Goal: Task Accomplishment & Management: Complete application form

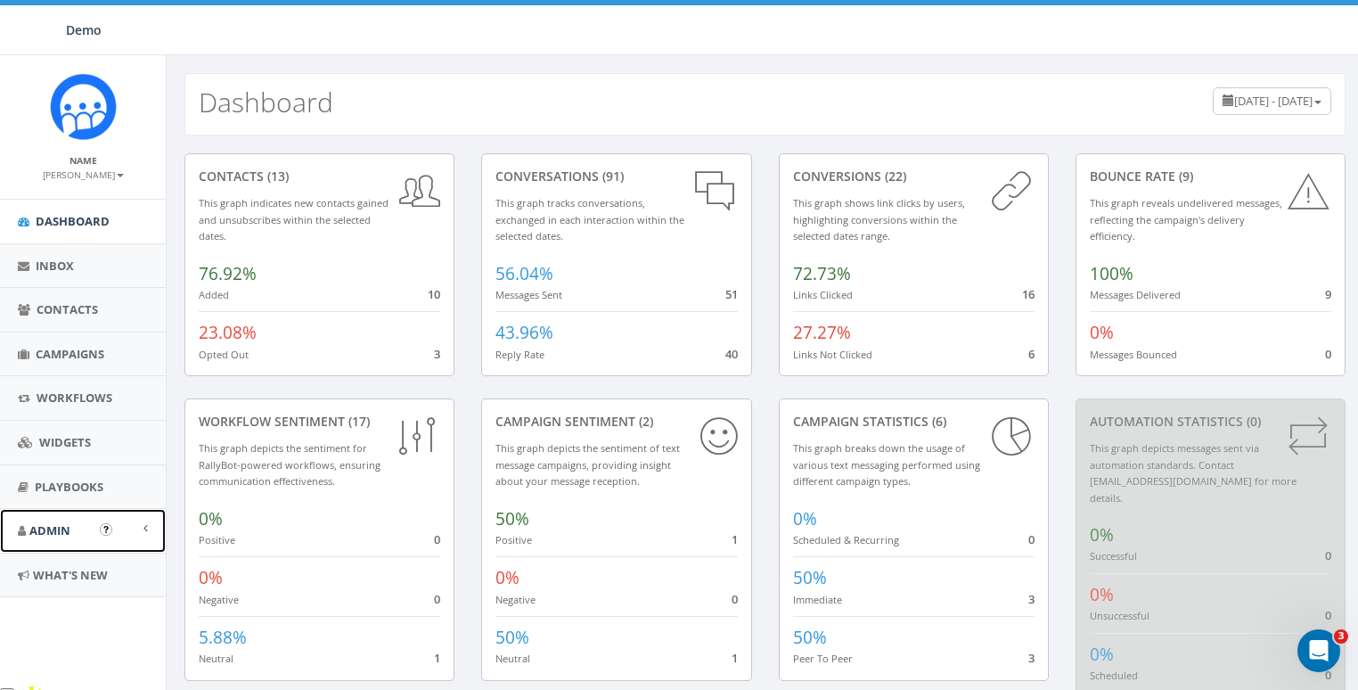
click at [51, 522] on span "Admin" at bounding box center [49, 530] width 41 height 16
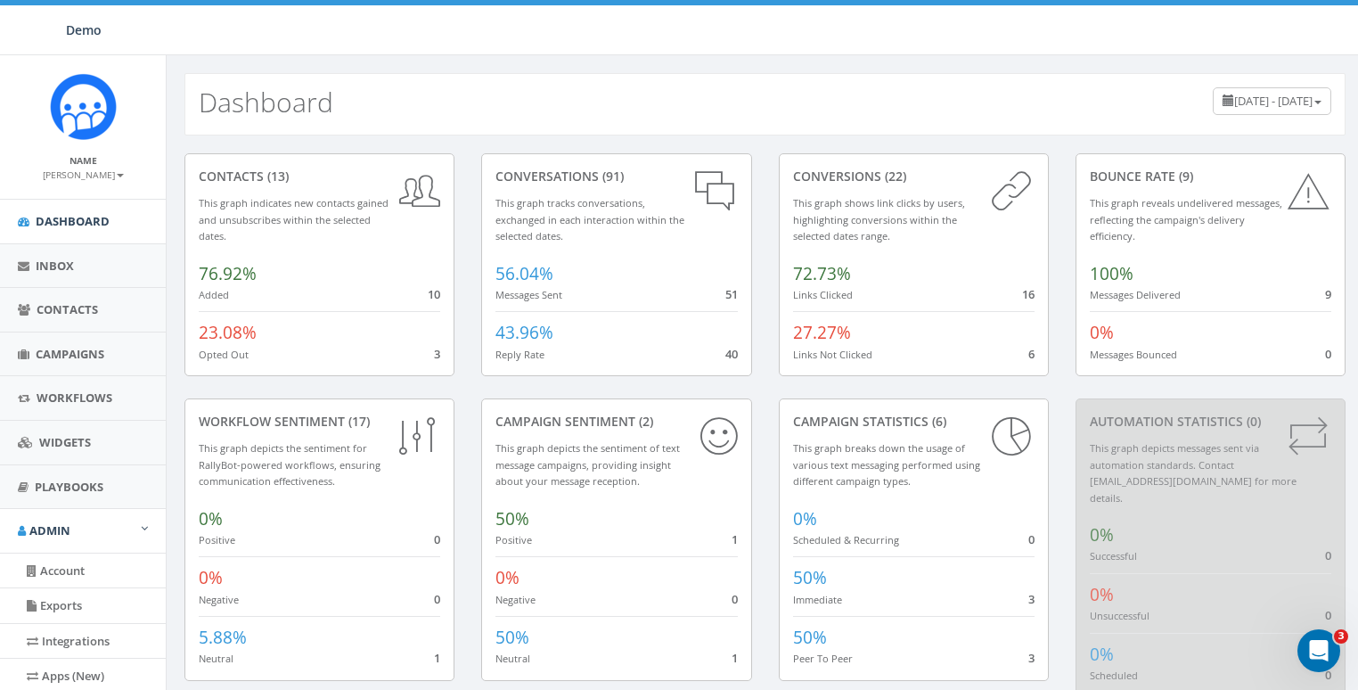
click at [406, 135] on div "Dashboard June 24, 2025 - September 22, 2025" at bounding box center [764, 104] width 1161 height 62
click at [1308, 22] on div "0.96 % of Available Amount Used You have used 0.96 % of your available amount." at bounding box center [1162, 30] width 419 height 50
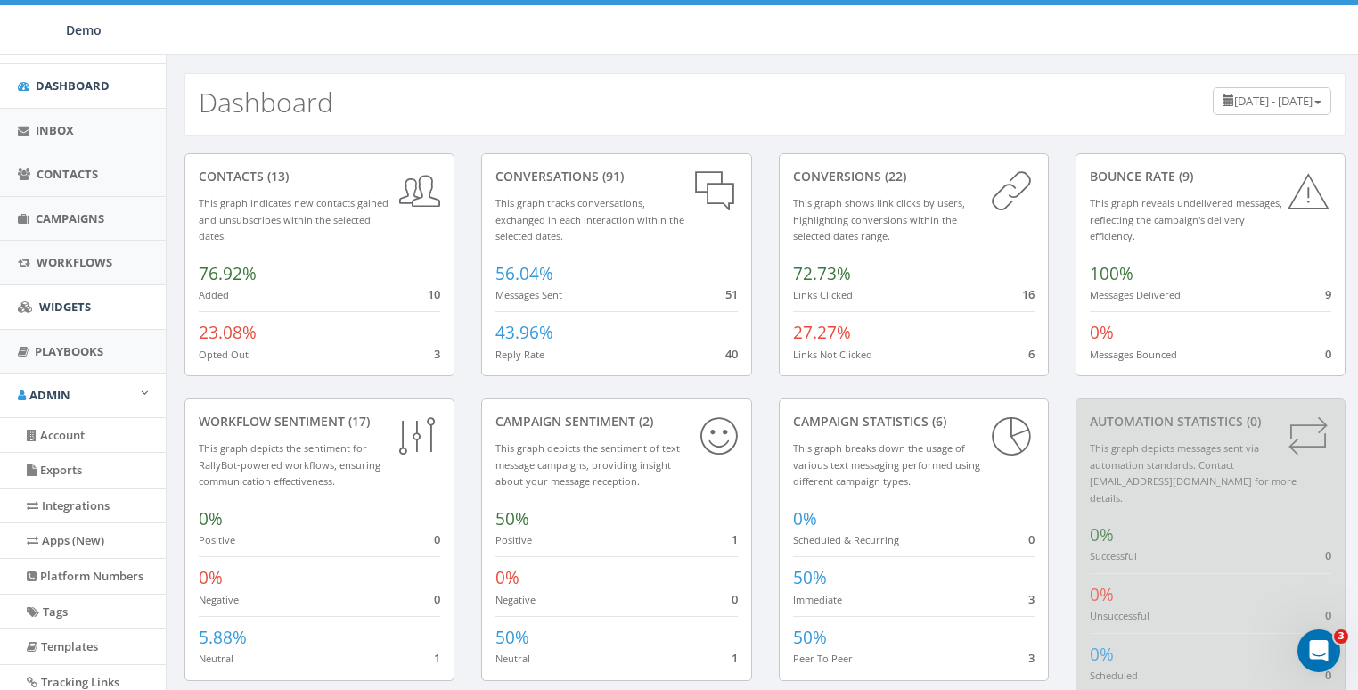
scroll to position [197, 0]
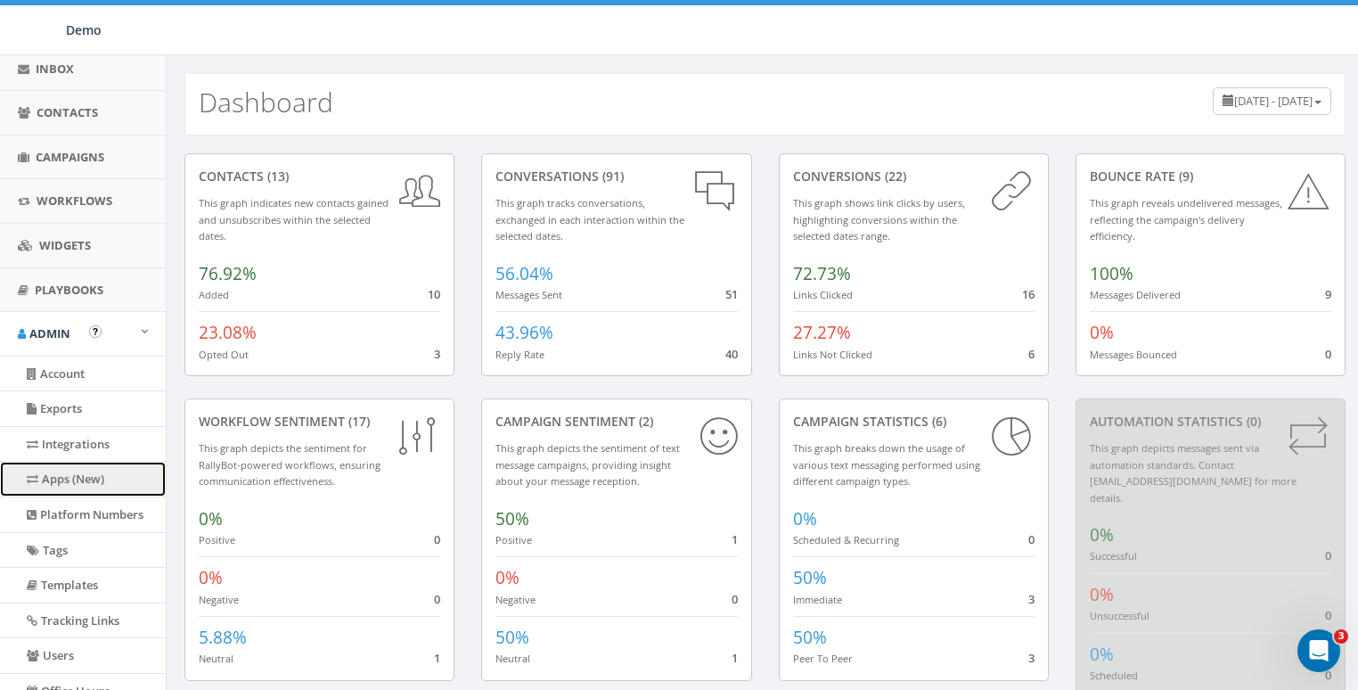
click at [78, 482] on link "Apps (New)" at bounding box center [83, 479] width 166 height 35
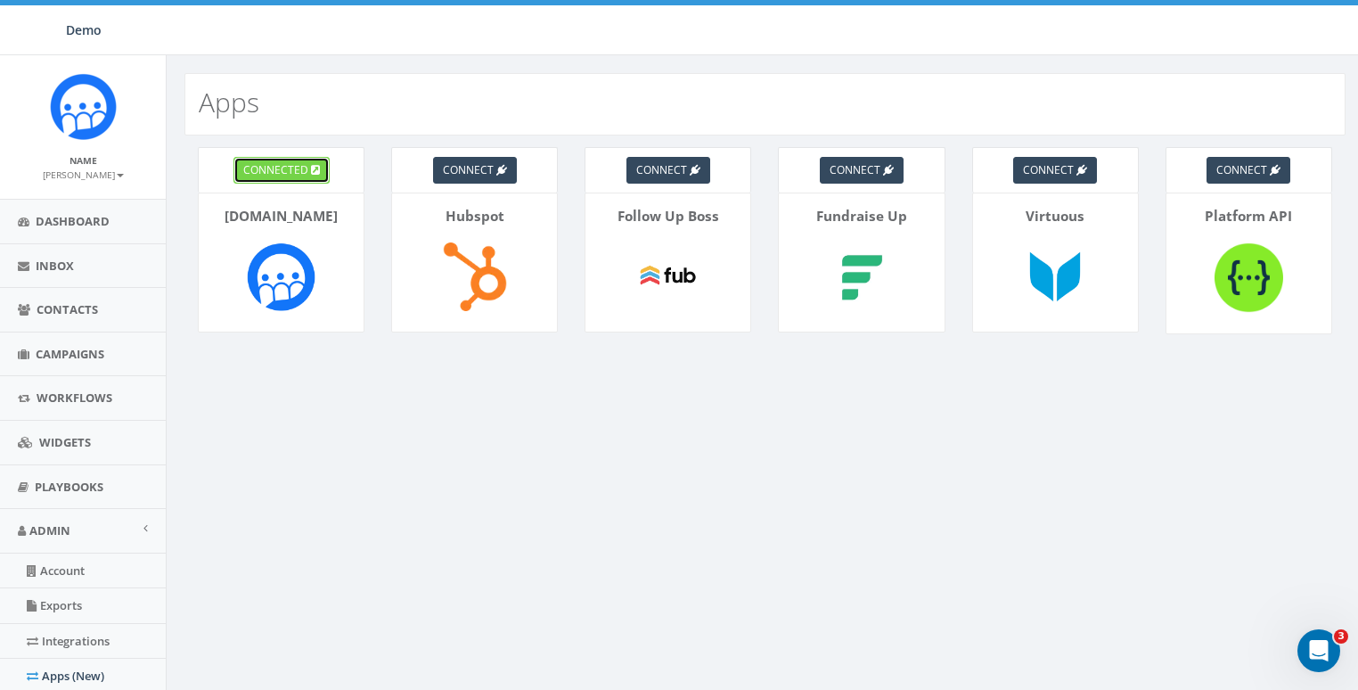
click at [294, 175] on span "connected" at bounding box center [275, 169] width 65 height 15
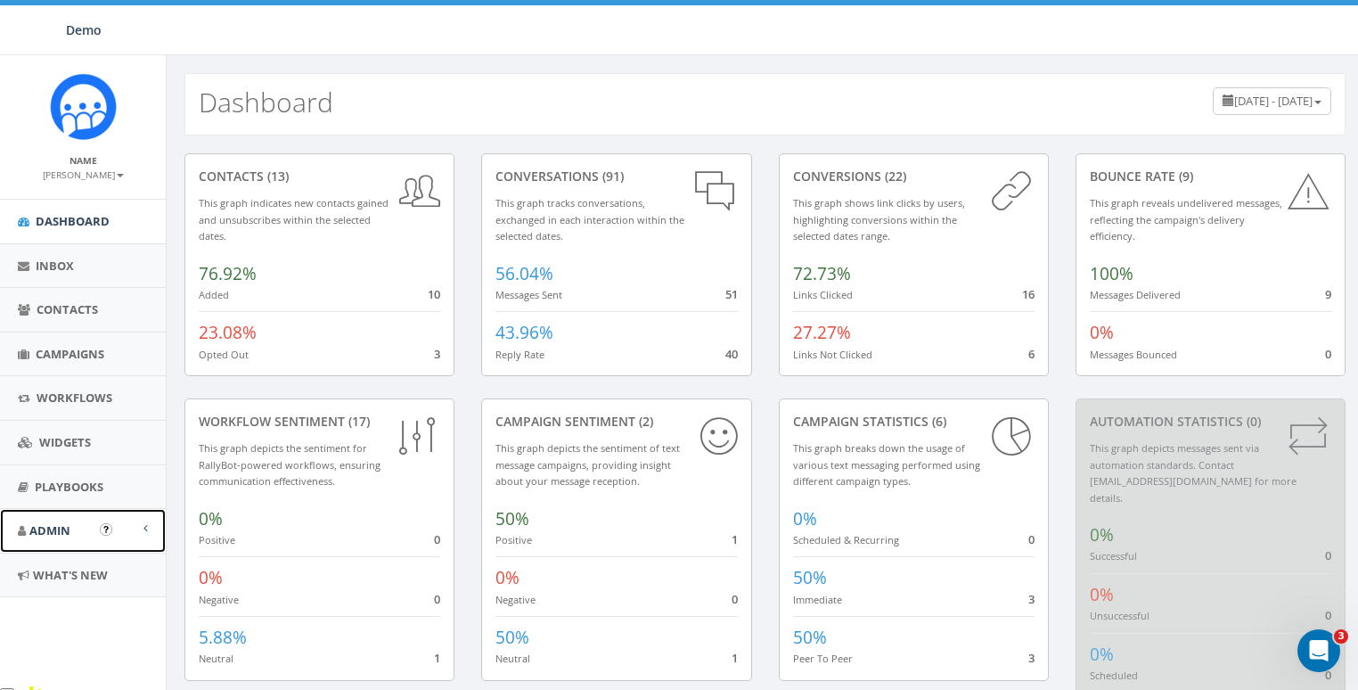
click at [45, 538] on link "Admin" at bounding box center [83, 531] width 166 height 44
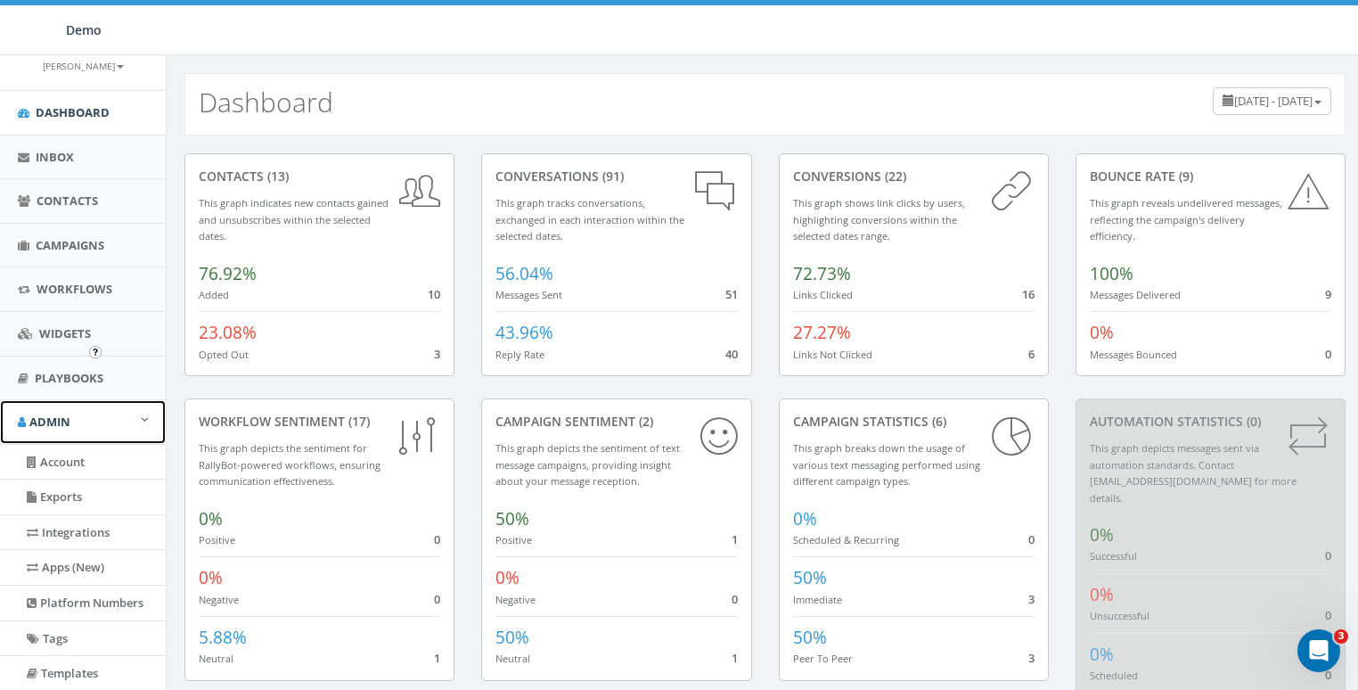
scroll to position [176, 0]
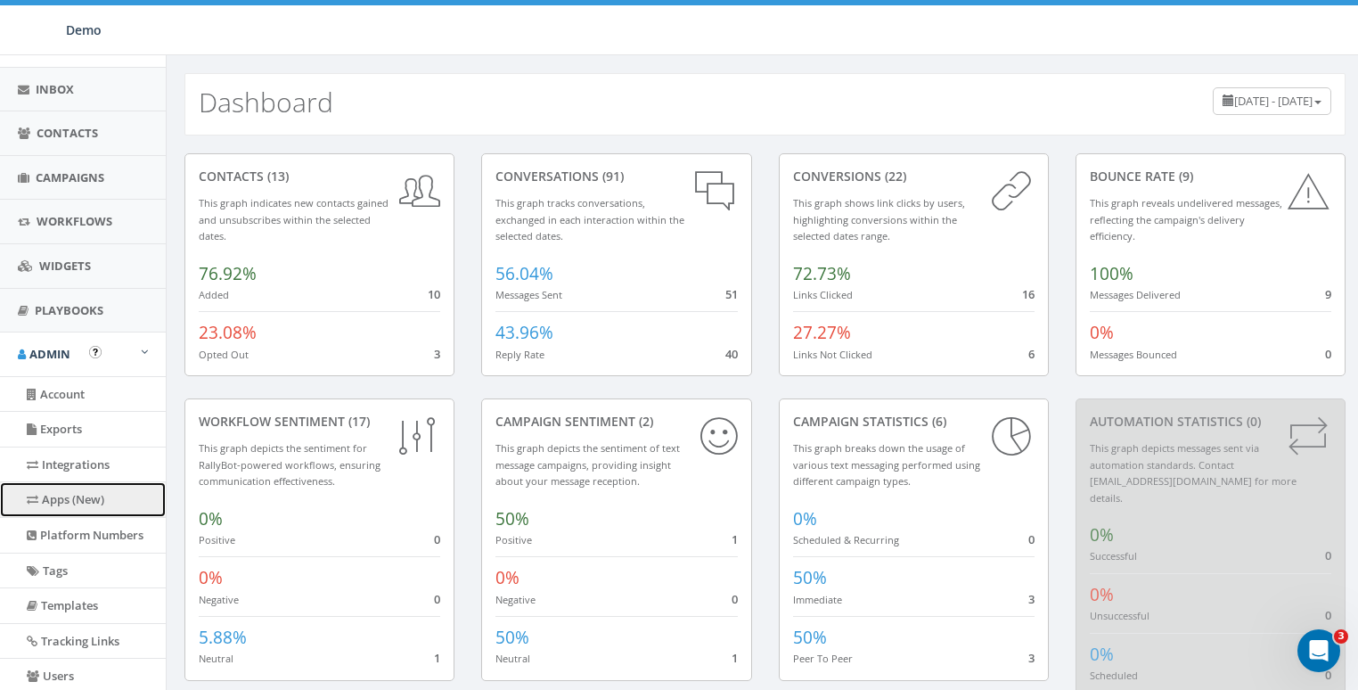
click at [89, 498] on link "Apps (New)" at bounding box center [83, 499] width 166 height 35
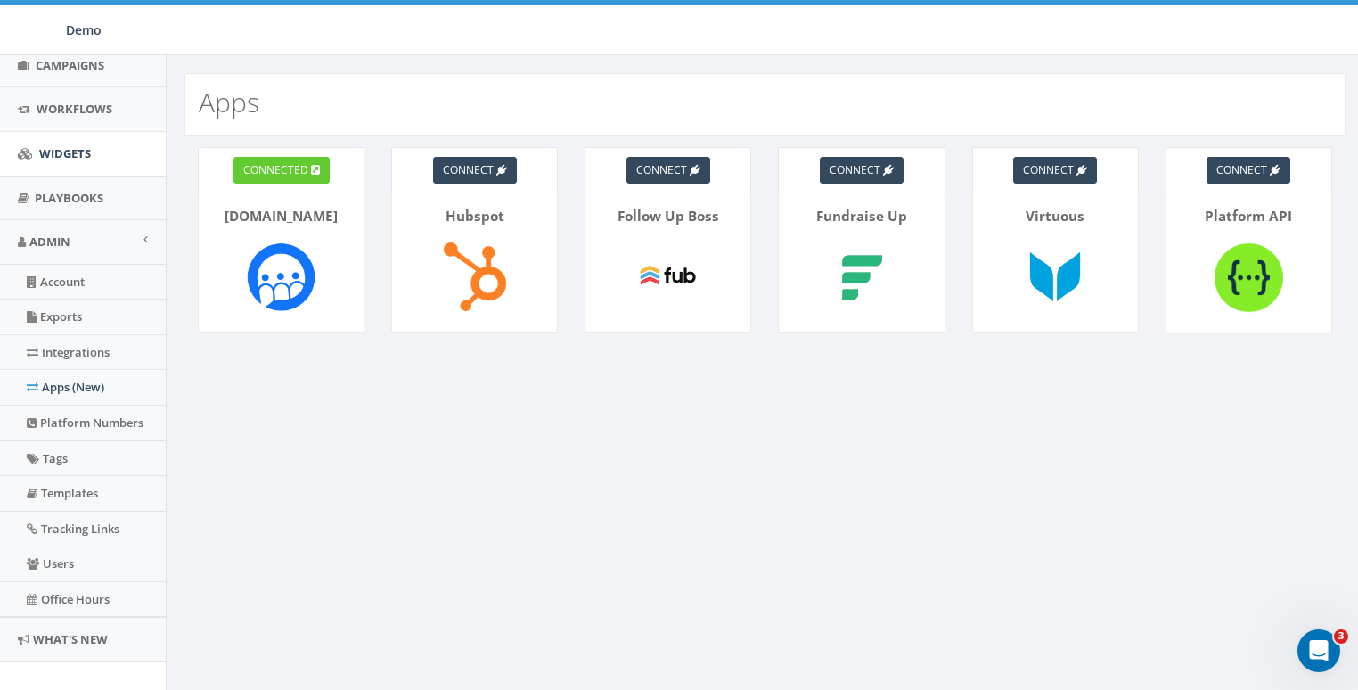
scroll to position [306, 0]
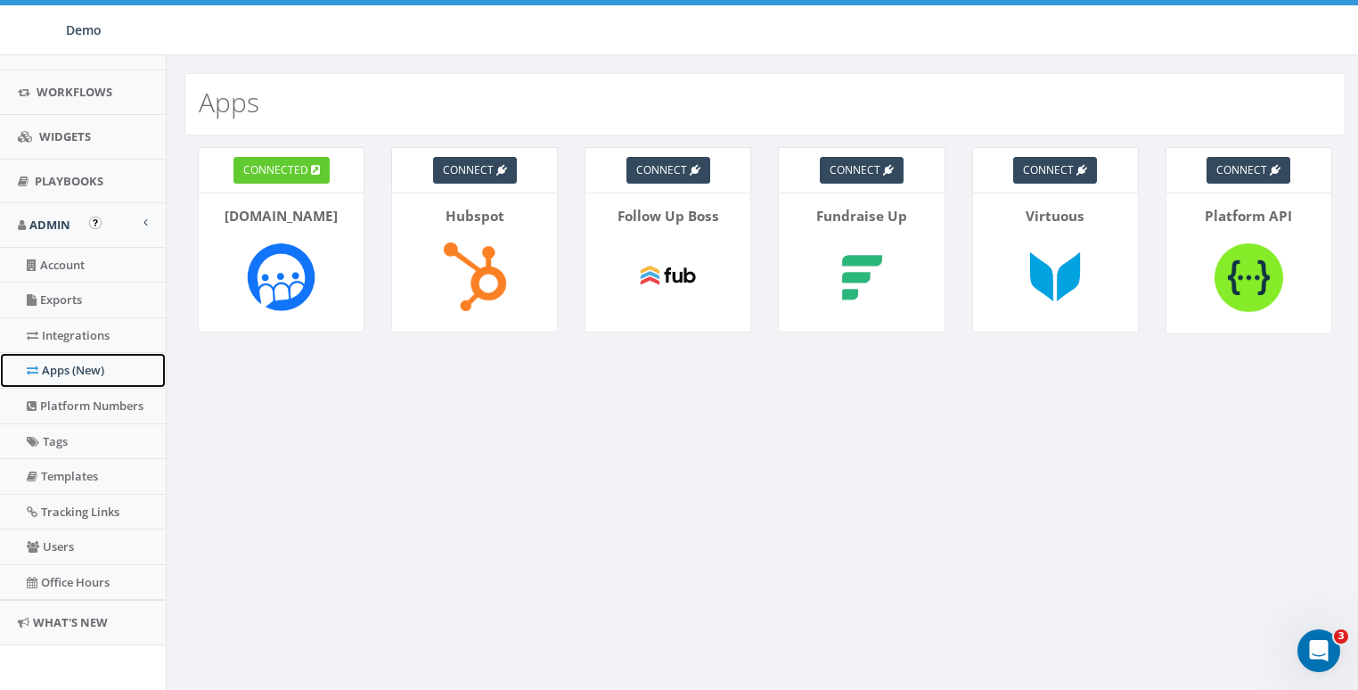
click at [72, 369] on link "Apps (New)" at bounding box center [83, 370] width 166 height 35
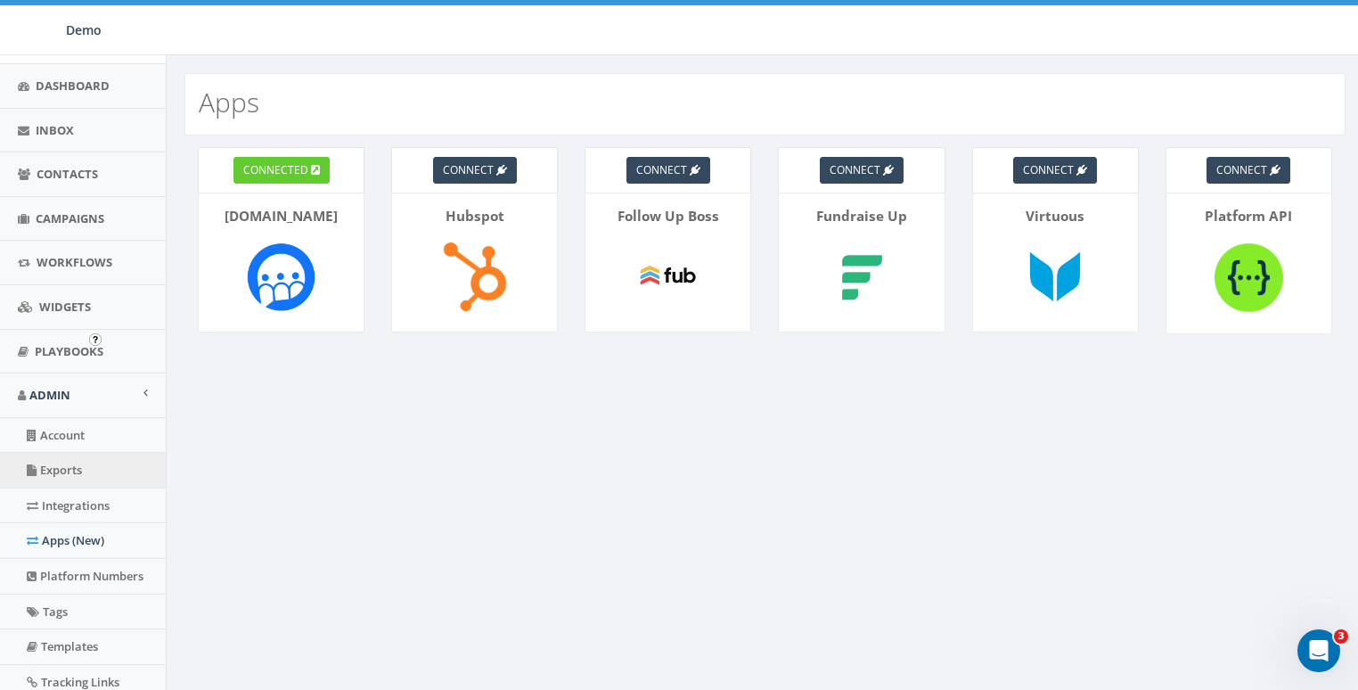
scroll to position [193, 0]
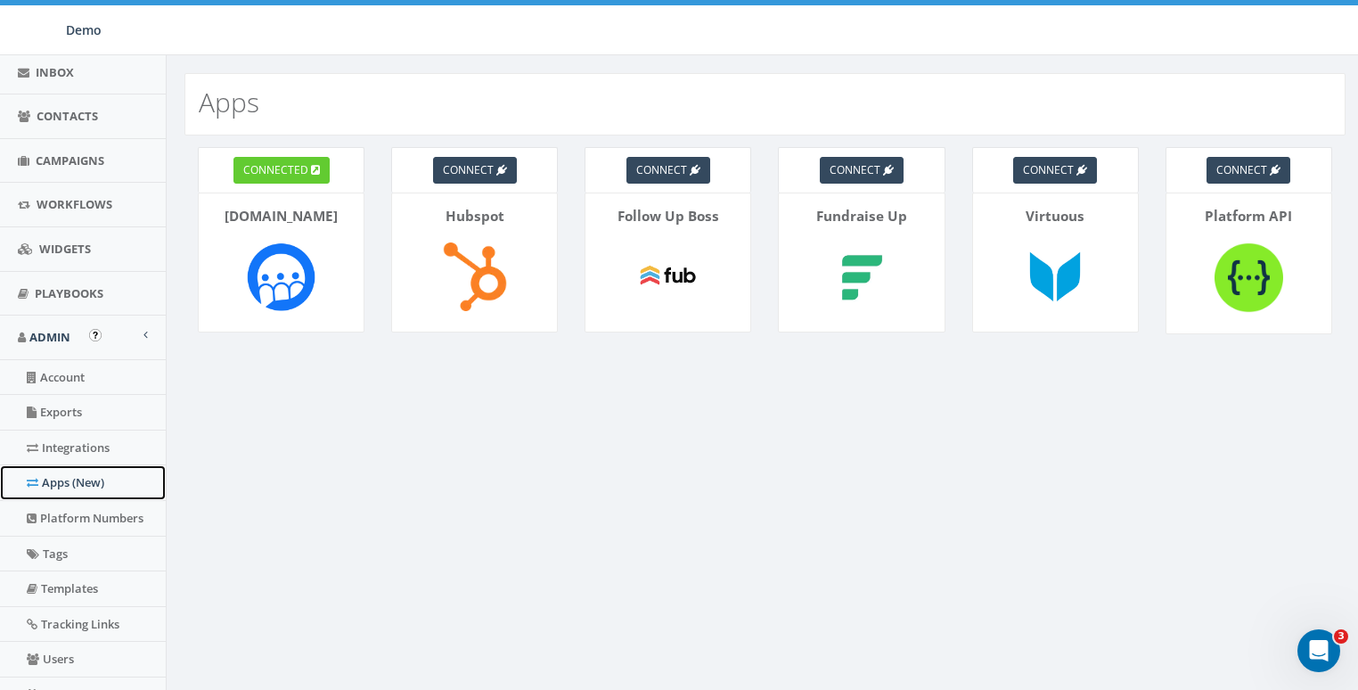
click at [63, 468] on link "Apps (New)" at bounding box center [83, 482] width 166 height 35
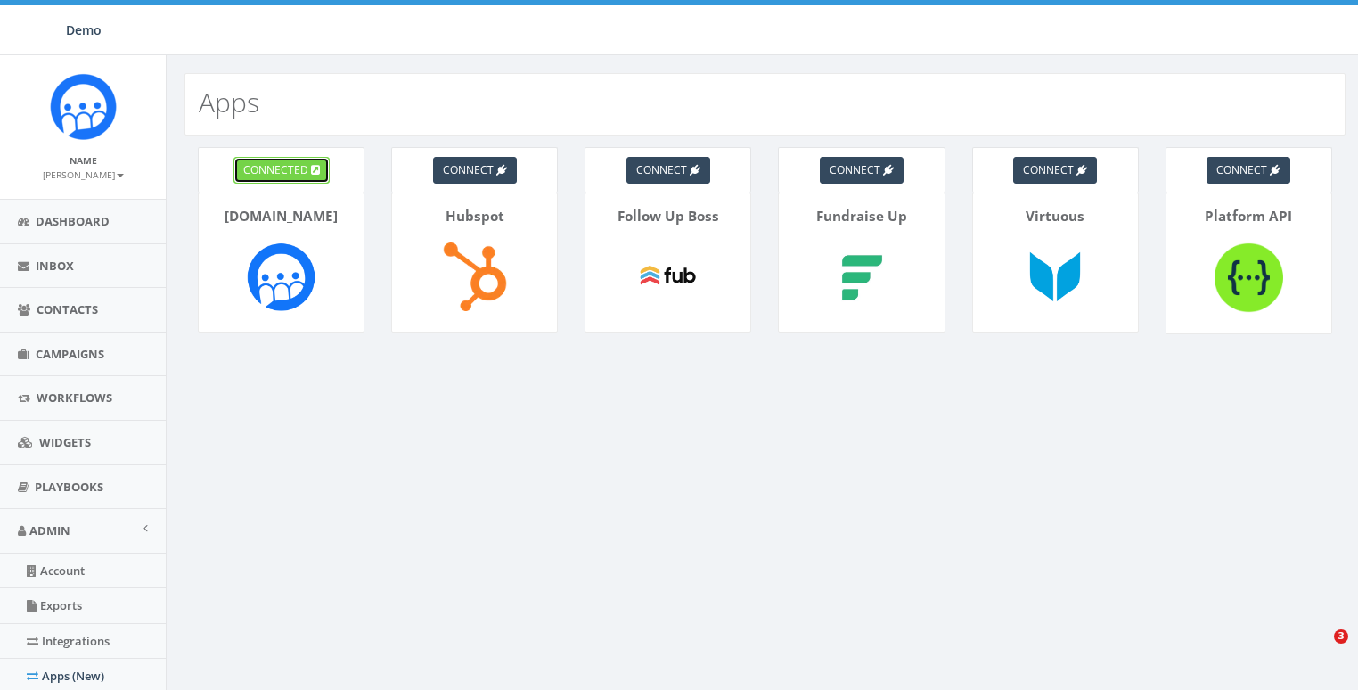
click at [275, 172] on span "connected" at bounding box center [275, 169] width 65 height 15
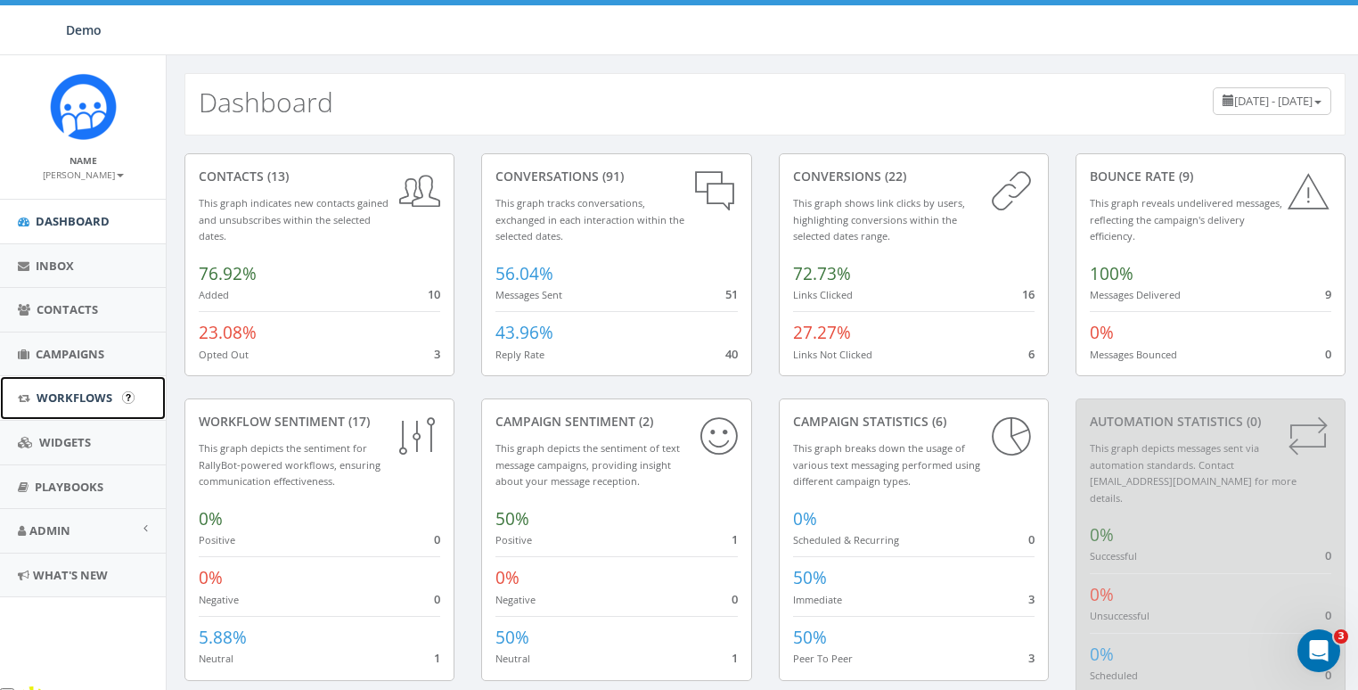
click at [62, 393] on span "Workflows" at bounding box center [75, 397] width 76 height 16
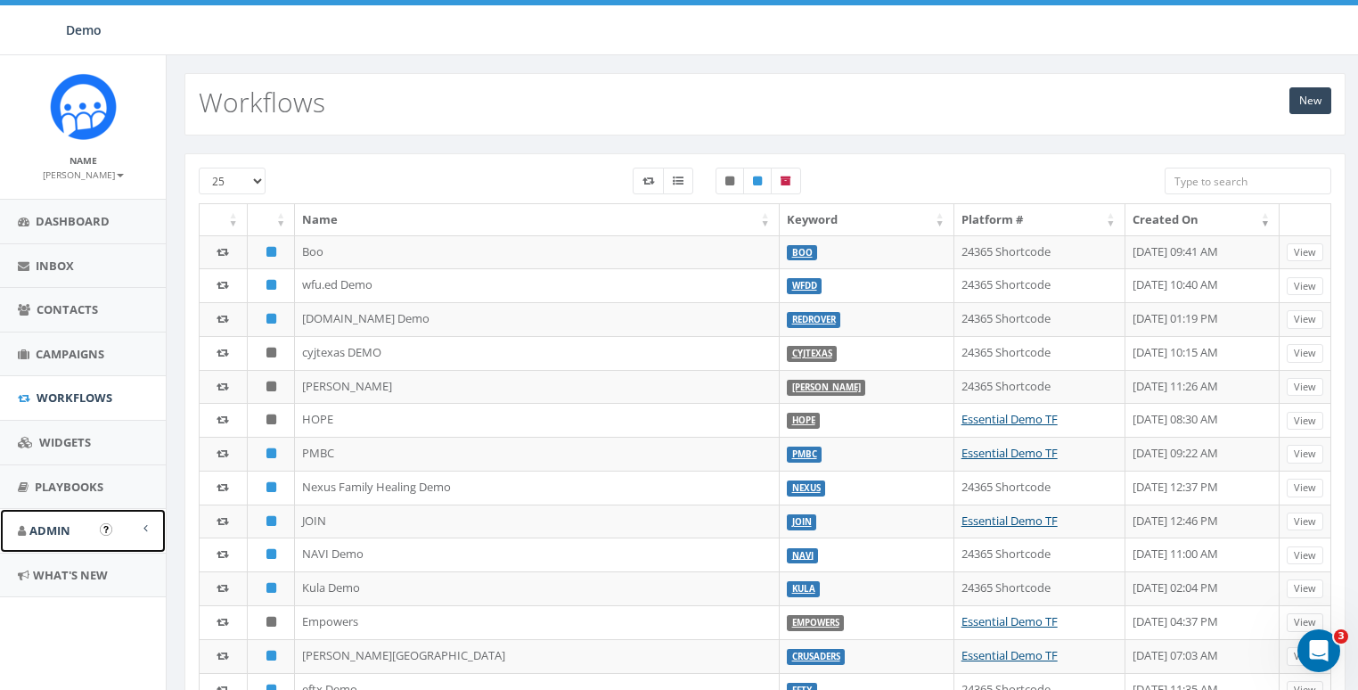
click at [56, 529] on span "Admin" at bounding box center [49, 530] width 41 height 16
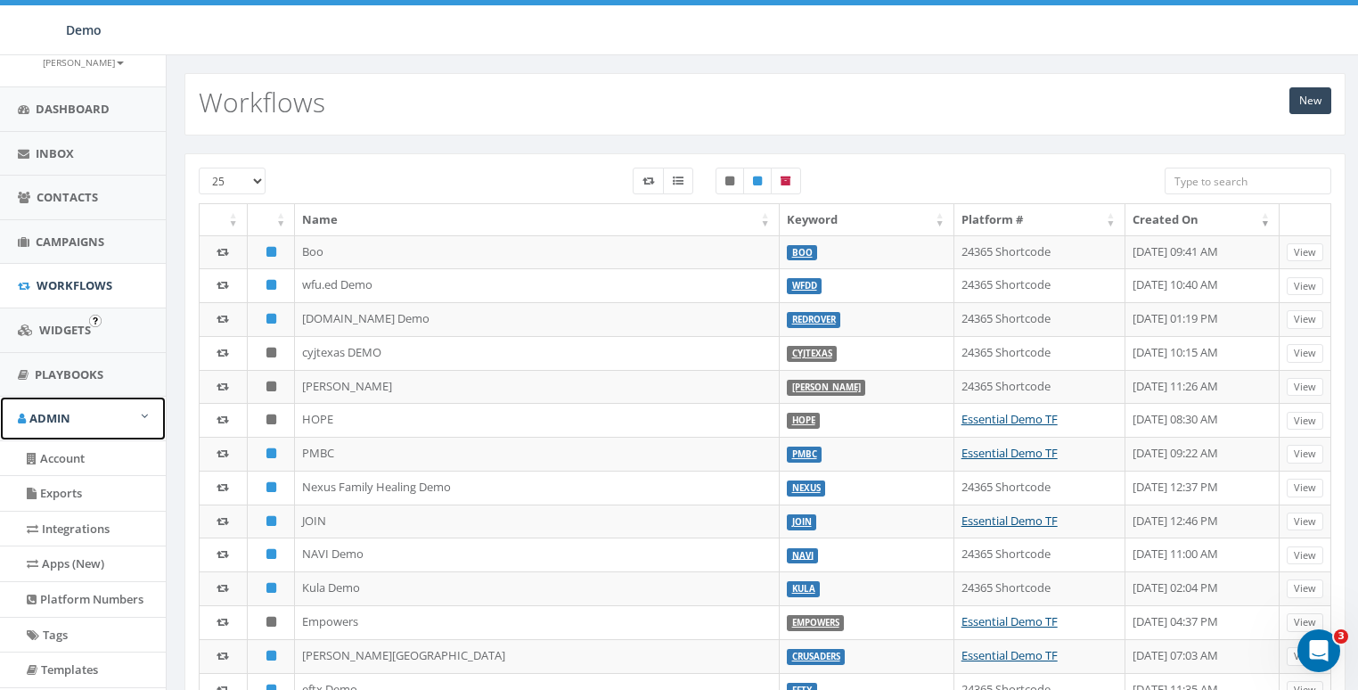
scroll to position [215, 0]
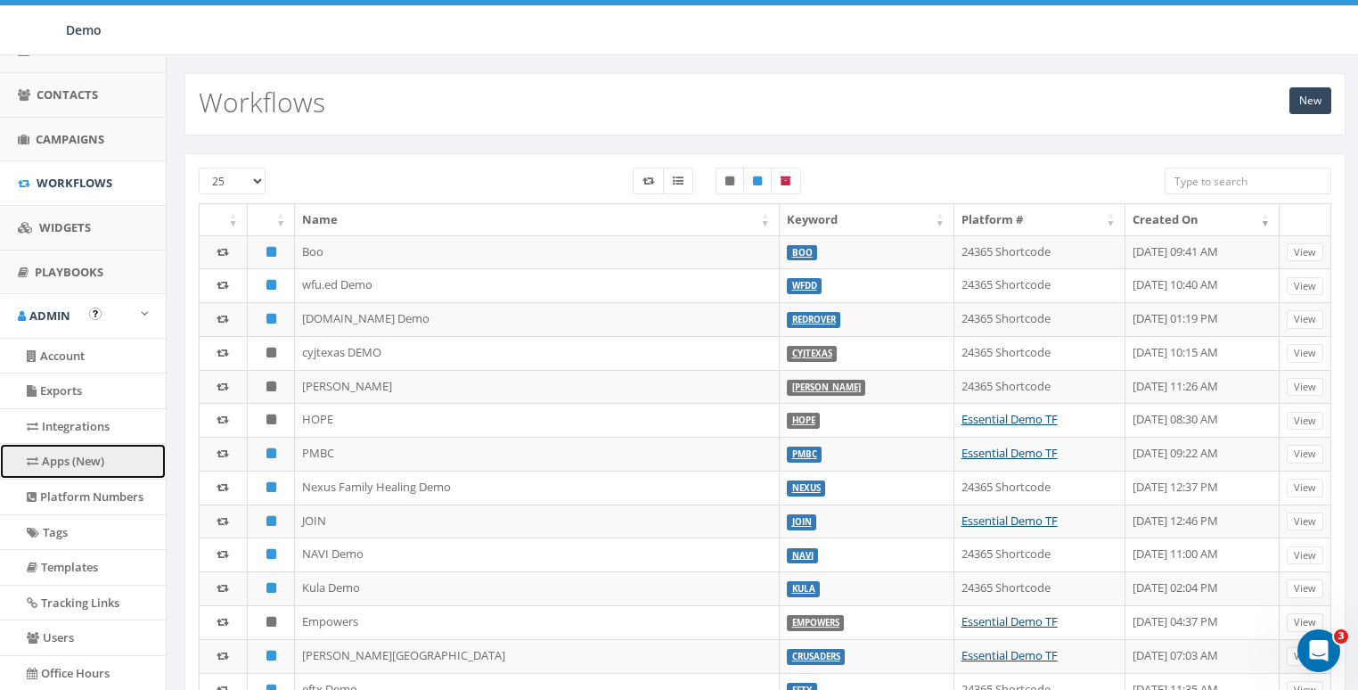
click at [57, 463] on link "Apps (New)" at bounding box center [83, 461] width 166 height 35
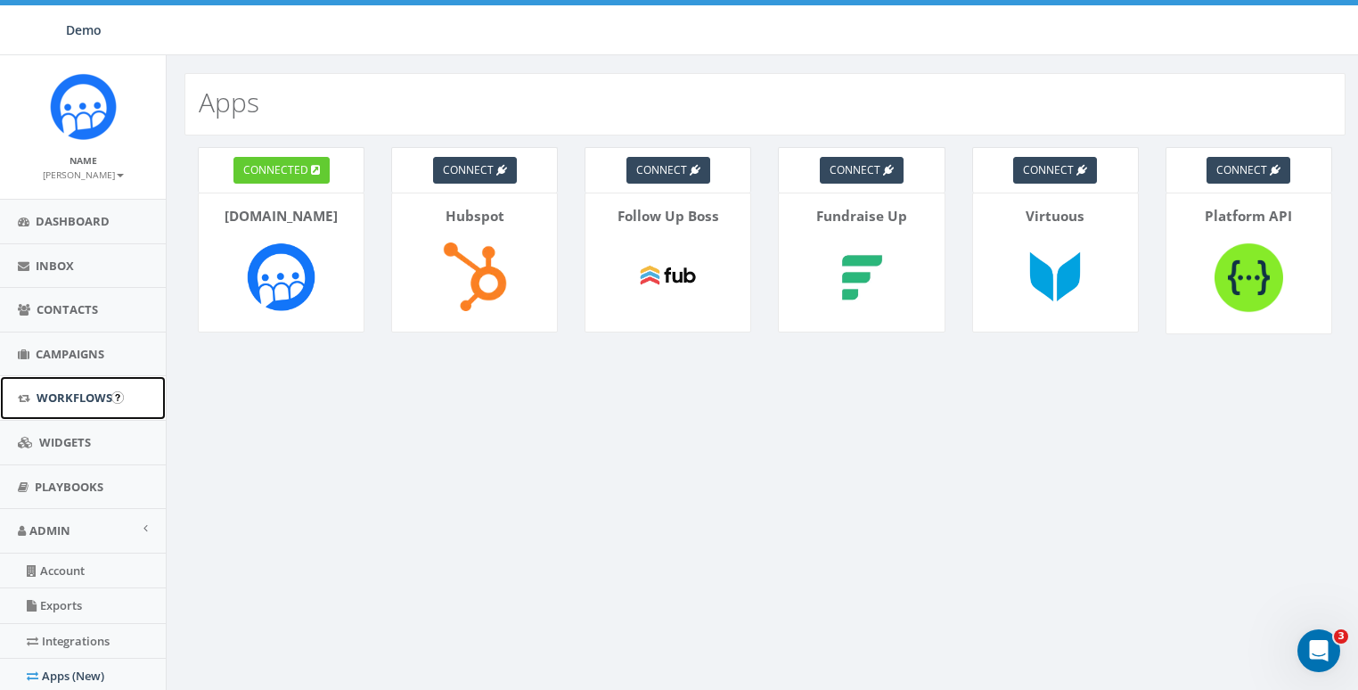
click at [69, 401] on span "Workflows" at bounding box center [75, 397] width 76 height 16
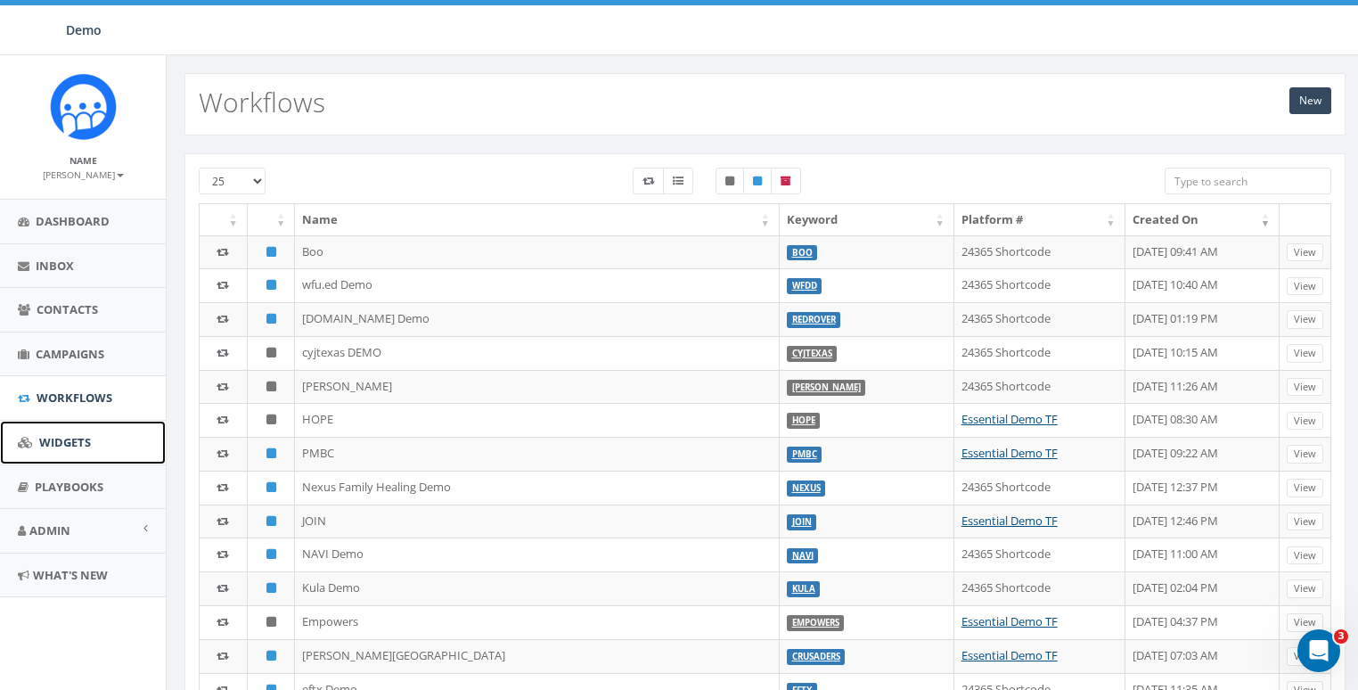
click at [67, 434] on span "Widgets" at bounding box center [65, 442] width 52 height 16
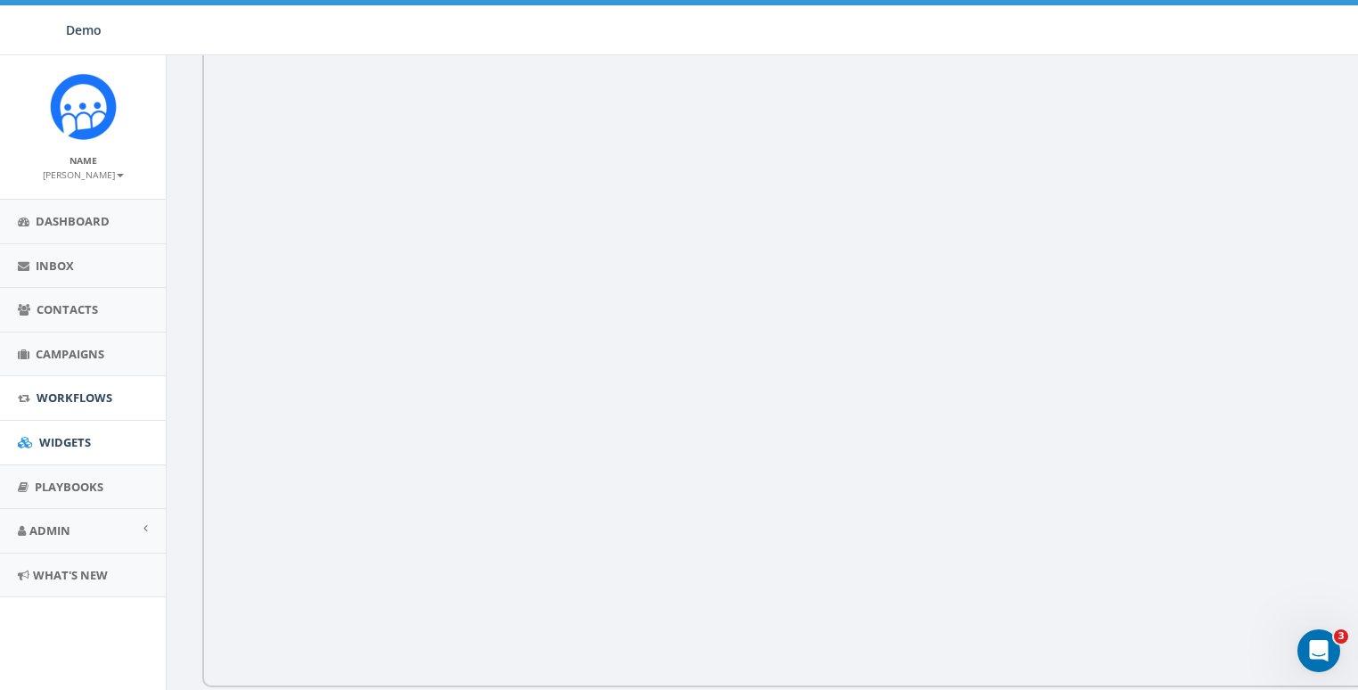
scroll to position [284, 0]
click at [68, 542] on link "Admin" at bounding box center [83, 531] width 166 height 44
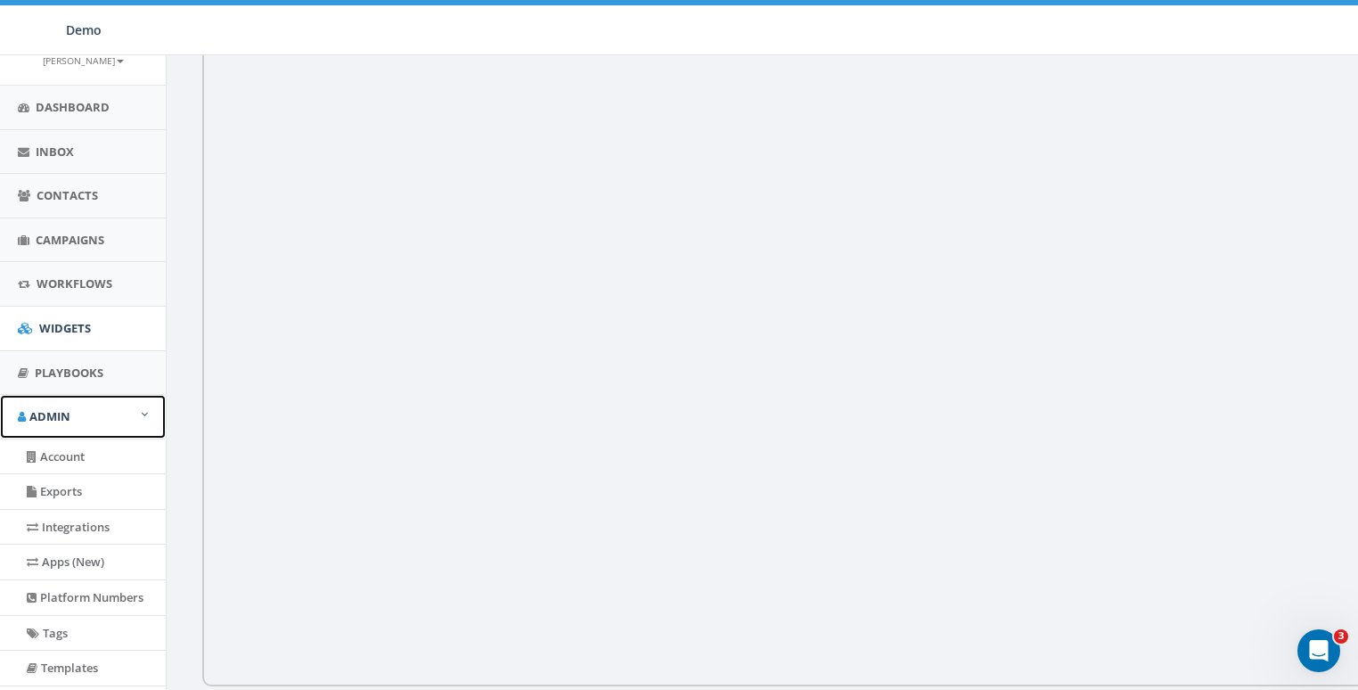
scroll to position [306, 0]
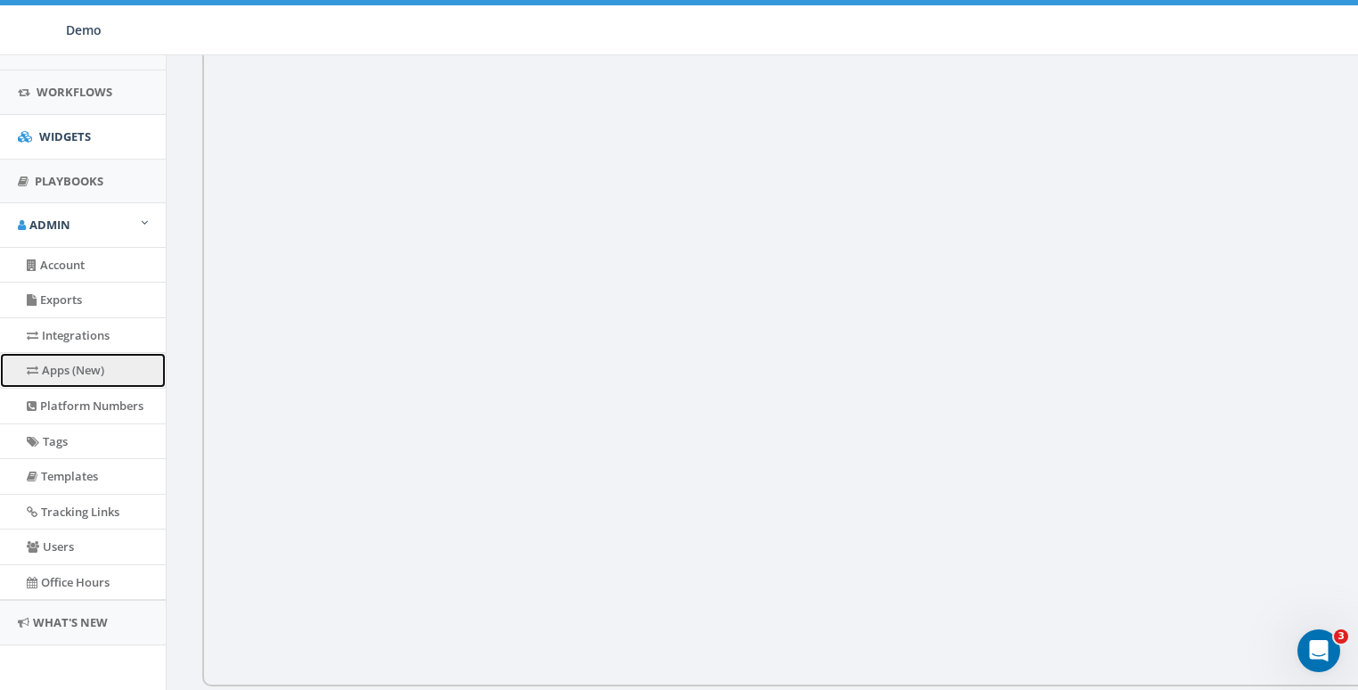
click at [89, 380] on link "Apps (New)" at bounding box center [83, 370] width 166 height 35
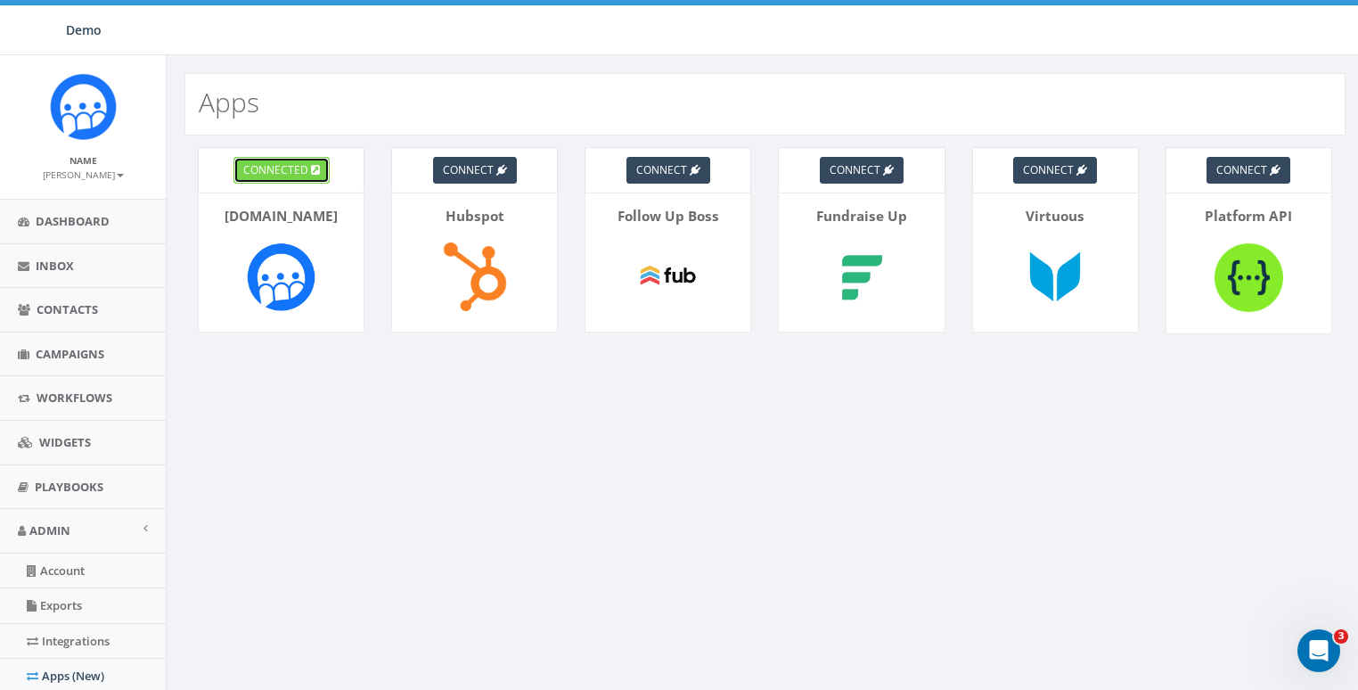
click at [283, 176] on span "connected" at bounding box center [275, 169] width 65 height 15
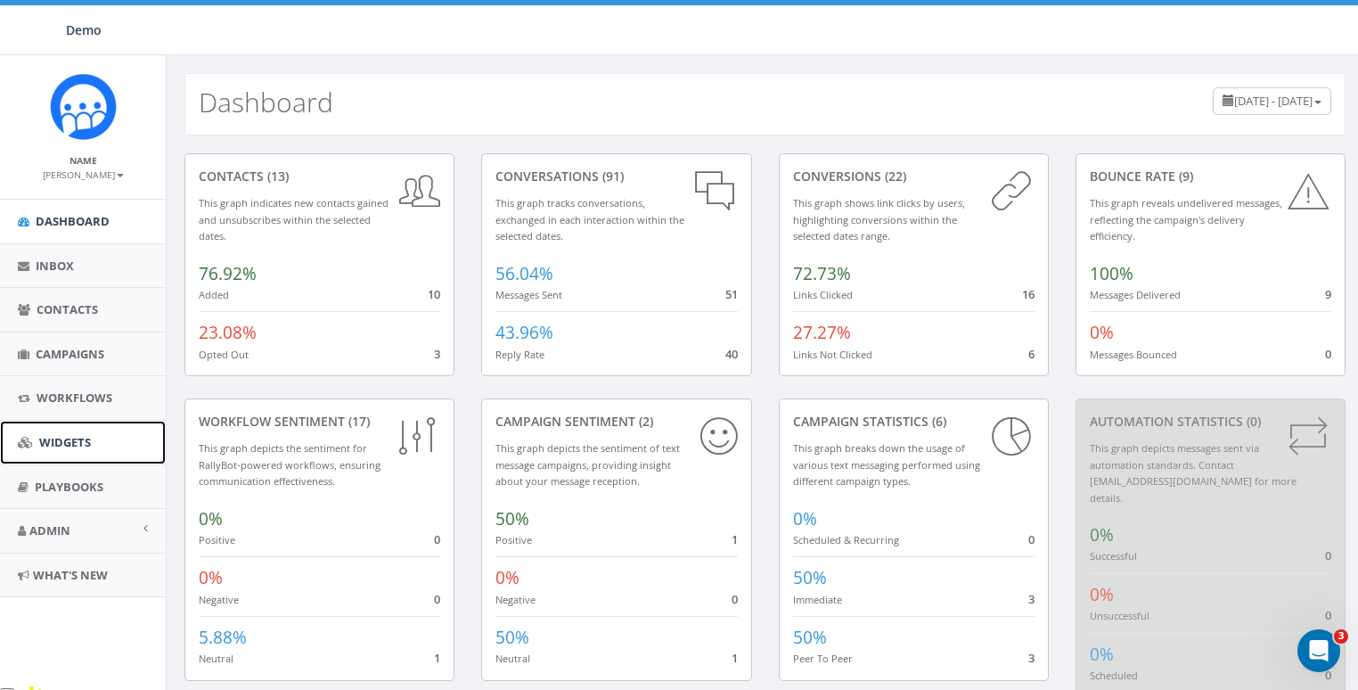
click at [76, 447] on span "Widgets" at bounding box center [65, 442] width 52 height 16
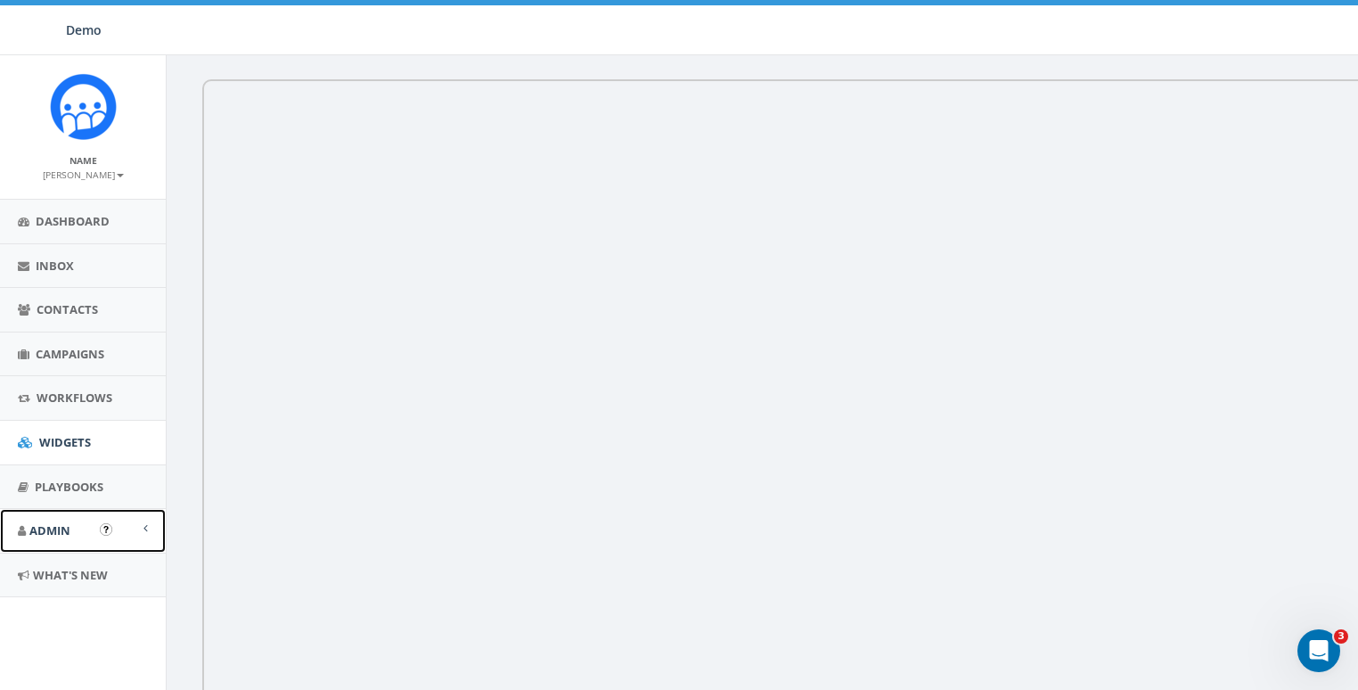
click at [79, 525] on link "Admin" at bounding box center [83, 531] width 166 height 44
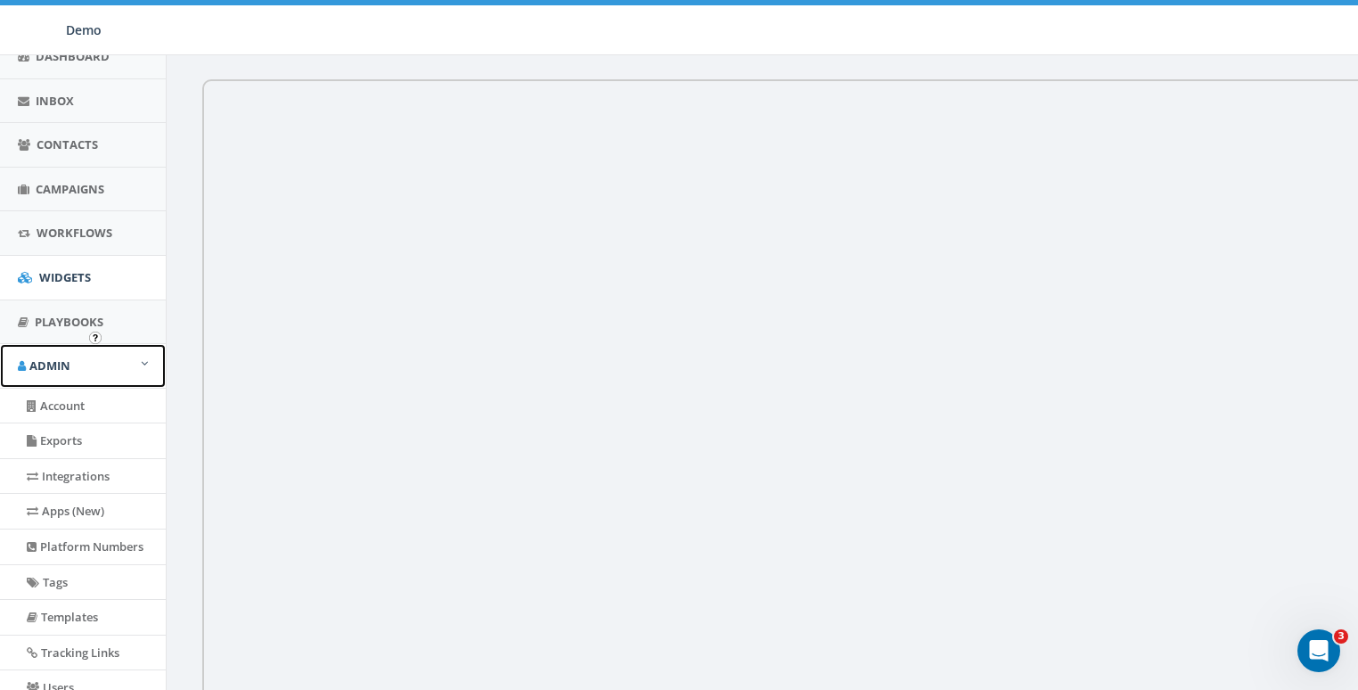
scroll to position [229, 0]
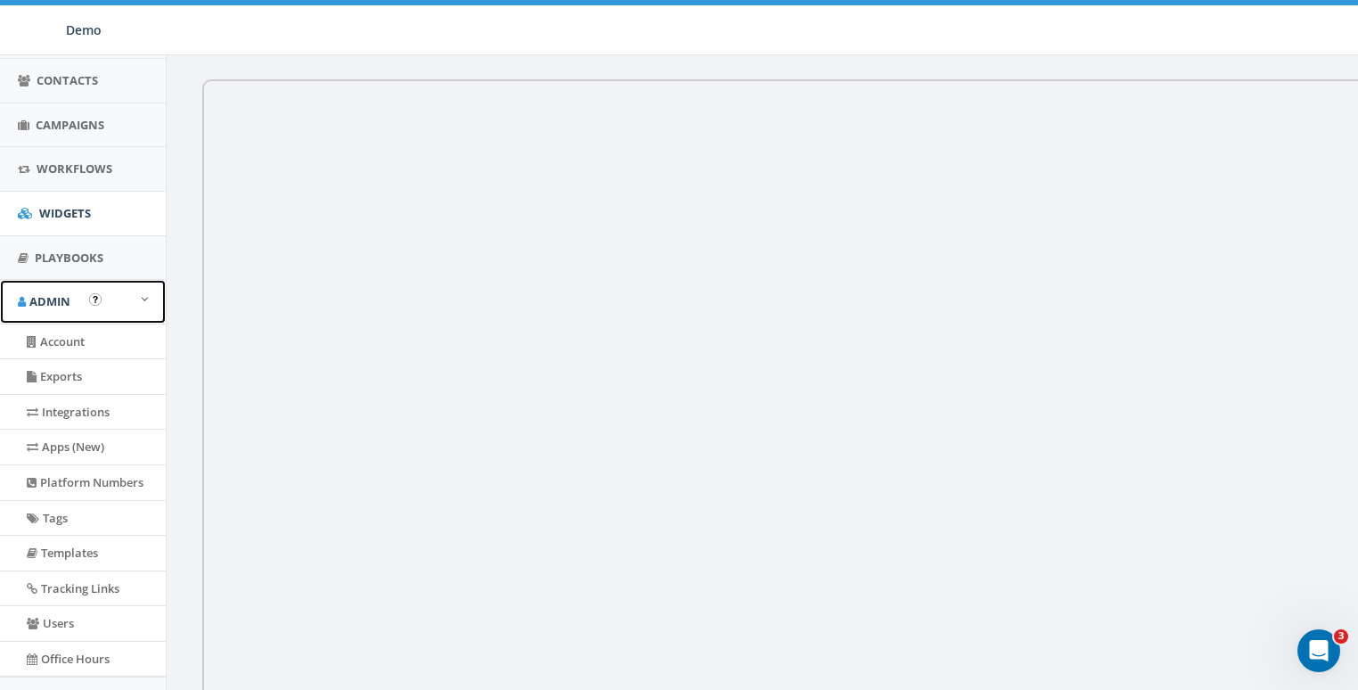
click at [77, 297] on link "Admin" at bounding box center [83, 302] width 166 height 44
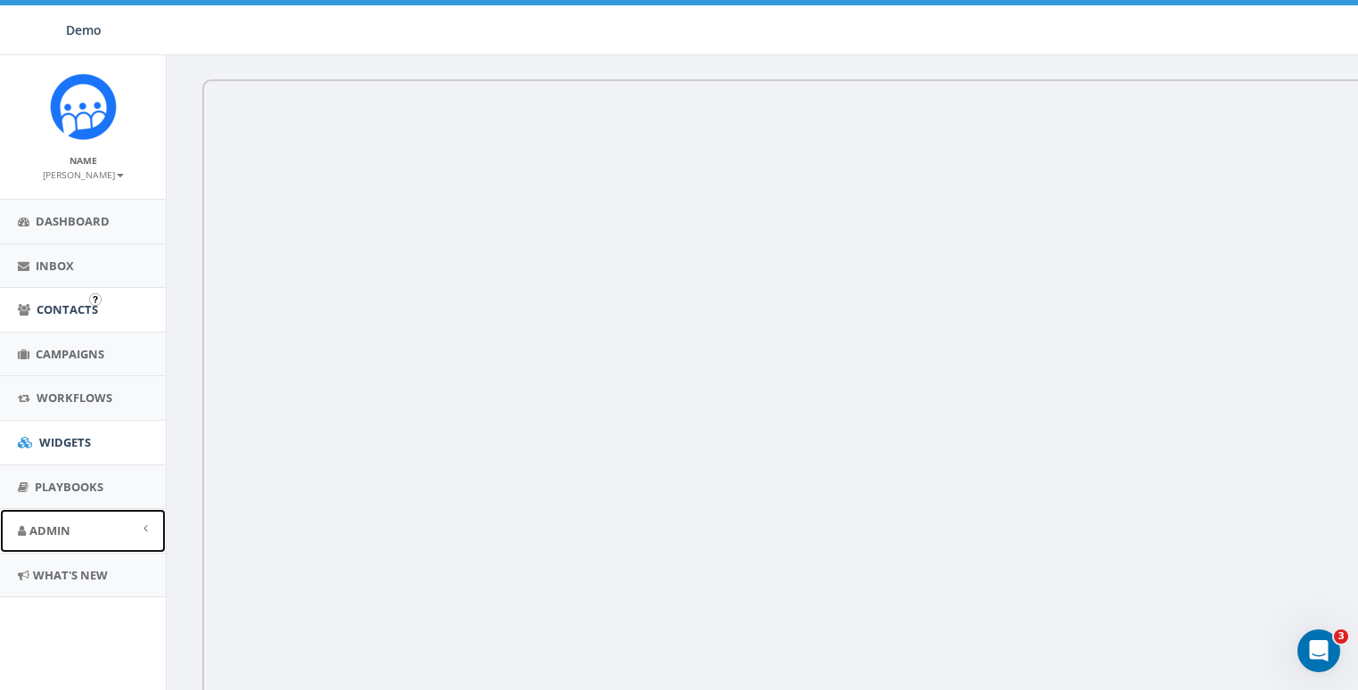
scroll to position [0, 0]
click at [61, 537] on link "Admin" at bounding box center [83, 531] width 166 height 44
click at [60, 531] on span "Admin" at bounding box center [49, 530] width 41 height 16
click at [46, 513] on link "Admin" at bounding box center [83, 531] width 166 height 44
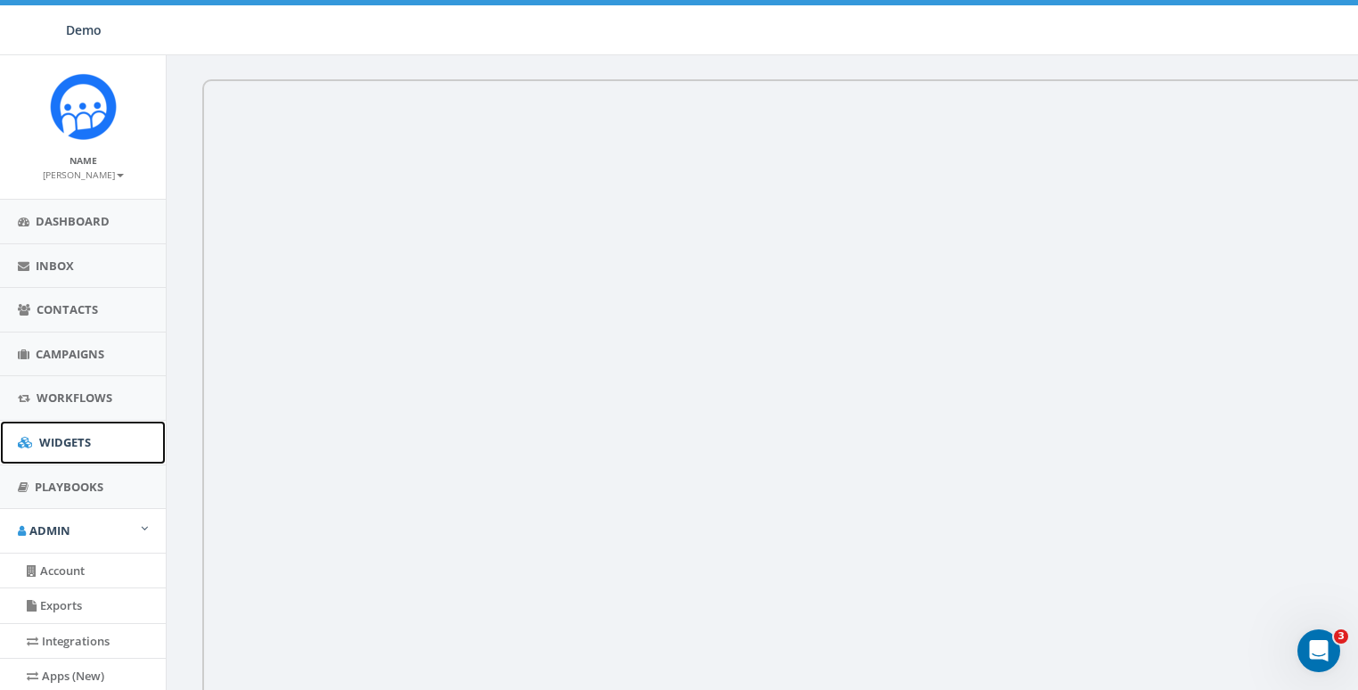
click at [91, 444] on link "Widgets" at bounding box center [83, 443] width 166 height 44
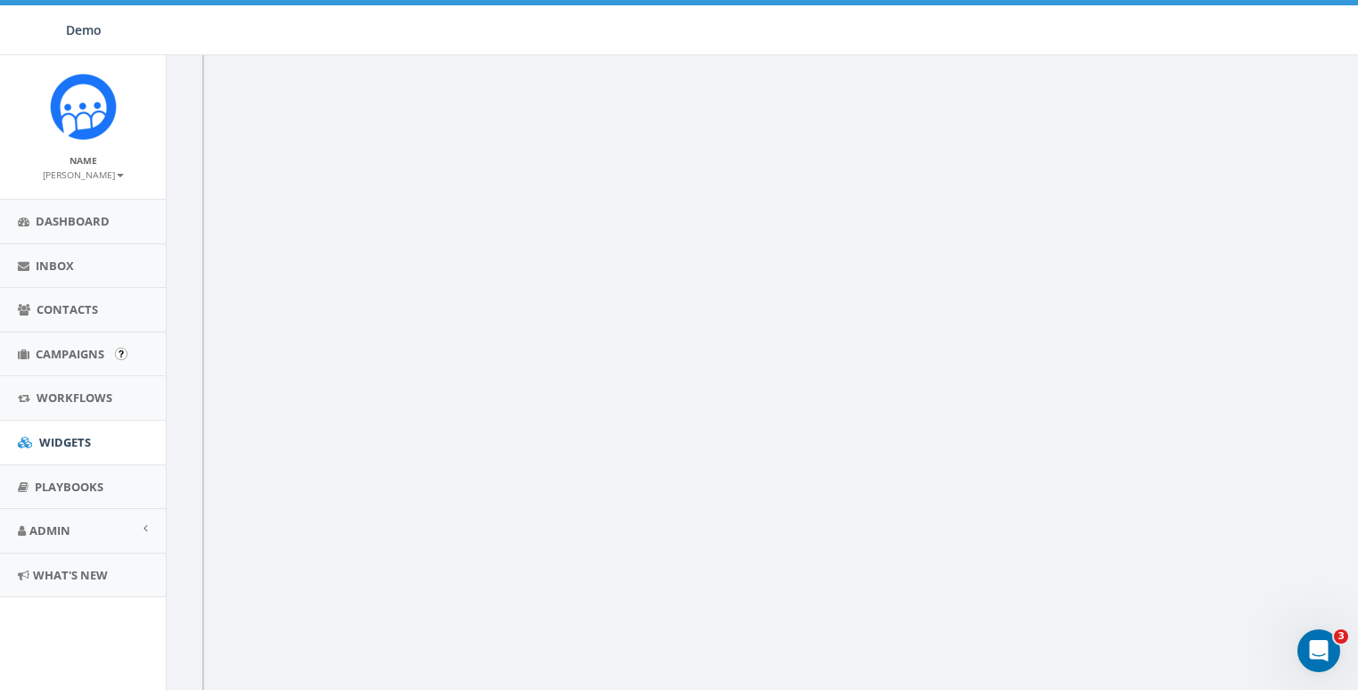
scroll to position [167, 0]
click at [61, 524] on span "Admin" at bounding box center [49, 530] width 41 height 16
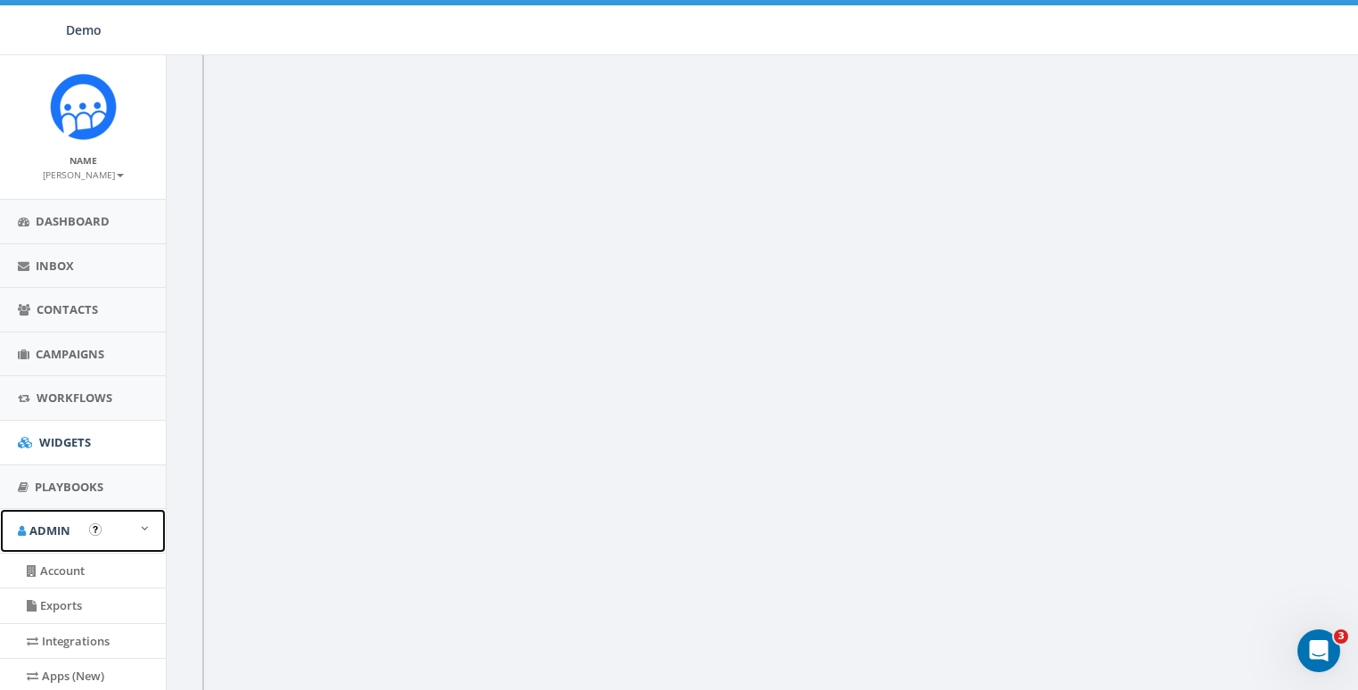
click at [41, 531] on span "Admin" at bounding box center [49, 530] width 41 height 16
click at [54, 522] on span "Admin" at bounding box center [49, 530] width 41 height 16
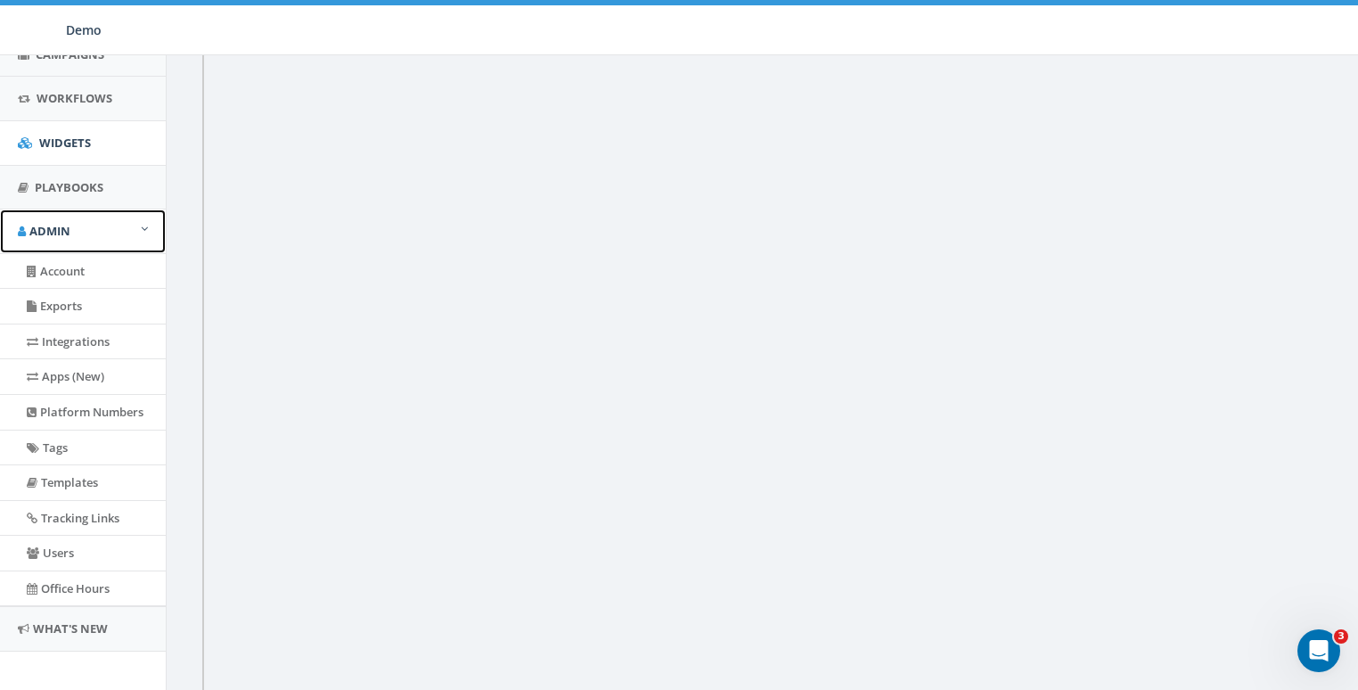
scroll to position [306, 0]
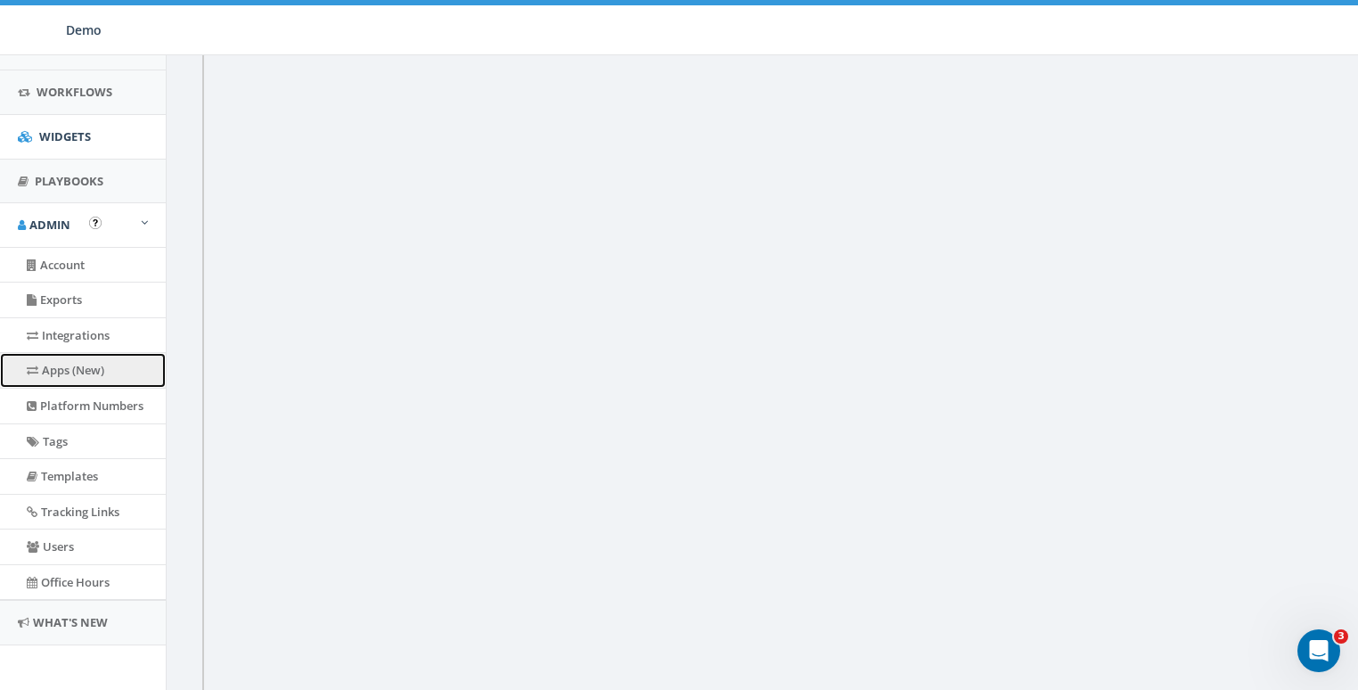
click at [65, 376] on link "Apps (New)" at bounding box center [83, 370] width 166 height 35
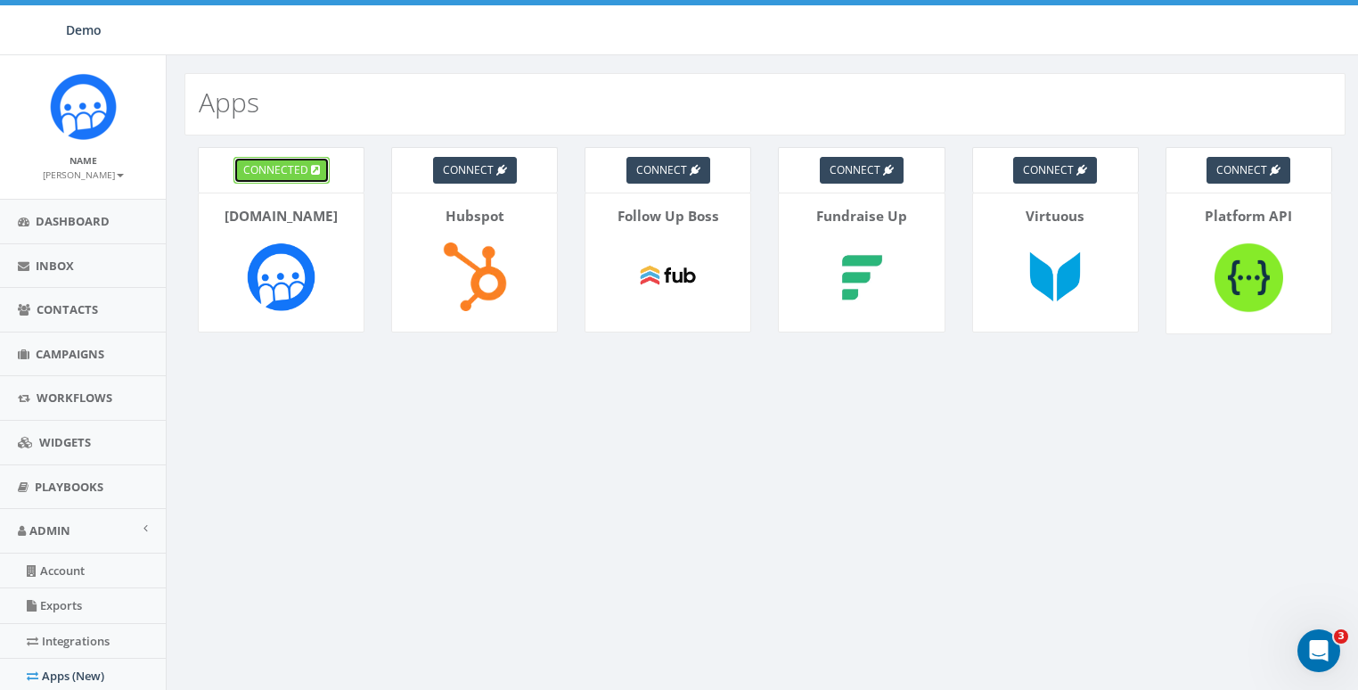
click at [306, 176] on link "connected" at bounding box center [282, 170] width 96 height 27
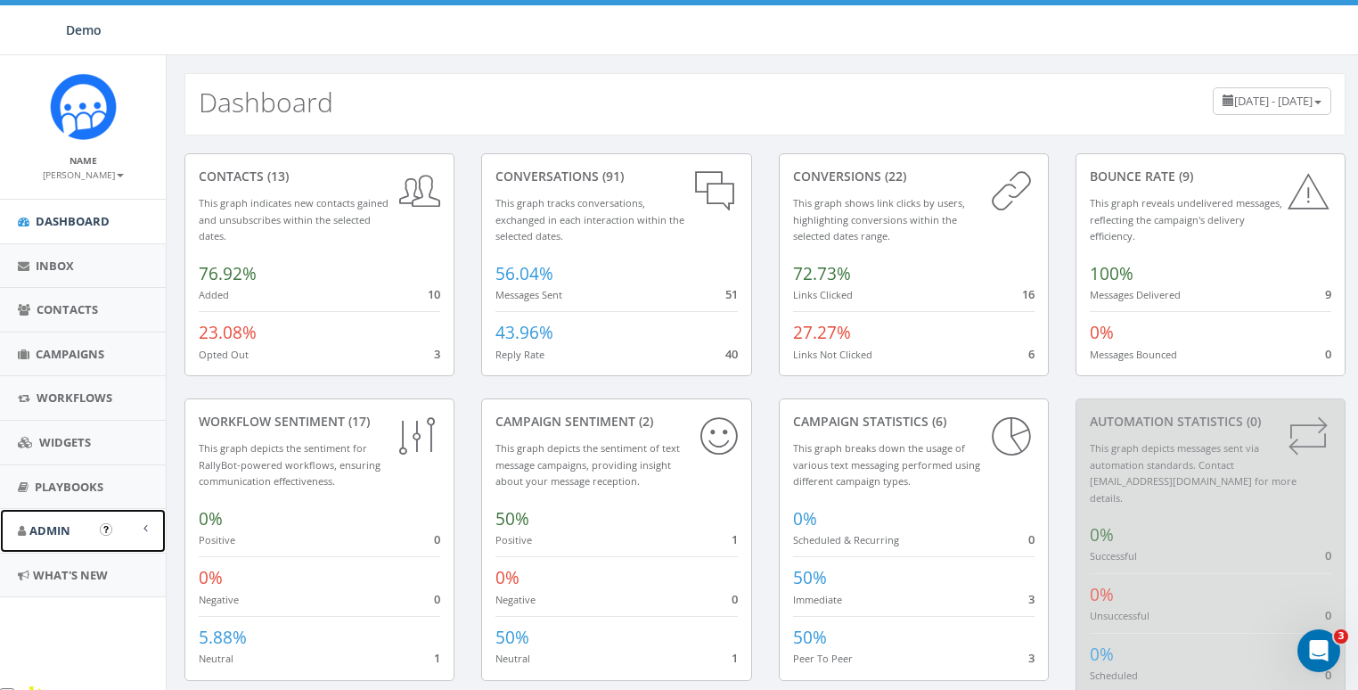
click at [65, 541] on link "Admin" at bounding box center [83, 531] width 166 height 44
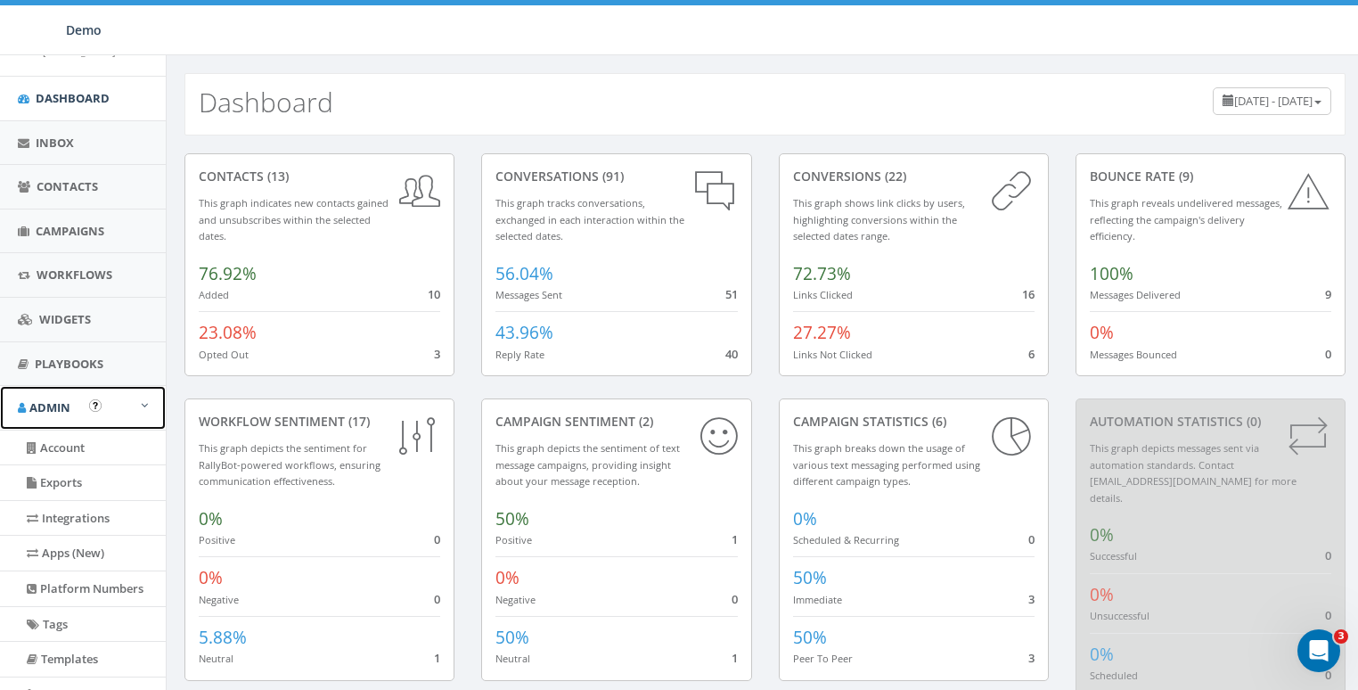
scroll to position [194, 0]
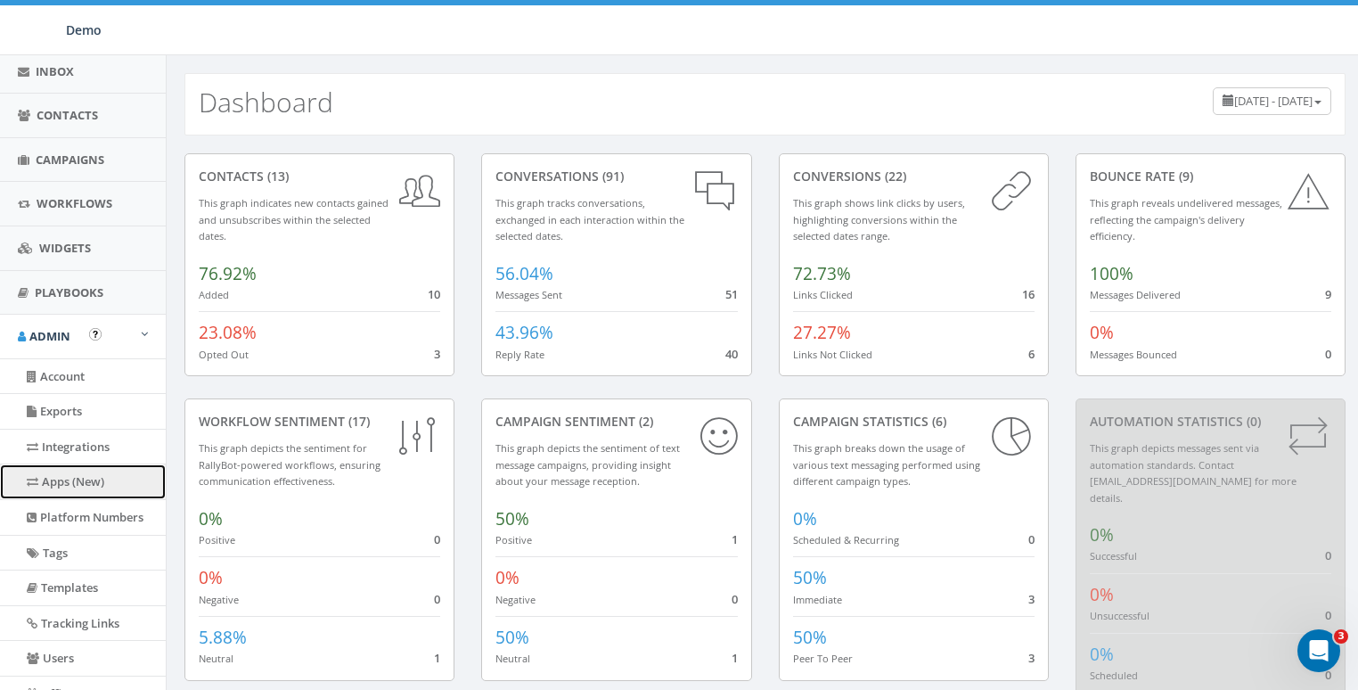
click at [74, 475] on link "Apps (New)" at bounding box center [83, 481] width 166 height 35
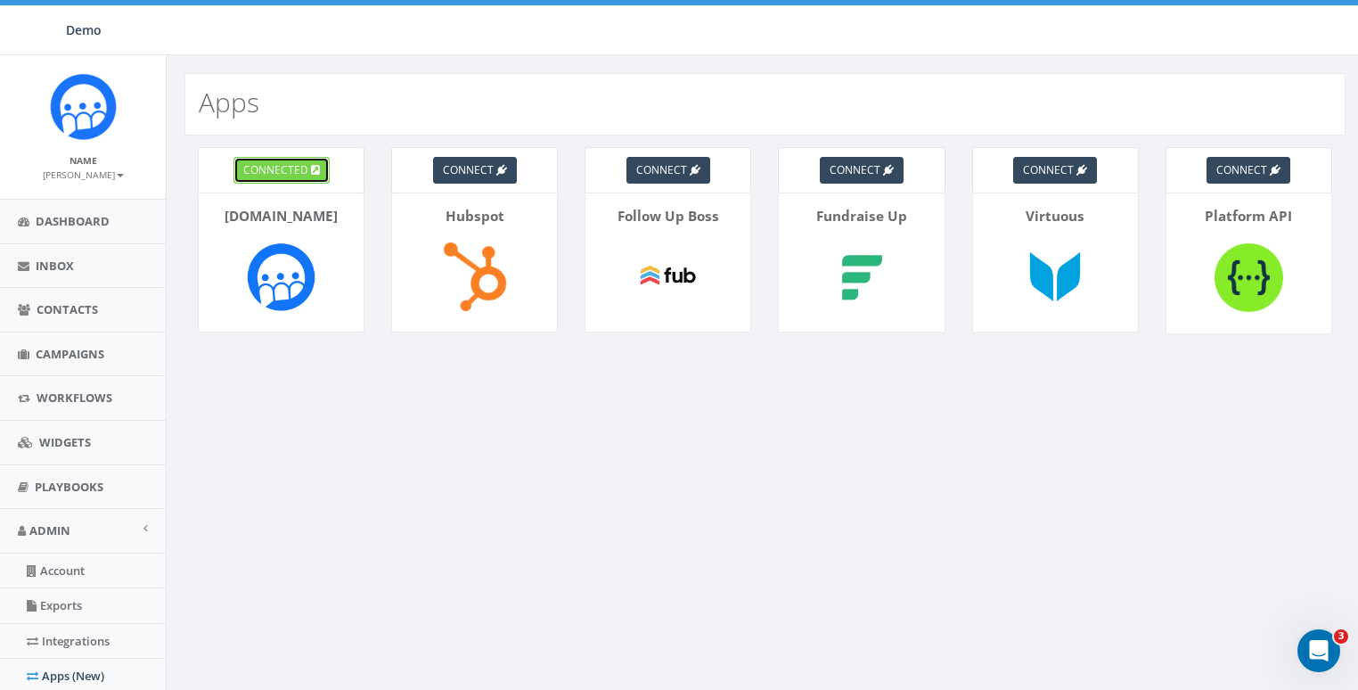
click at [285, 163] on span "connected" at bounding box center [275, 169] width 65 height 15
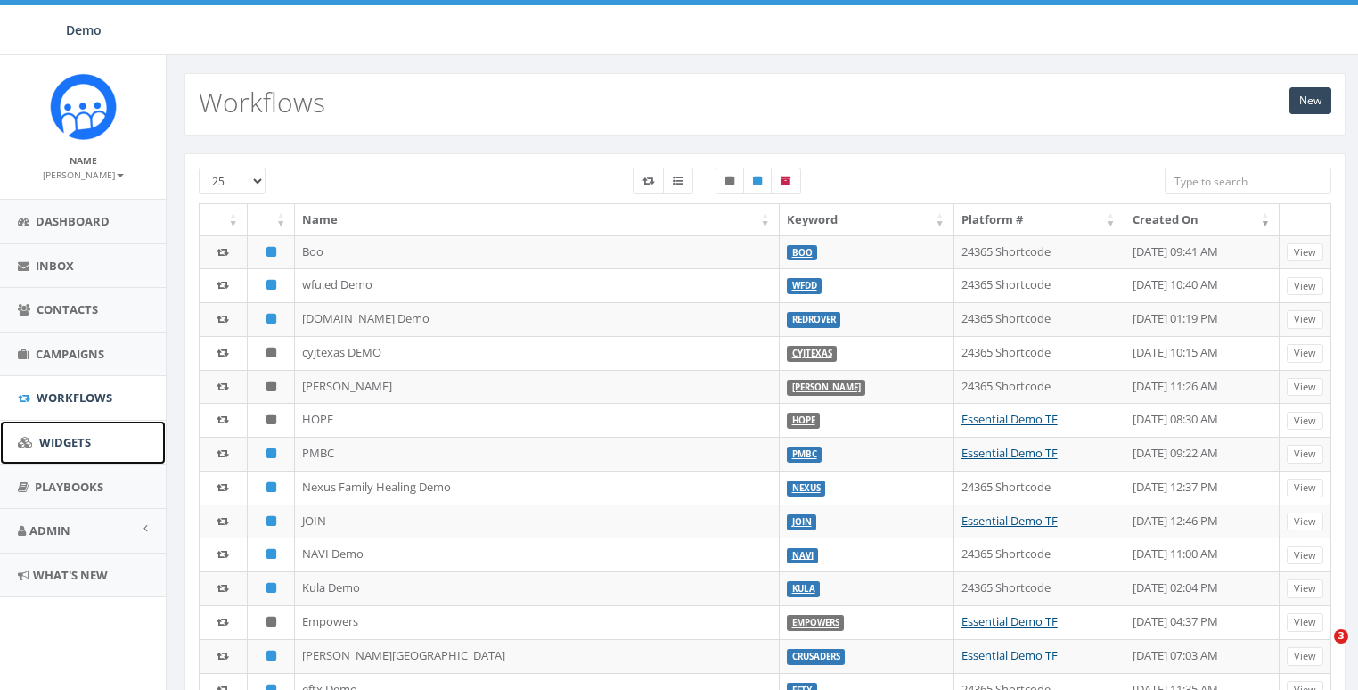
click at [59, 442] on span "Widgets" at bounding box center [65, 442] width 52 height 16
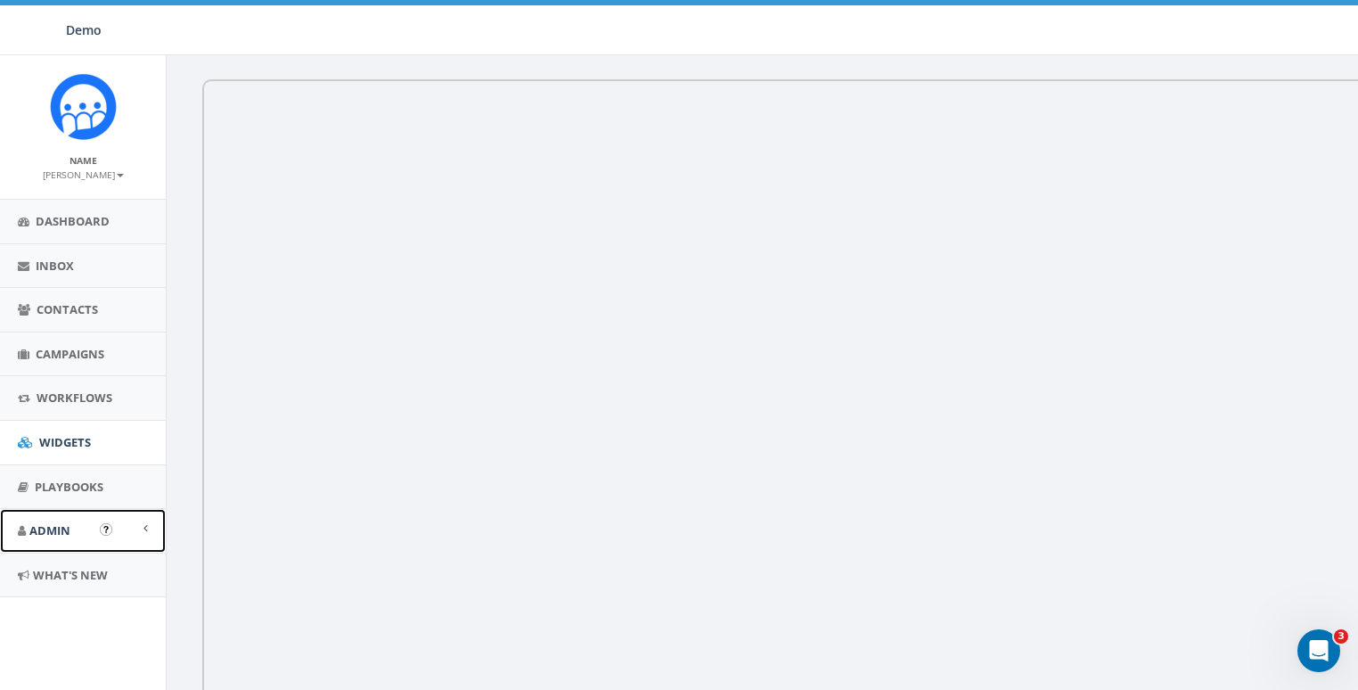
click at [121, 538] on link "Admin" at bounding box center [83, 531] width 166 height 44
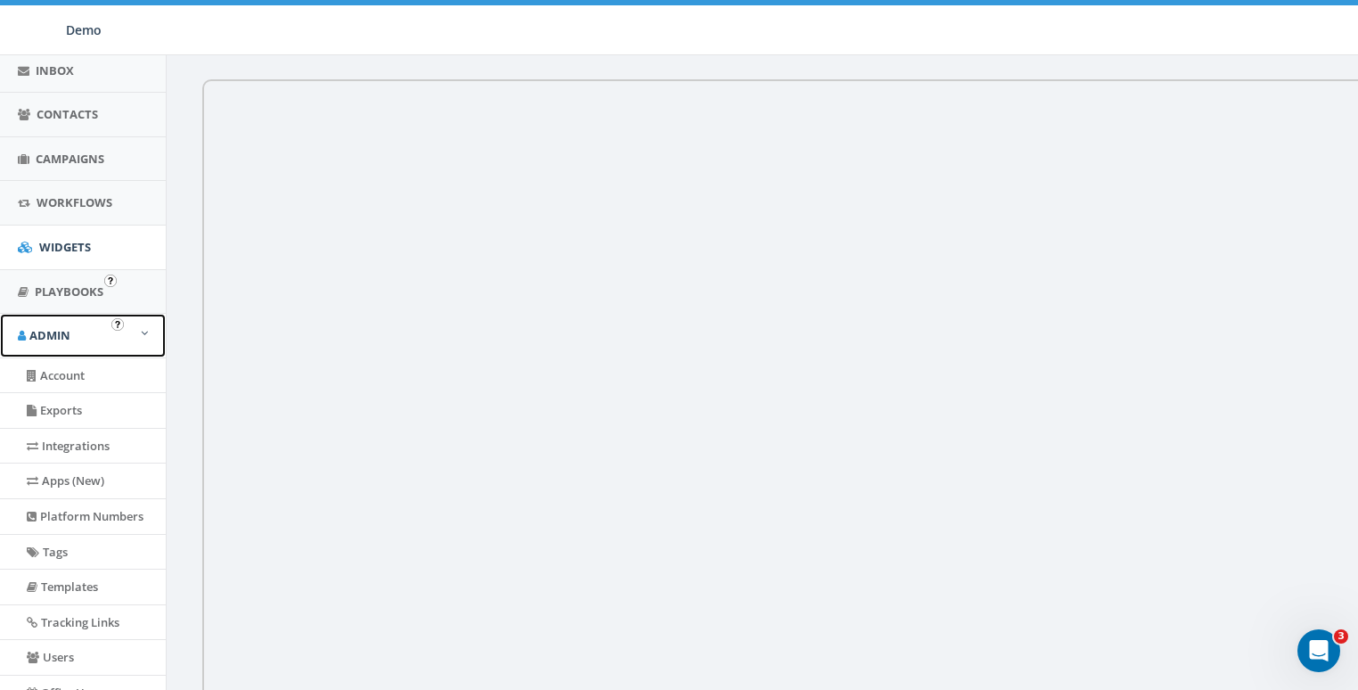
scroll to position [241, 0]
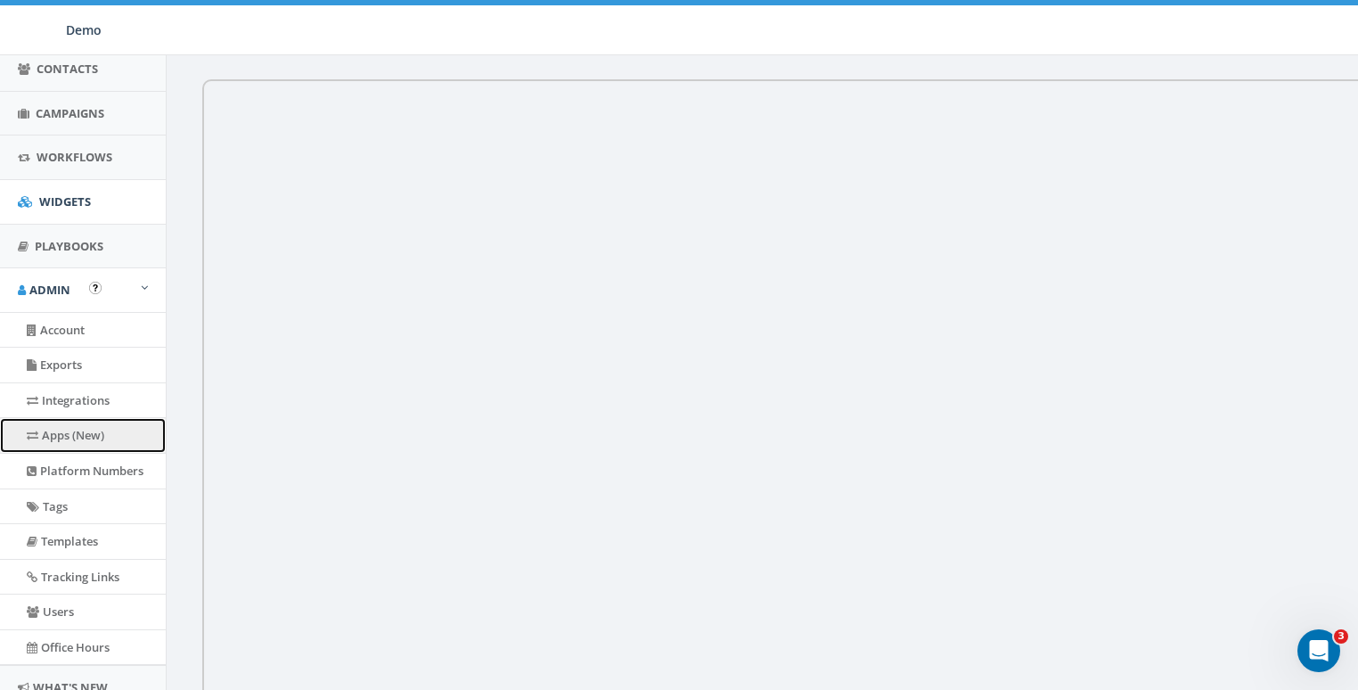
click at [99, 434] on link "Apps (New)" at bounding box center [83, 435] width 166 height 35
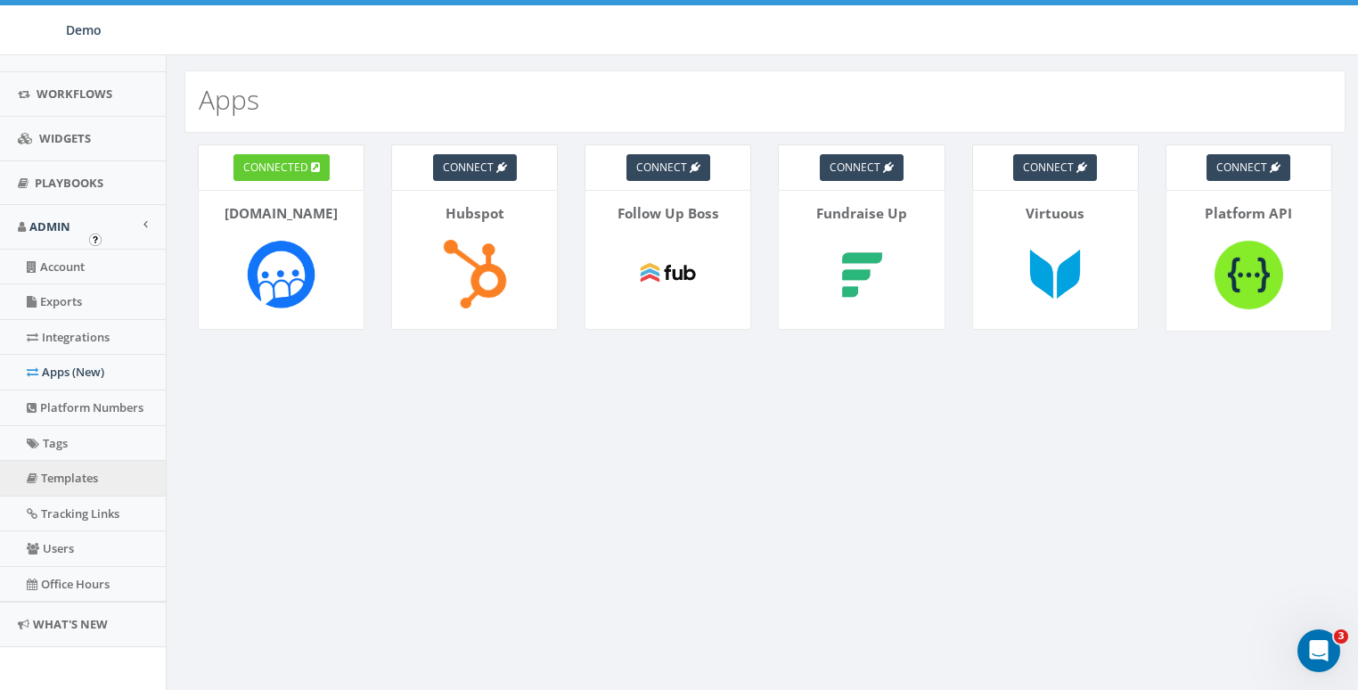
scroll to position [306, 0]
click at [68, 332] on link "Integrations" at bounding box center [83, 335] width 166 height 35
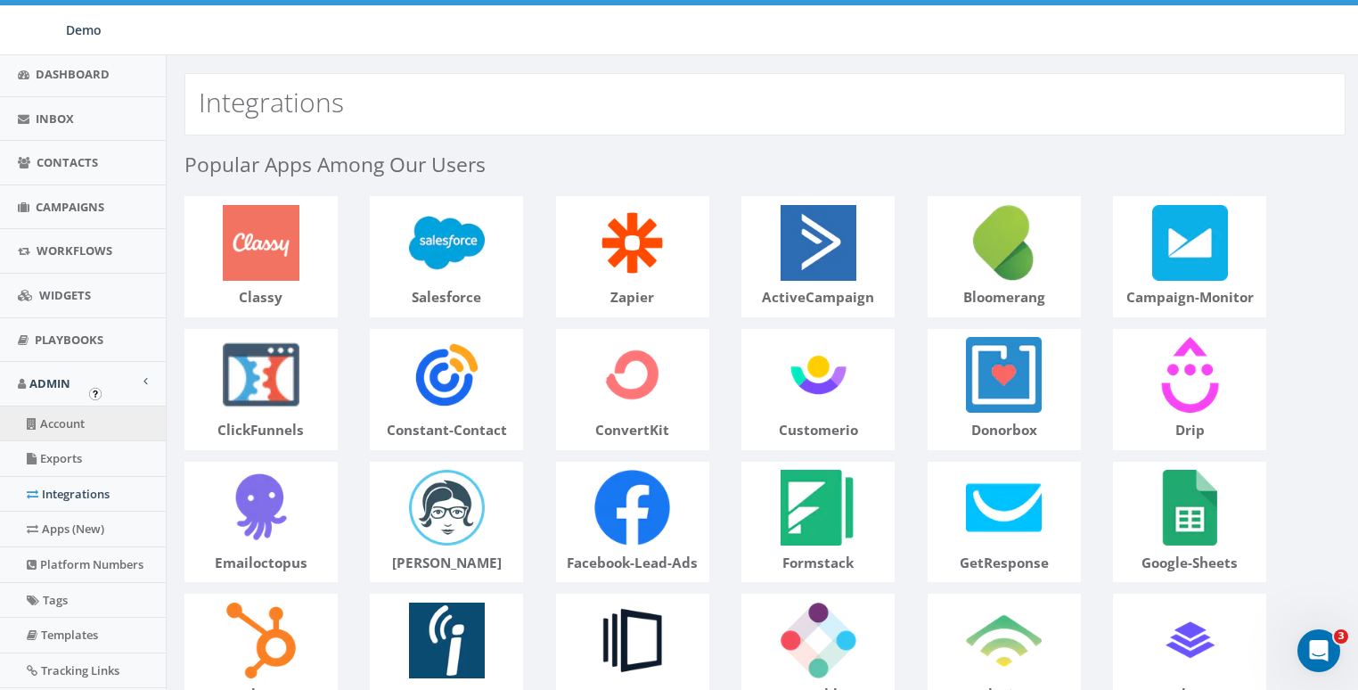
scroll to position [193, 0]
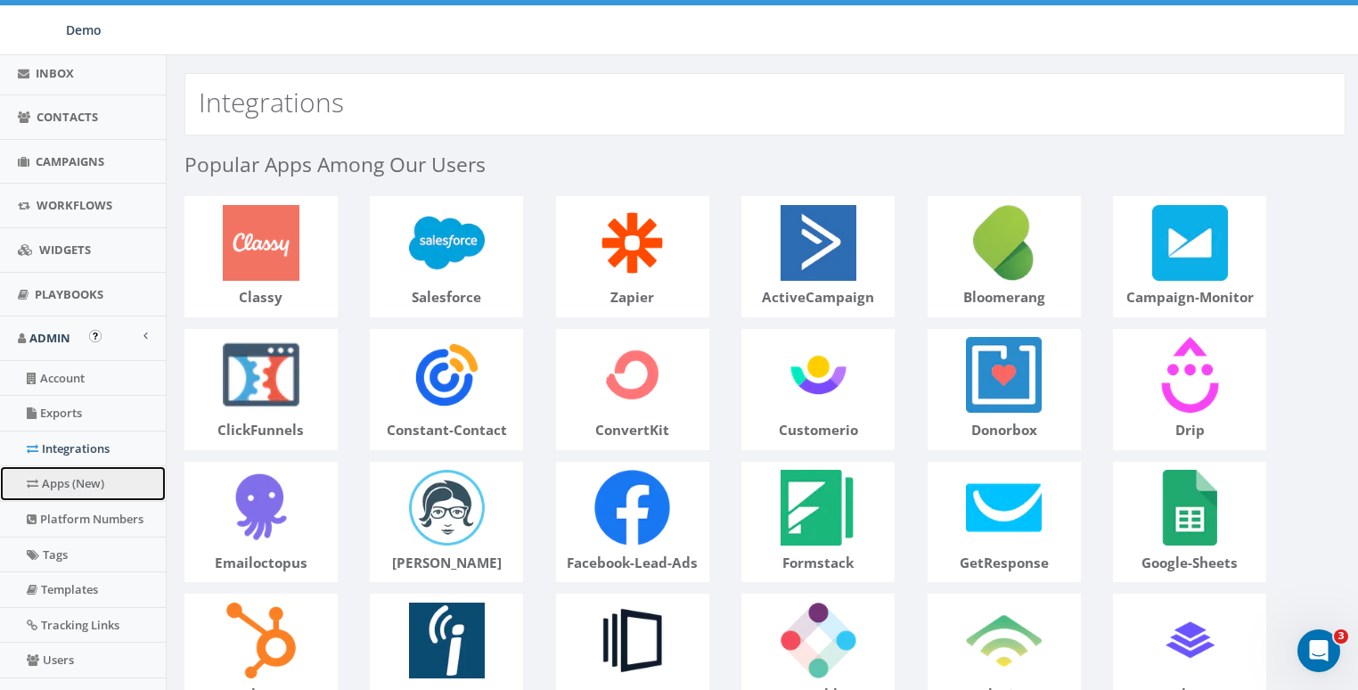
click at [70, 479] on link "Apps (New)" at bounding box center [83, 483] width 166 height 35
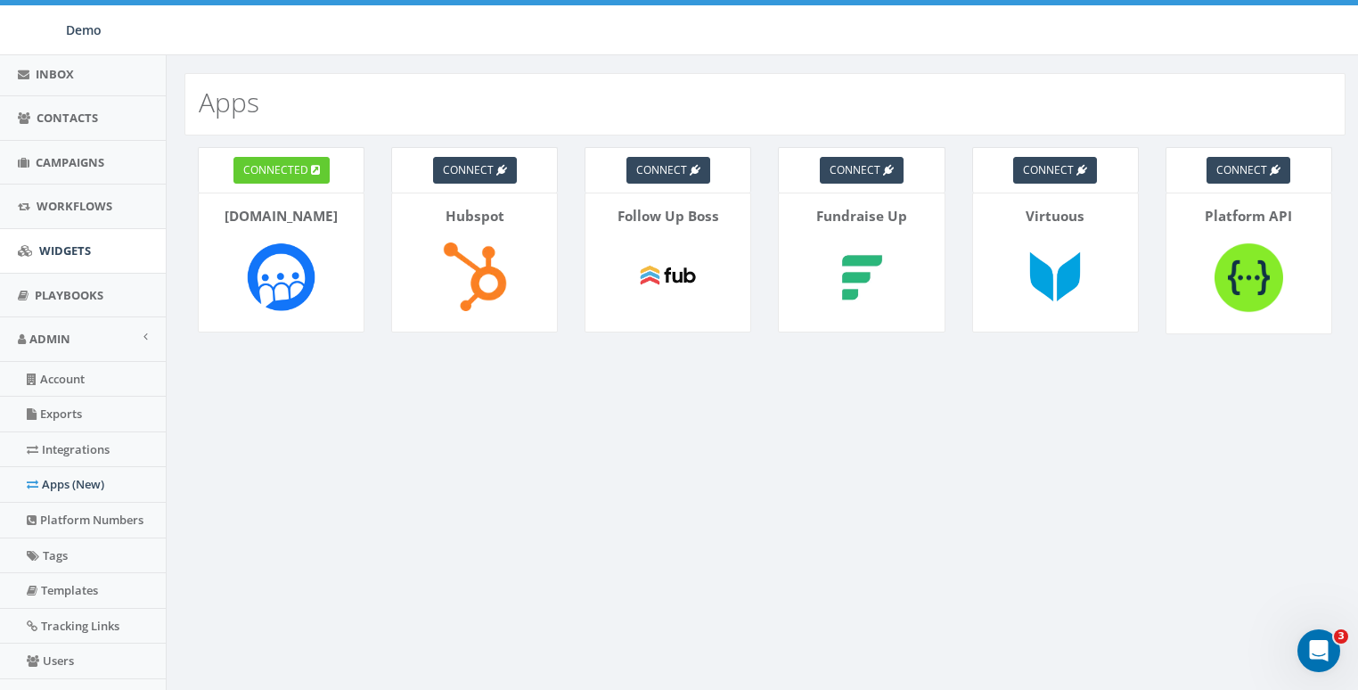
scroll to position [194, 0]
click at [496, 466] on div "Apps connected Rally.so connect Hubspot connect Follow Up Boss connect Fundrais…" at bounding box center [765, 525] width 1198 height 941
click at [75, 158] on span "Campaigns" at bounding box center [70, 160] width 69 height 16
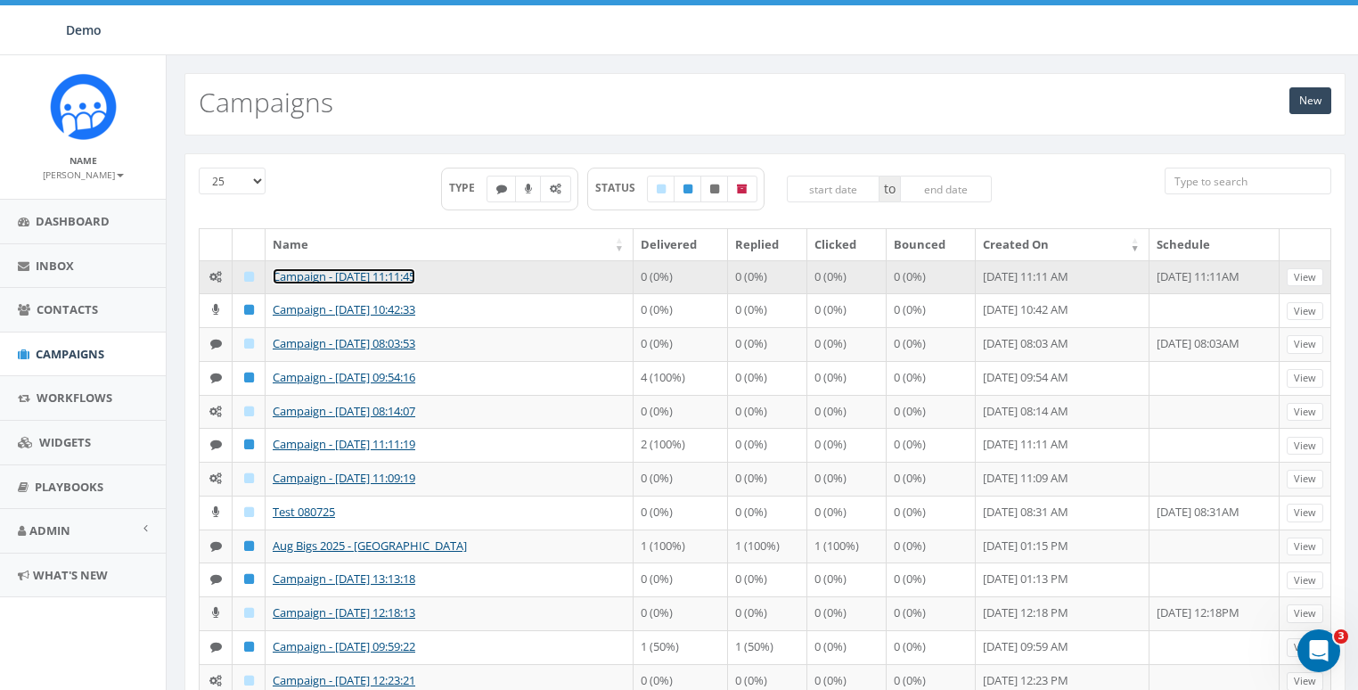
click at [307, 272] on link "Campaign - [DATE] 11:11:45" at bounding box center [344, 276] width 143 height 16
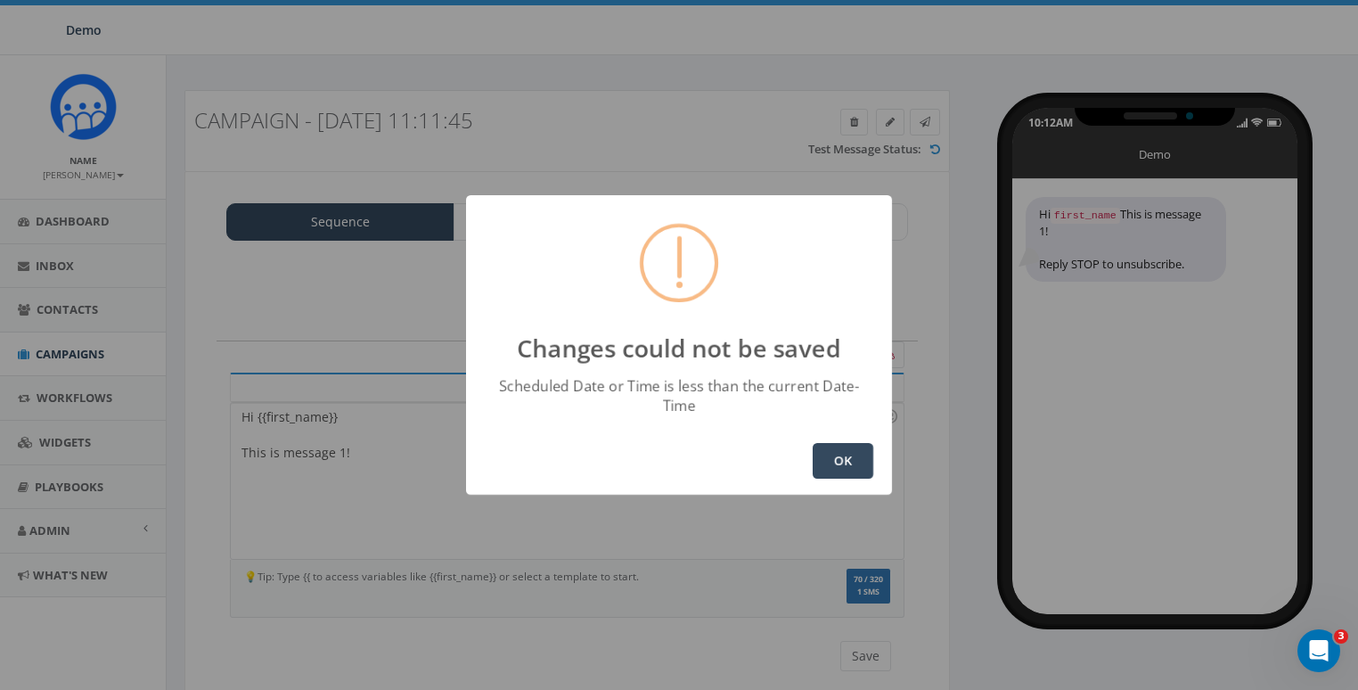
drag, startPoint x: 833, startPoint y: 447, endPoint x: 923, endPoint y: 326, distance: 151.0
click at [837, 445] on button "OK" at bounding box center [843, 461] width 61 height 36
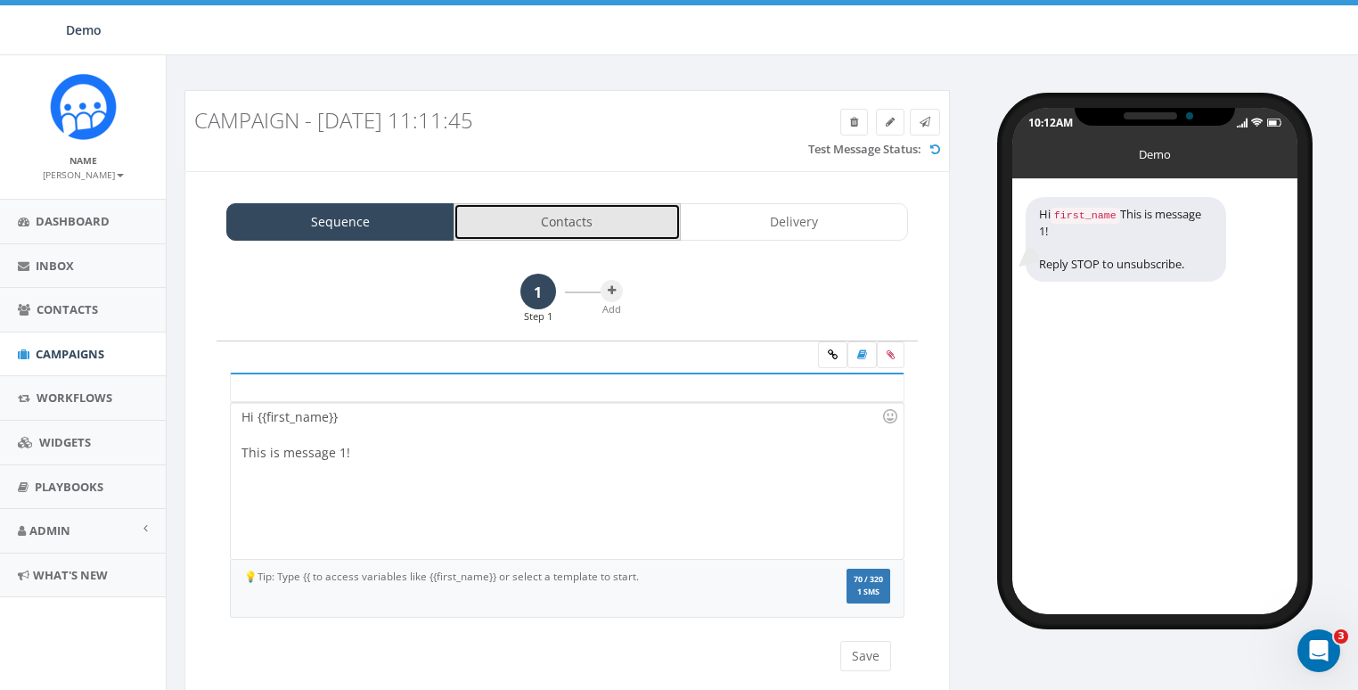
drag, startPoint x: 590, startPoint y: 215, endPoint x: 800, endPoint y: 217, distance: 210.3
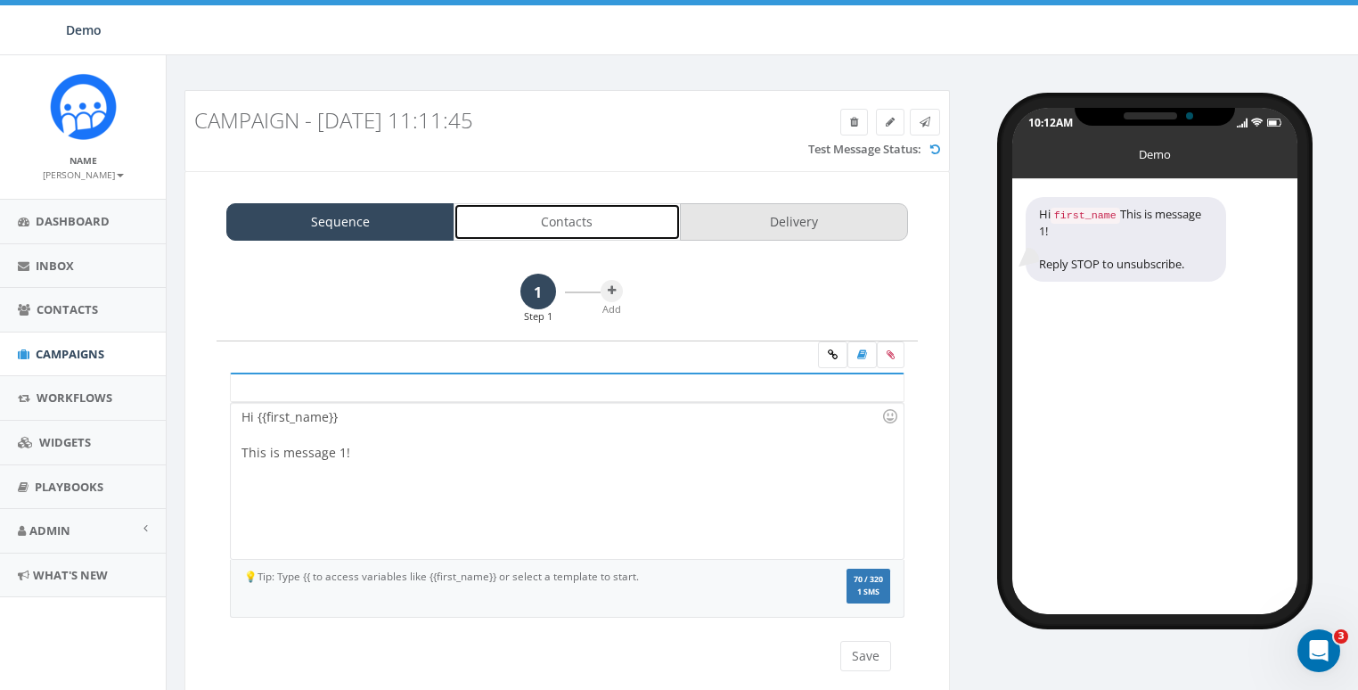
click at [592, 216] on link "Contacts" at bounding box center [568, 221] width 228 height 37
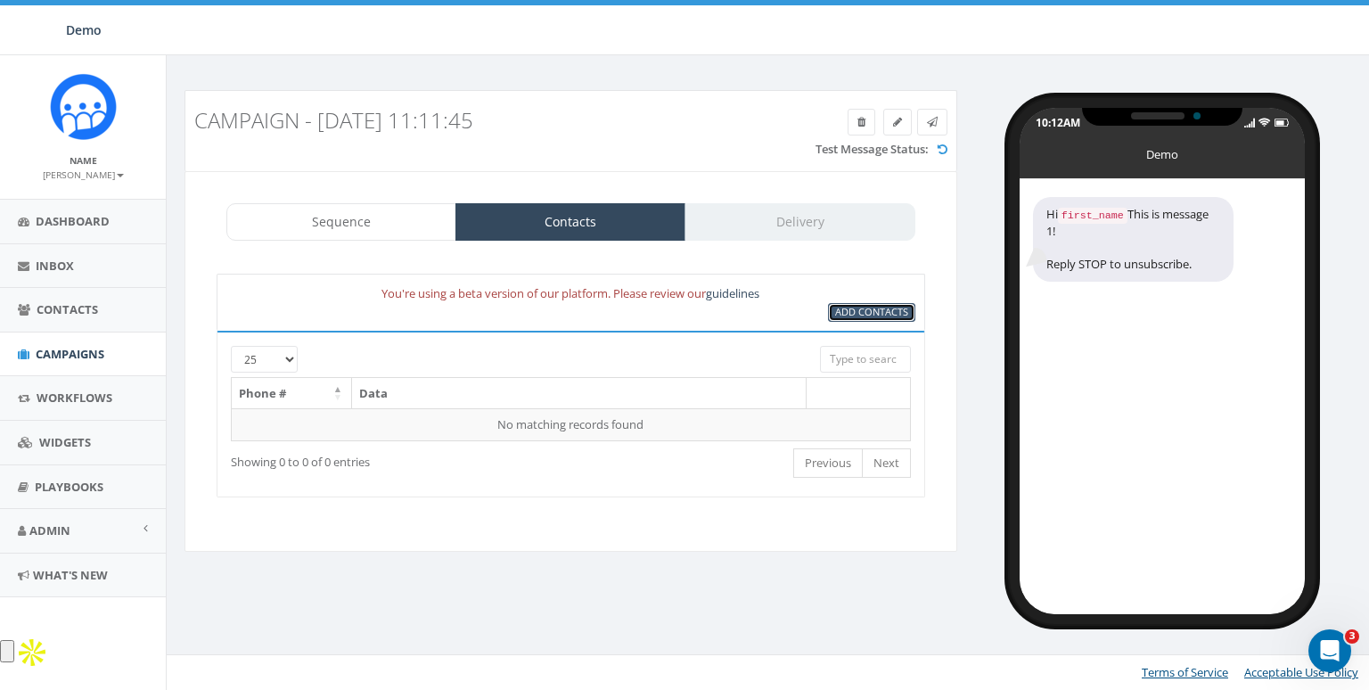
click at [847, 307] on span "Add Contacts" at bounding box center [871, 311] width 73 height 13
select select
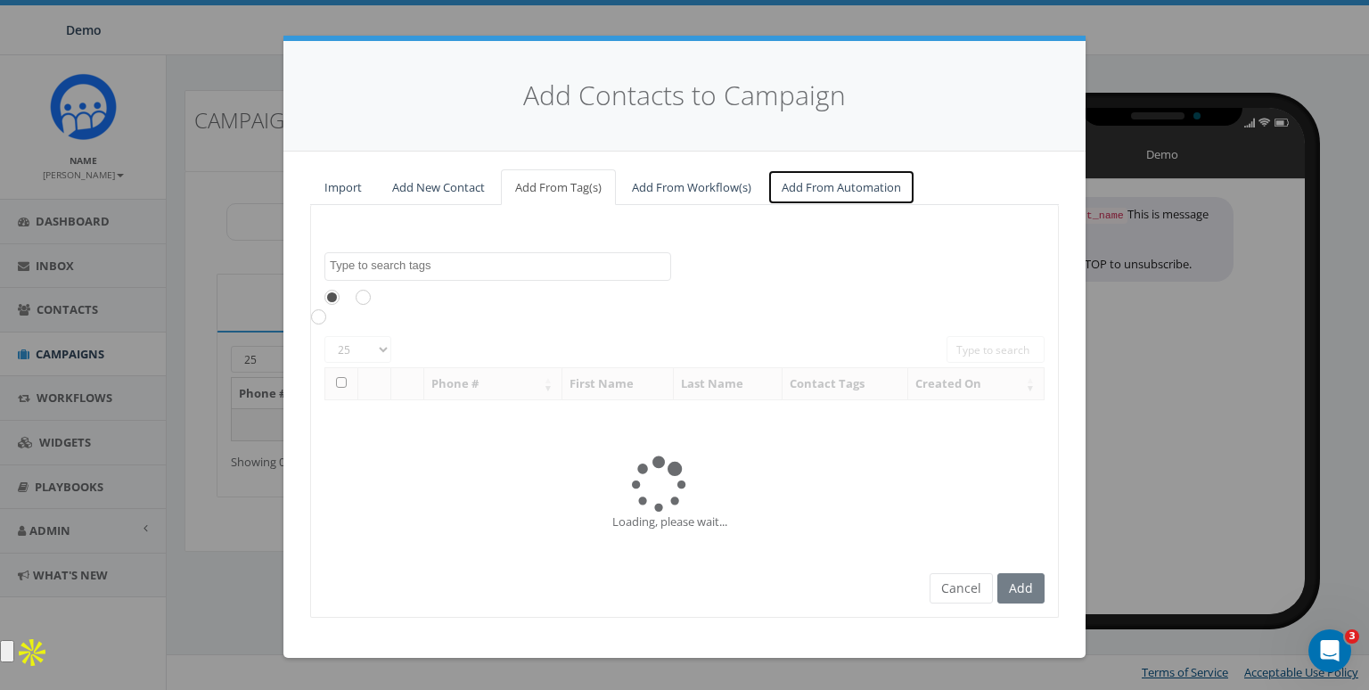
click at [842, 193] on link "Add From Automation" at bounding box center [841, 187] width 148 height 37
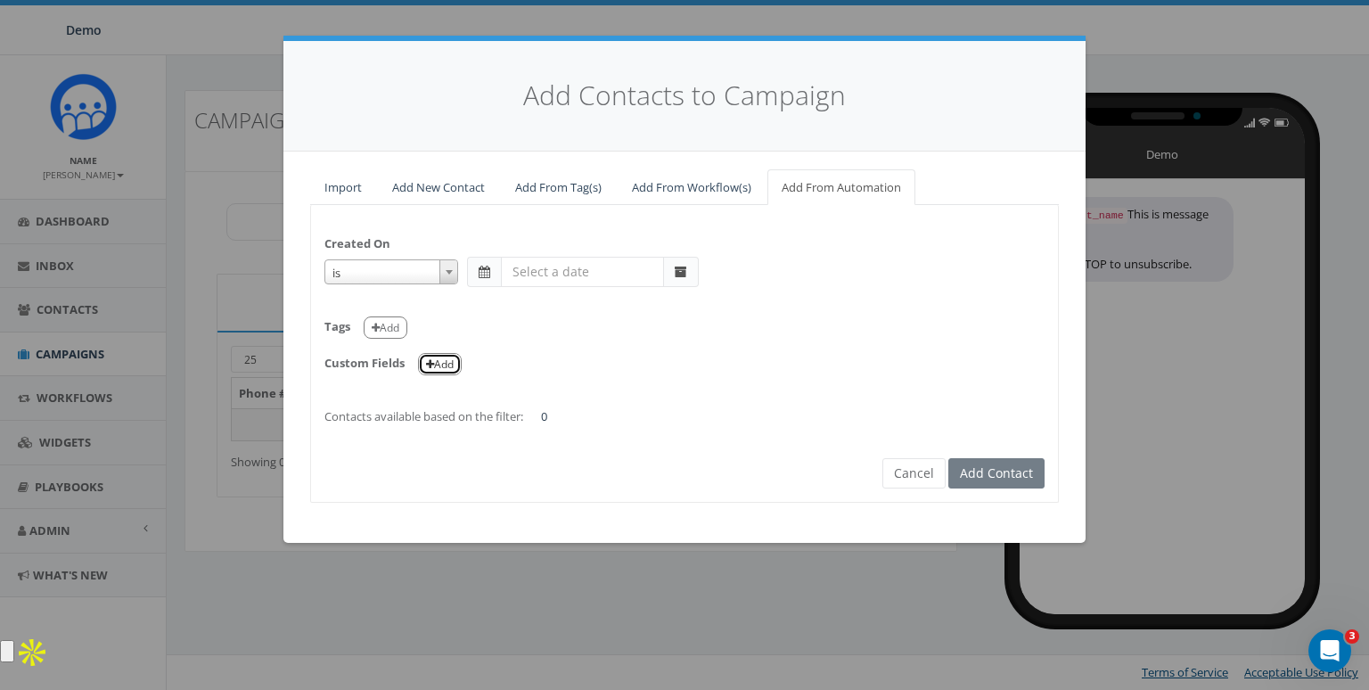
click at [444, 365] on button "Add" at bounding box center [440, 364] width 44 height 22
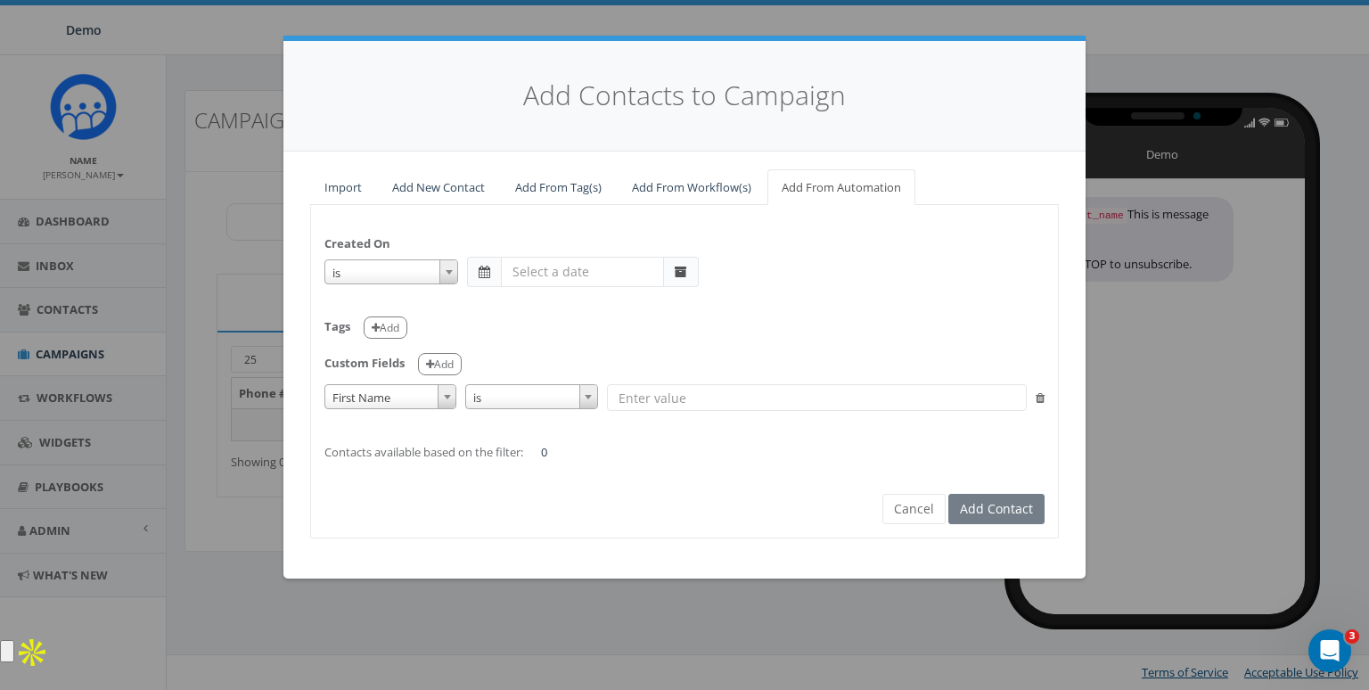
click at [424, 402] on span "First Name" at bounding box center [390, 397] width 130 height 25
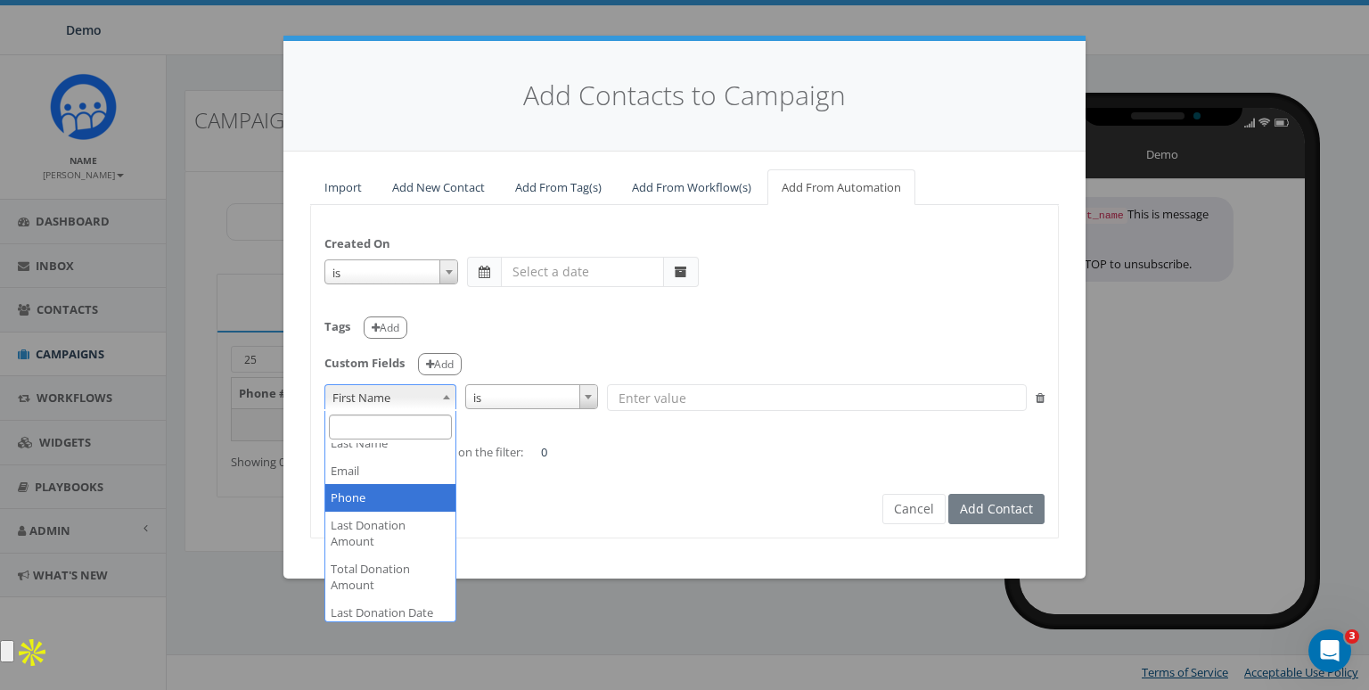
scroll to position [45, 0]
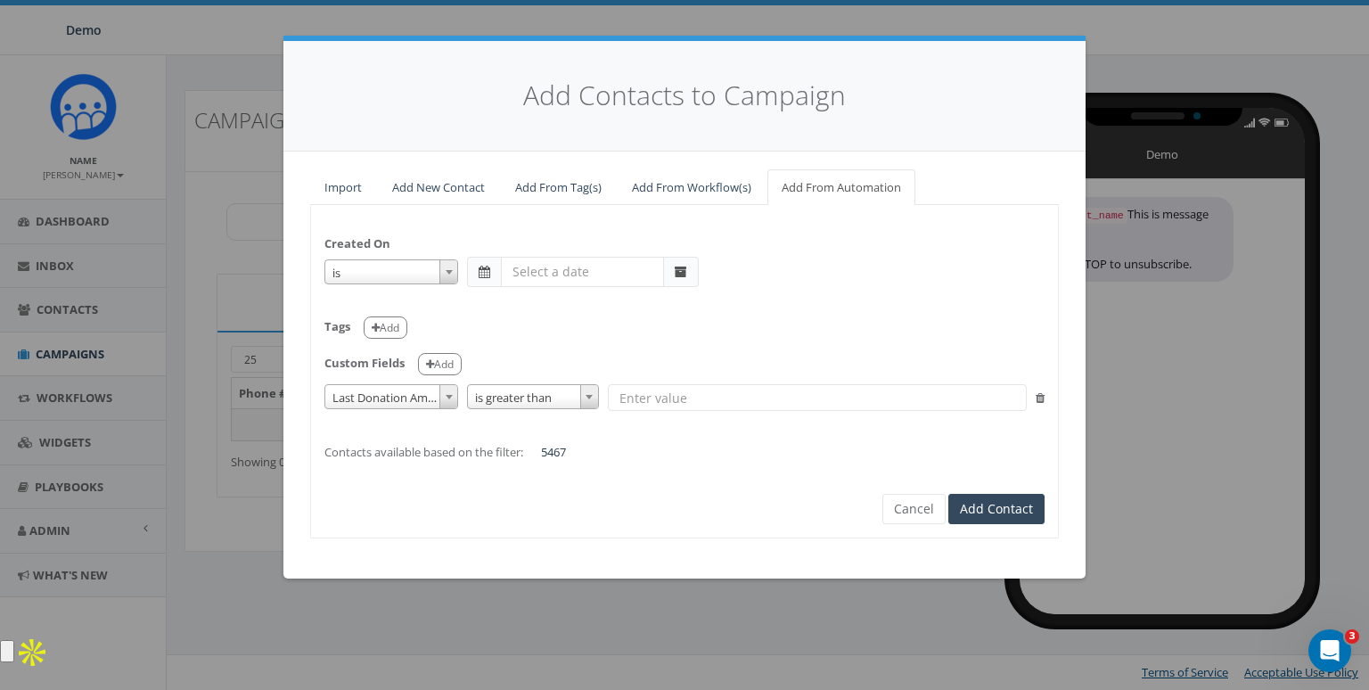
click at [365, 402] on span "Last Donation Amount" at bounding box center [391, 397] width 132 height 25
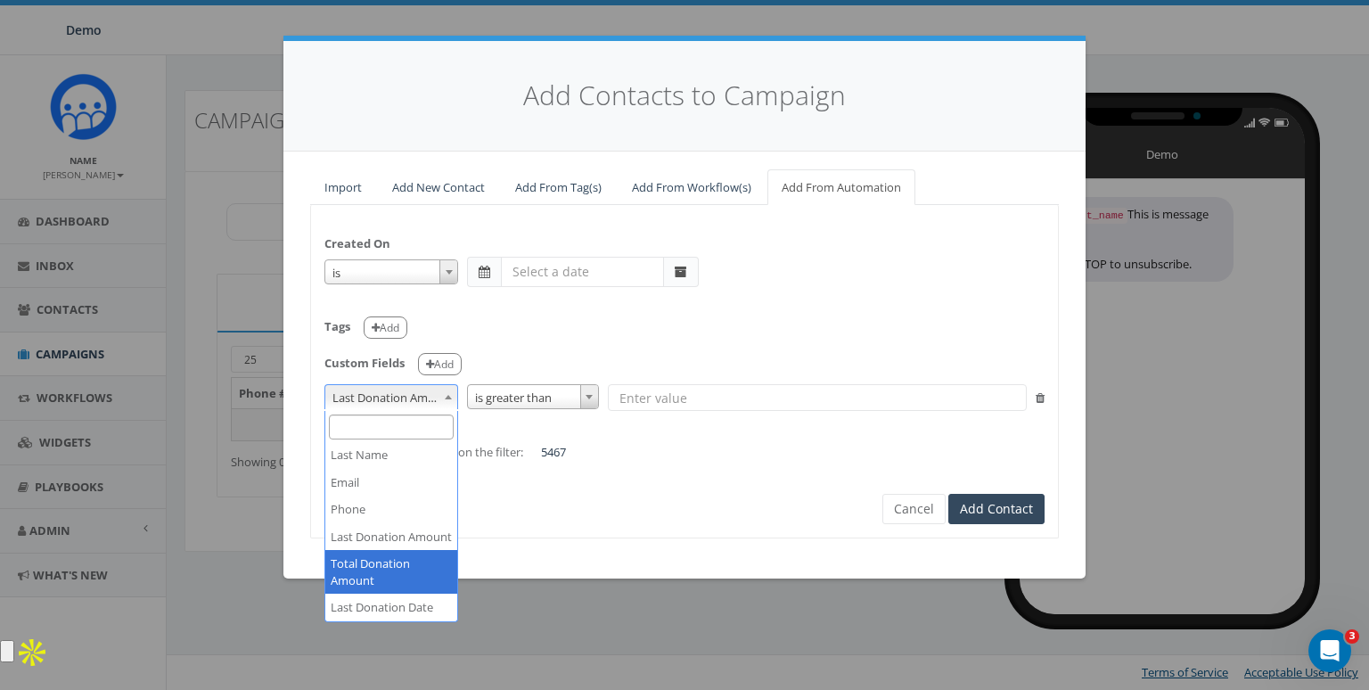
select select "auto_total_donation_amount"
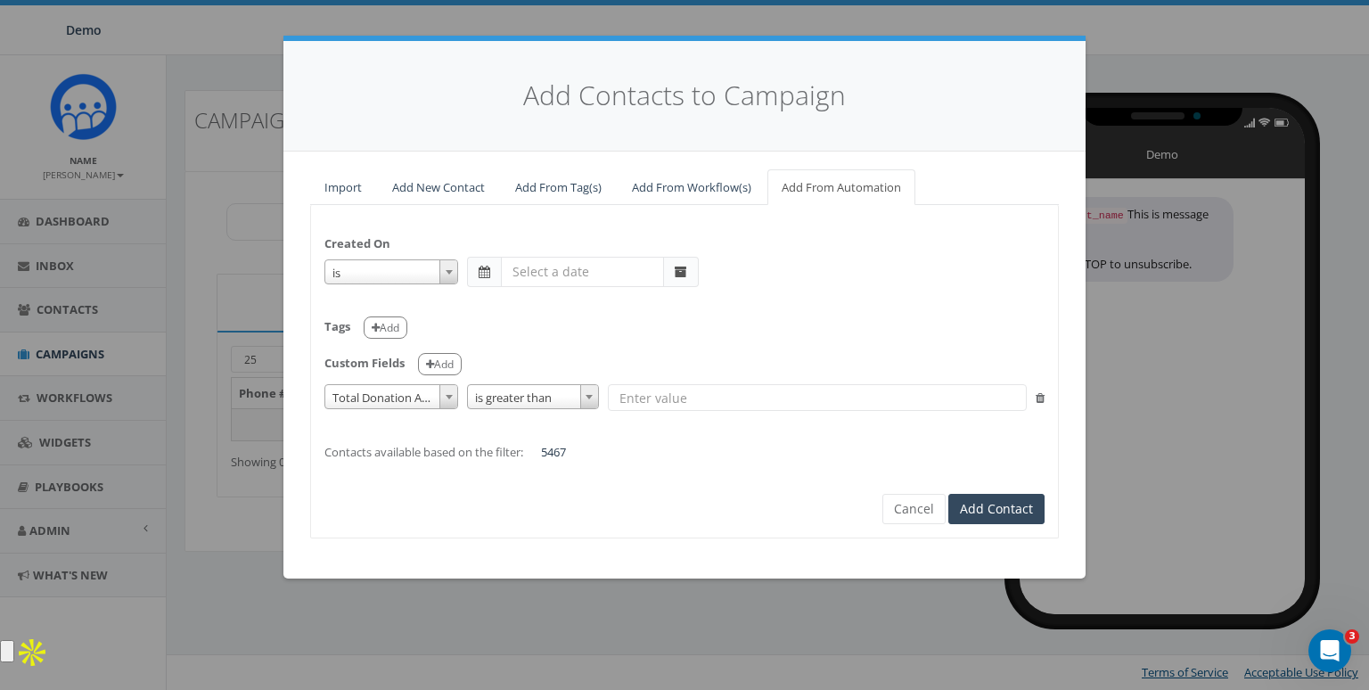
click at [374, 406] on span "Total Donation Amount" at bounding box center [391, 397] width 132 height 25
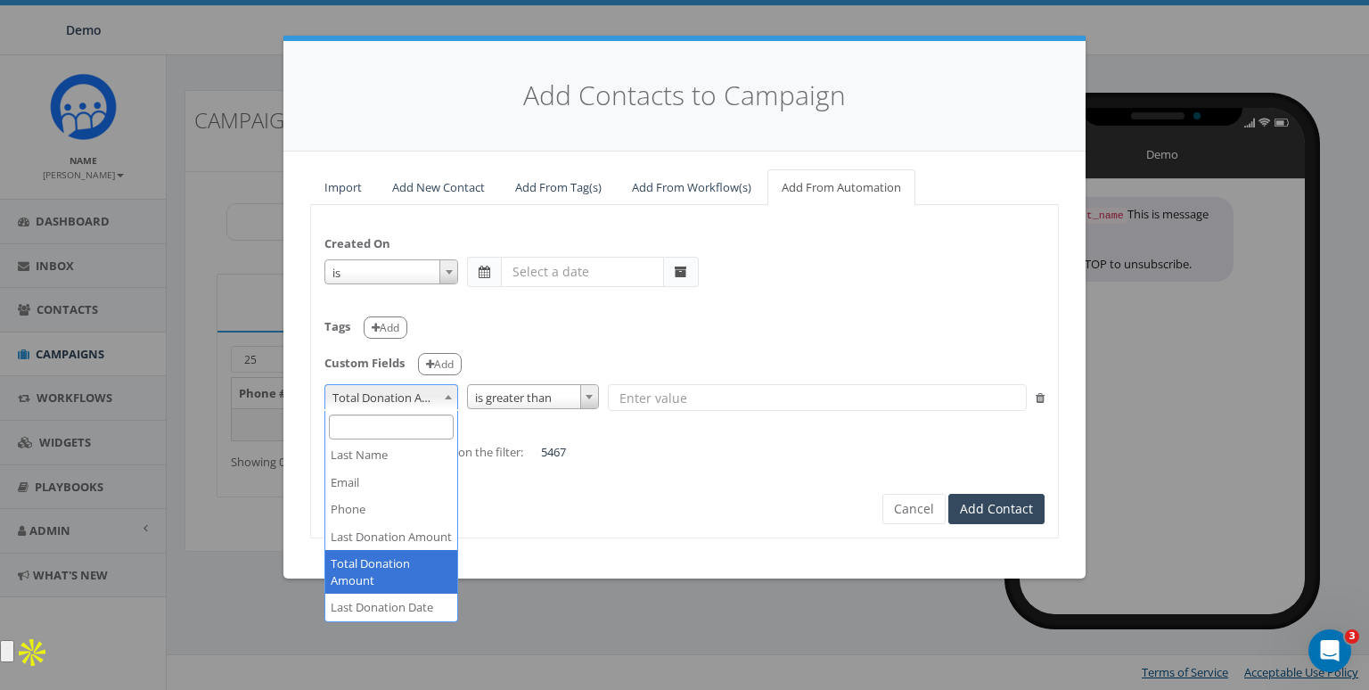
click at [539, 529] on div "Created On is is on or before is on or after is before is after is not is Tags …" at bounding box center [684, 371] width 749 height 333
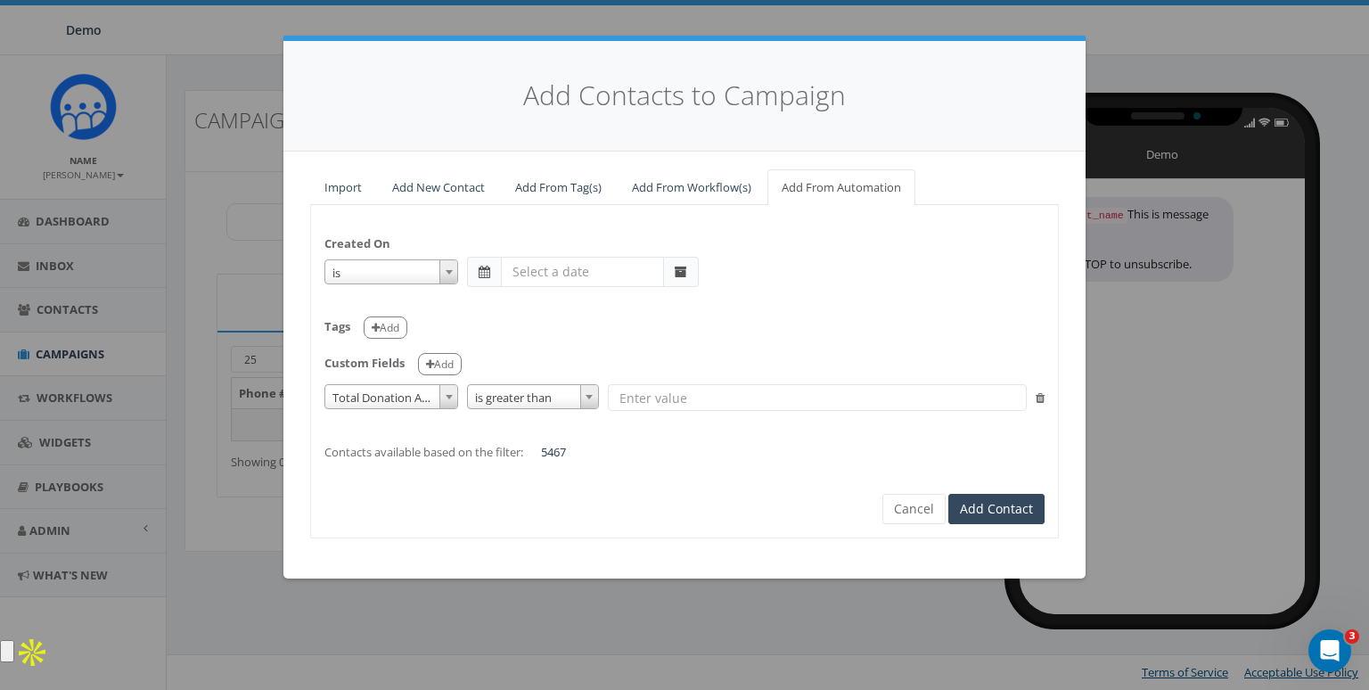
click at [423, 414] on div "Created On is is on or before is on or after is before is after is not is Tags …" at bounding box center [684, 339] width 747 height 242
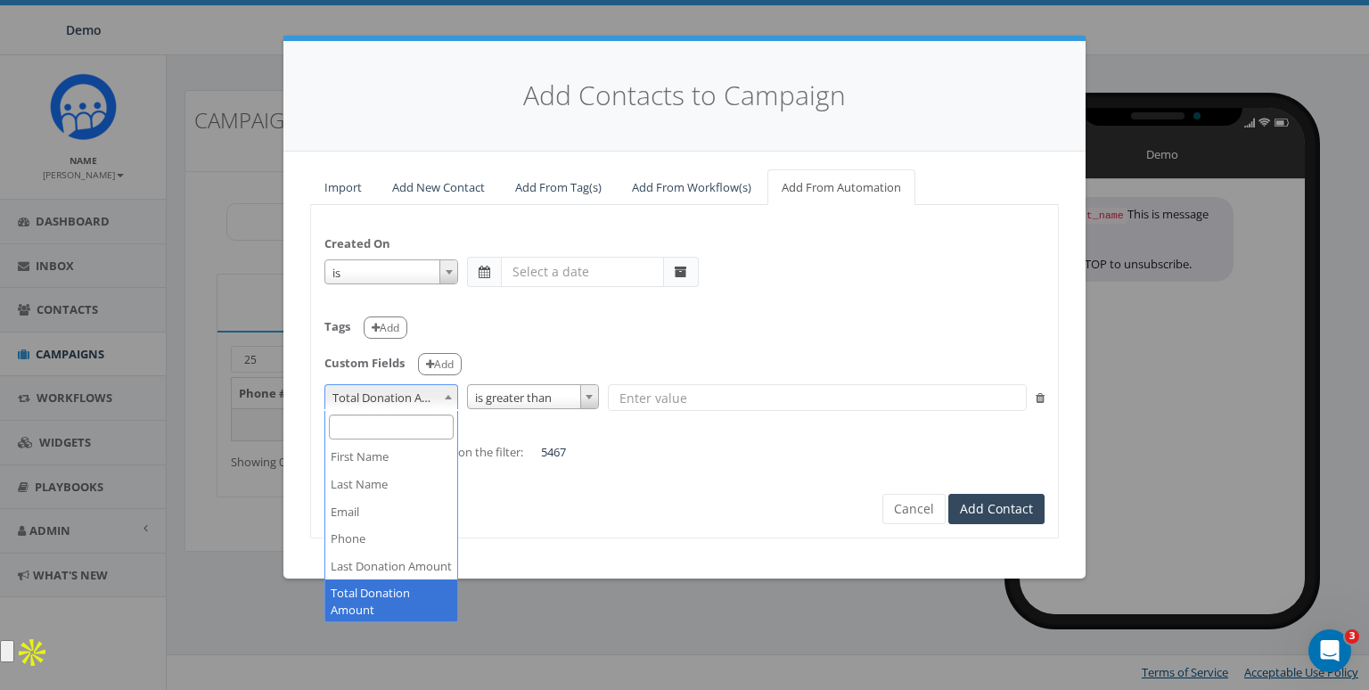
click at [422, 404] on span "Total Donation Amount" at bounding box center [391, 397] width 132 height 25
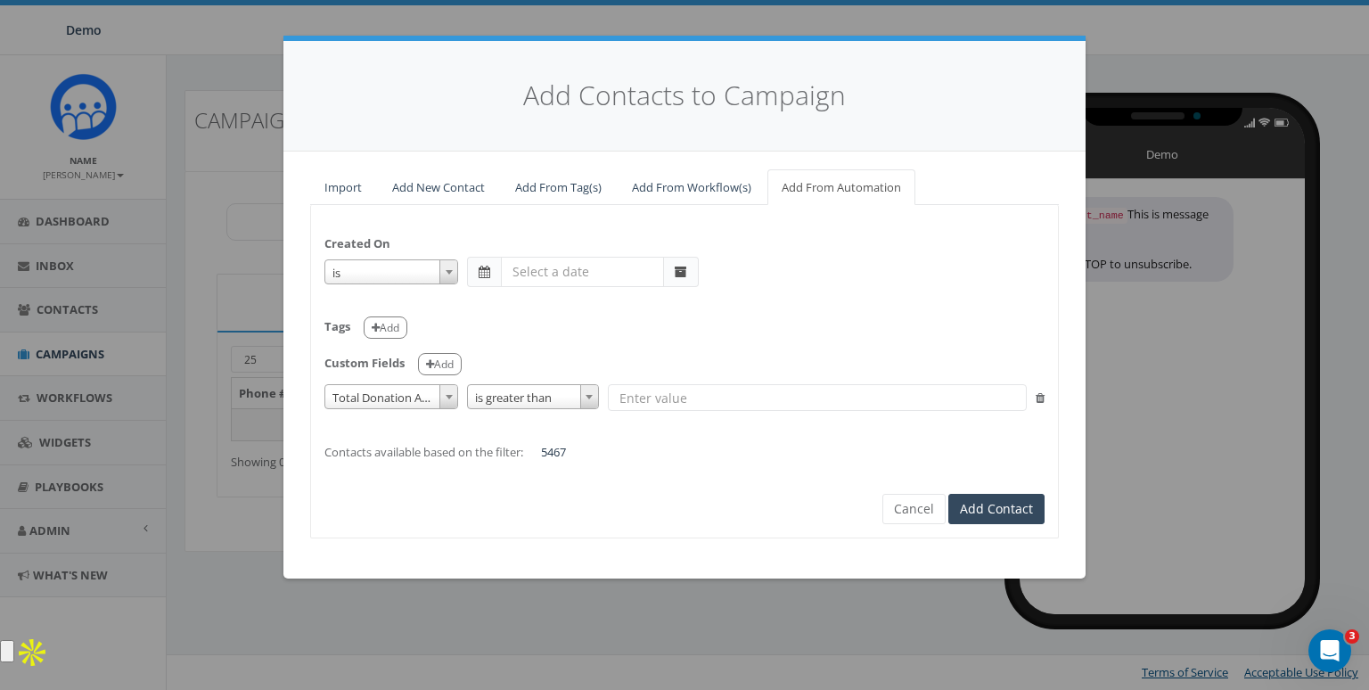
click at [563, 531] on div "Created On is is on or before is on or after is before is after is not is Tags …" at bounding box center [684, 371] width 749 height 333
click at [399, 390] on span "Total Donation Amount" at bounding box center [391, 397] width 132 height 25
click at [661, 541] on div "Import Add New Contact Add From Tag(s) Add From Workflow(s) Add From Automation…" at bounding box center [684, 365] width 802 height 427
click at [923, 504] on button "Cancel" at bounding box center [913, 509] width 63 height 30
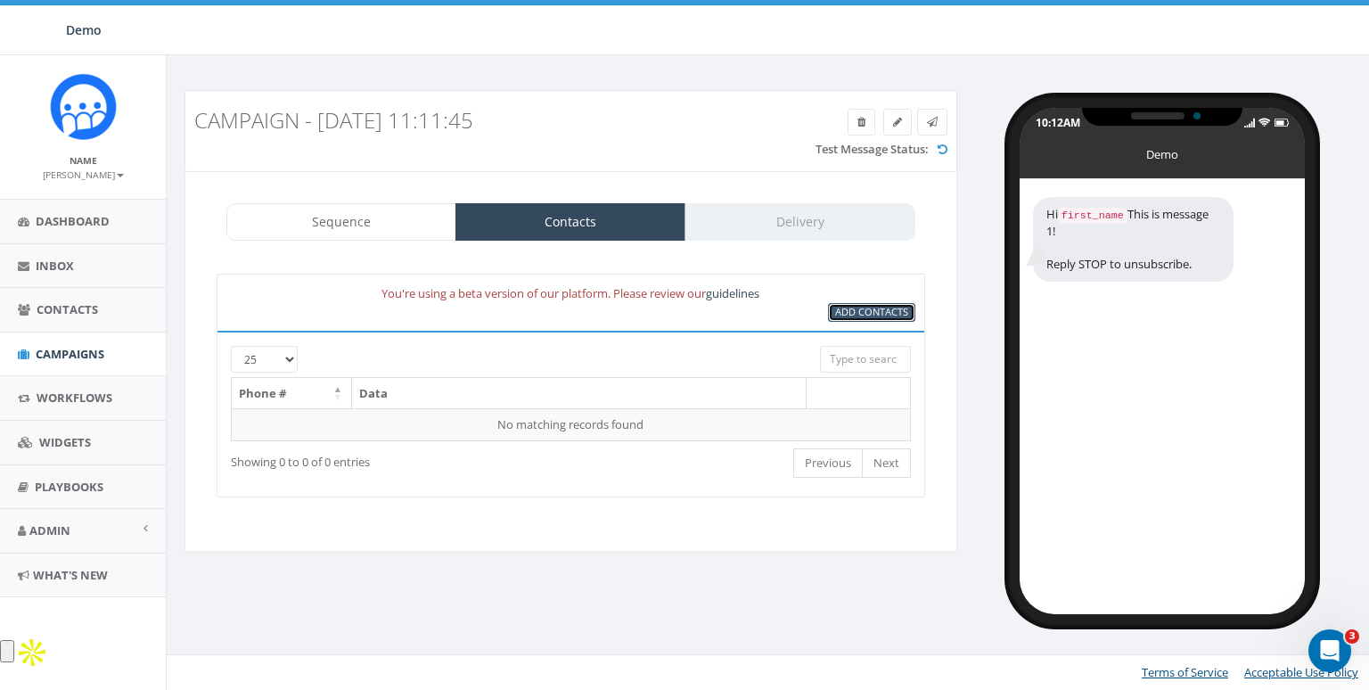
click at [862, 305] on span "Add Contacts" at bounding box center [871, 311] width 73 height 13
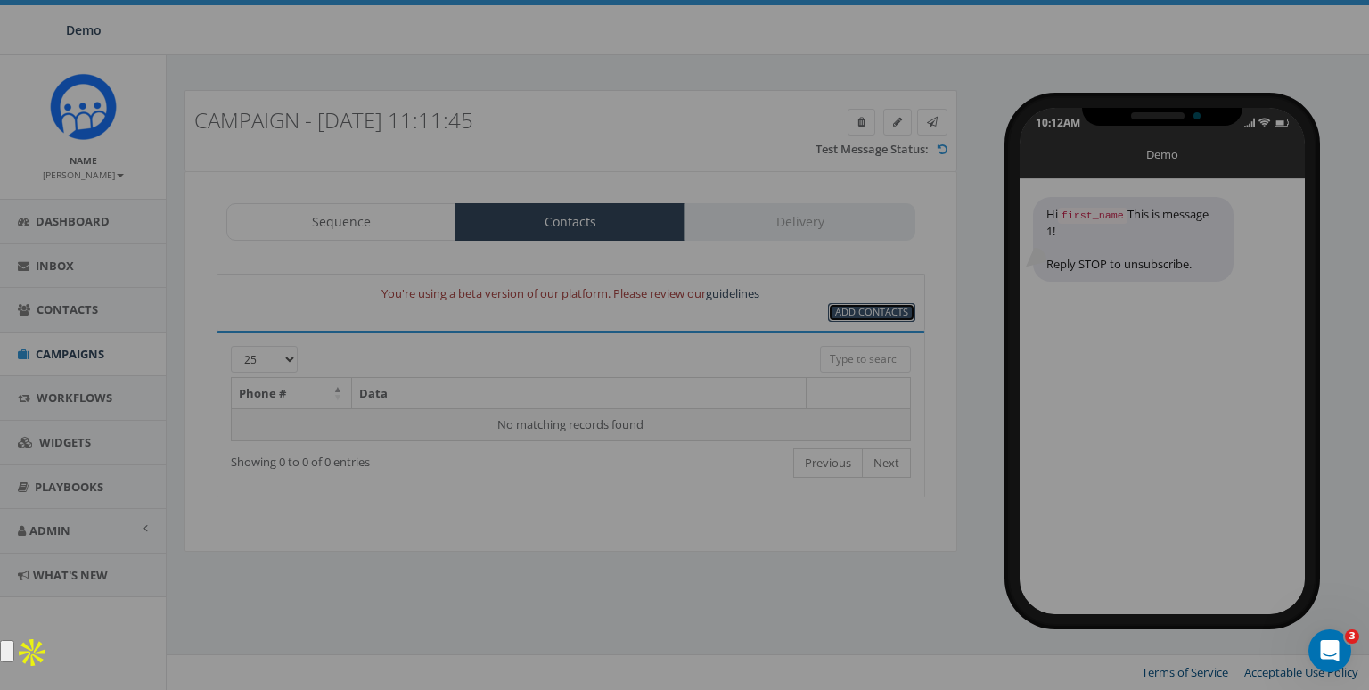
select select
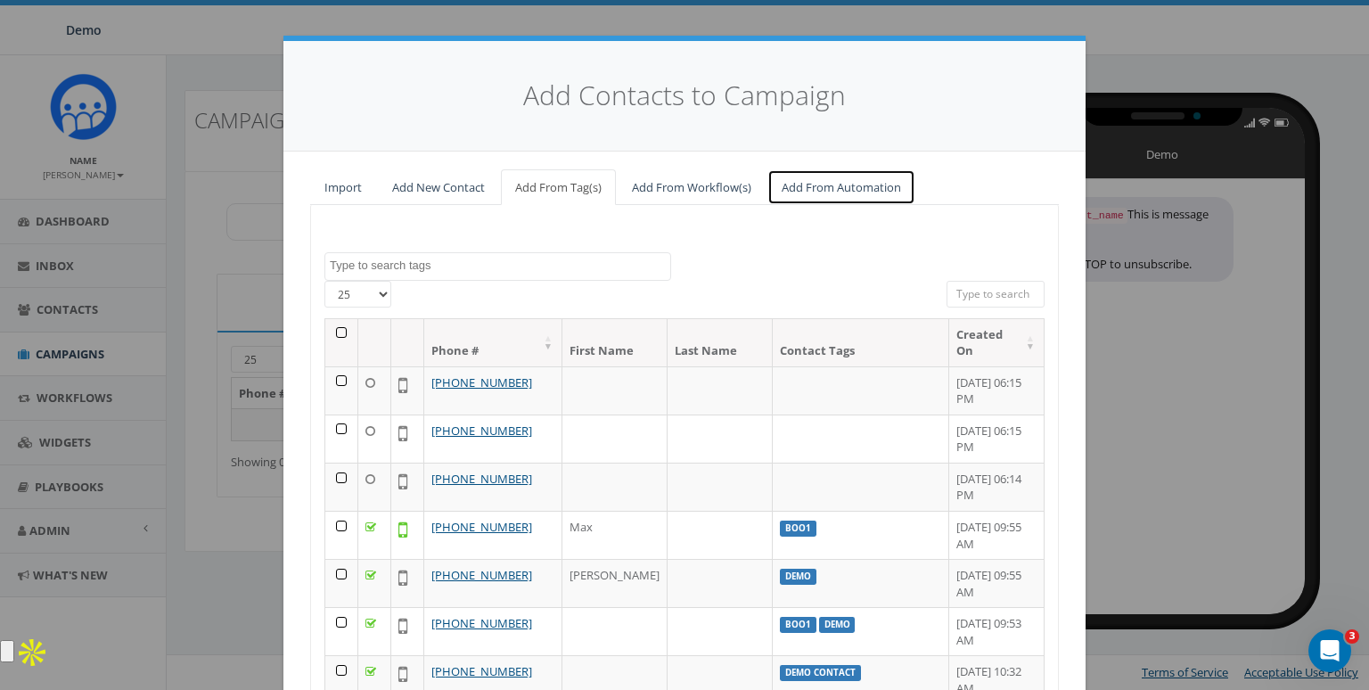
click at [840, 190] on link "Add From Automation" at bounding box center [841, 187] width 148 height 37
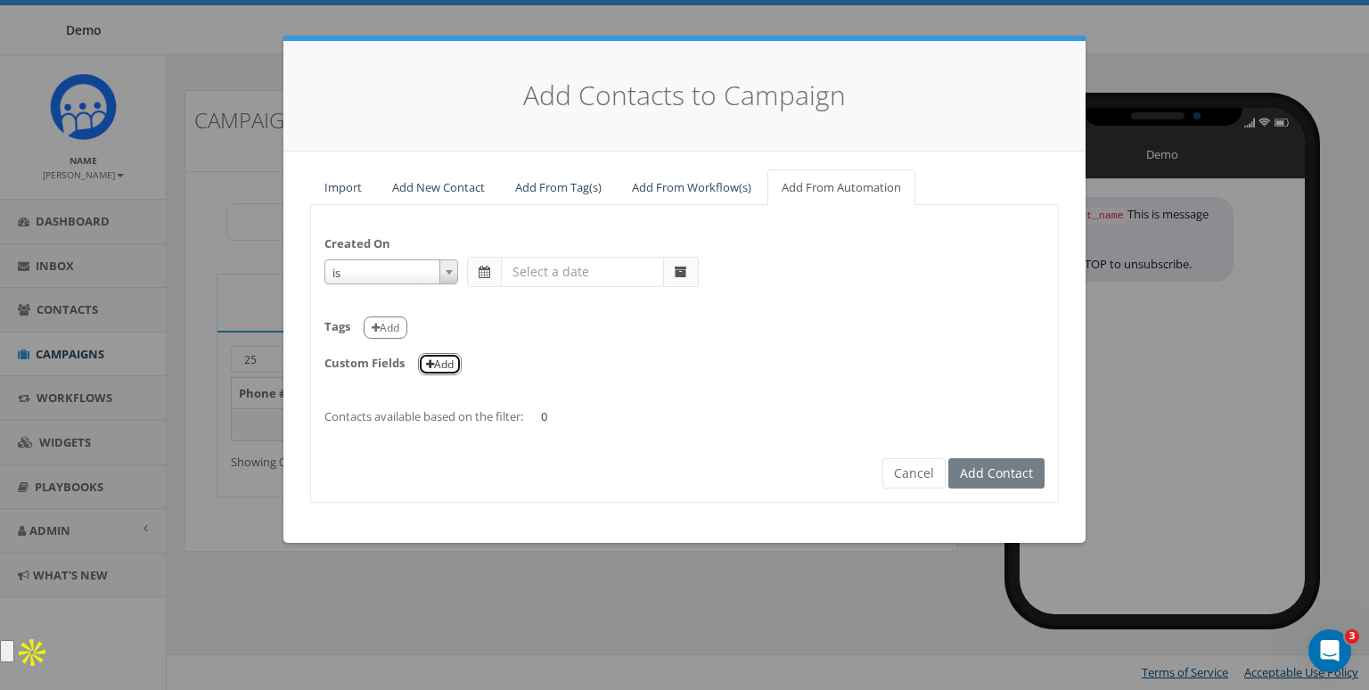
click at [451, 369] on button "Add" at bounding box center [440, 364] width 44 height 22
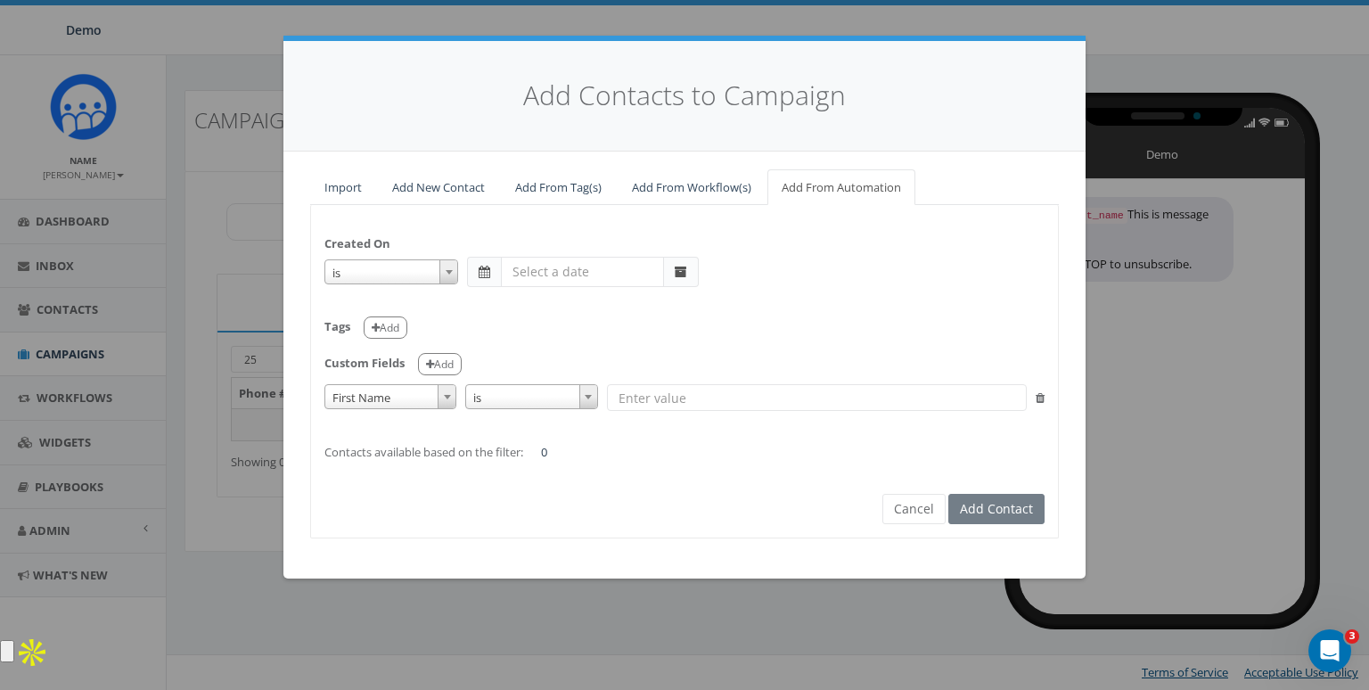
click at [399, 393] on span "First Name" at bounding box center [390, 397] width 130 height 25
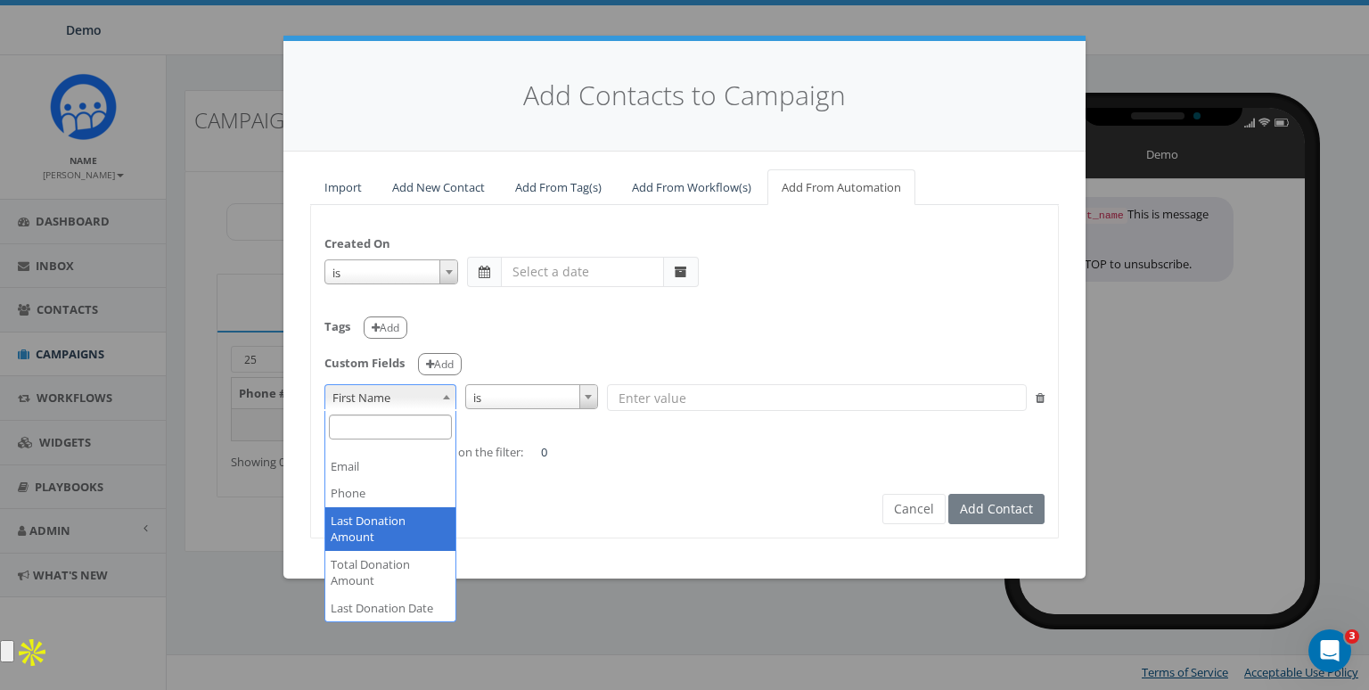
click at [483, 536] on div "Created On is is on or before is on or after is before is after is not is Tags …" at bounding box center [684, 371] width 749 height 333
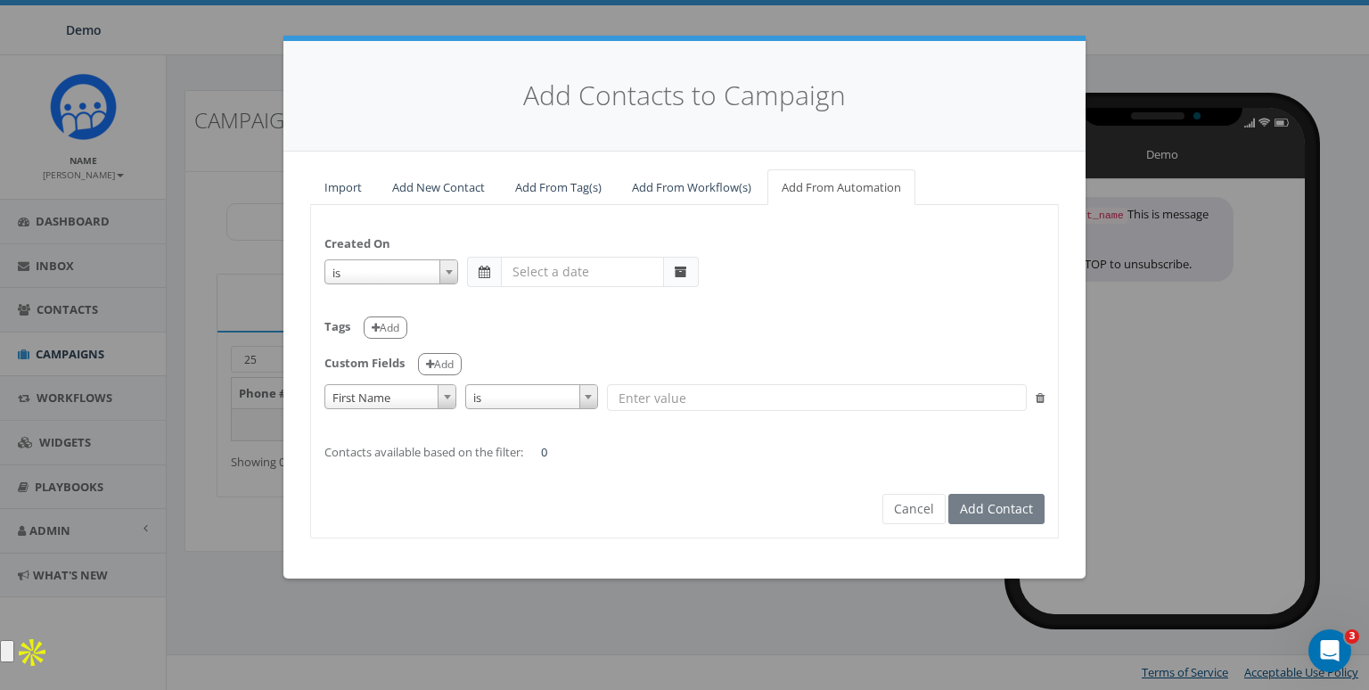
click at [414, 391] on span "First Name" at bounding box center [390, 397] width 130 height 25
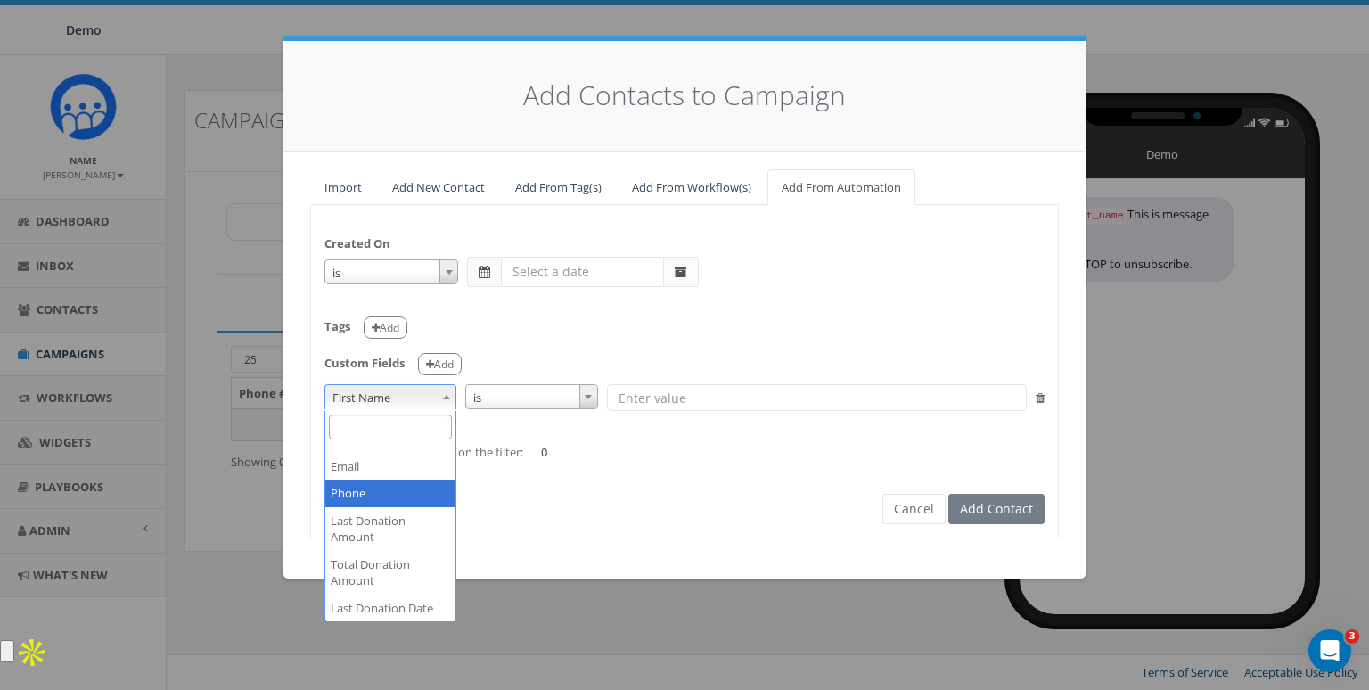
click at [568, 494] on div "Created On is is on or before is on or after is before is after is not is Tags …" at bounding box center [684, 371] width 749 height 333
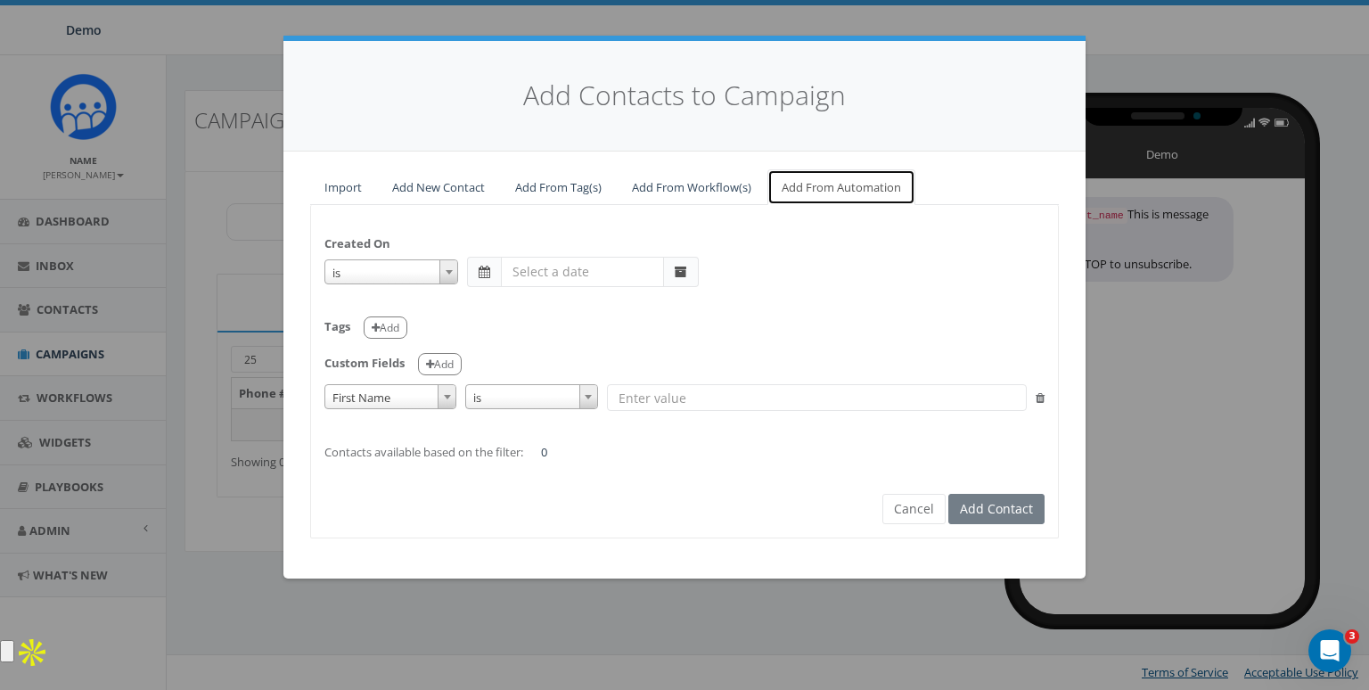
click at [816, 173] on link "Add From Automation" at bounding box center [841, 187] width 148 height 37
click at [389, 407] on span "First Name" at bounding box center [390, 397] width 130 height 25
click at [544, 521] on div "Created On is is on or before is on or after is before is after is not is Tags …" at bounding box center [684, 371] width 749 height 333
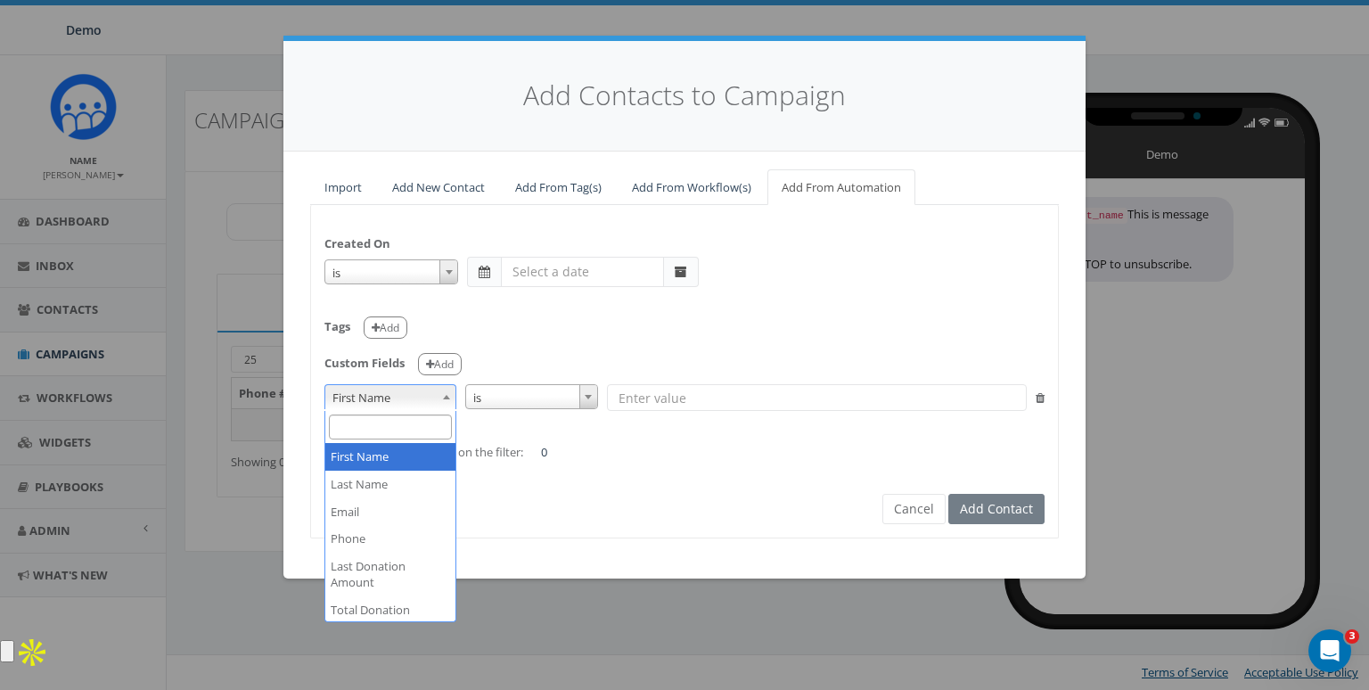
click at [397, 385] on span "First Name" at bounding box center [390, 397] width 130 height 25
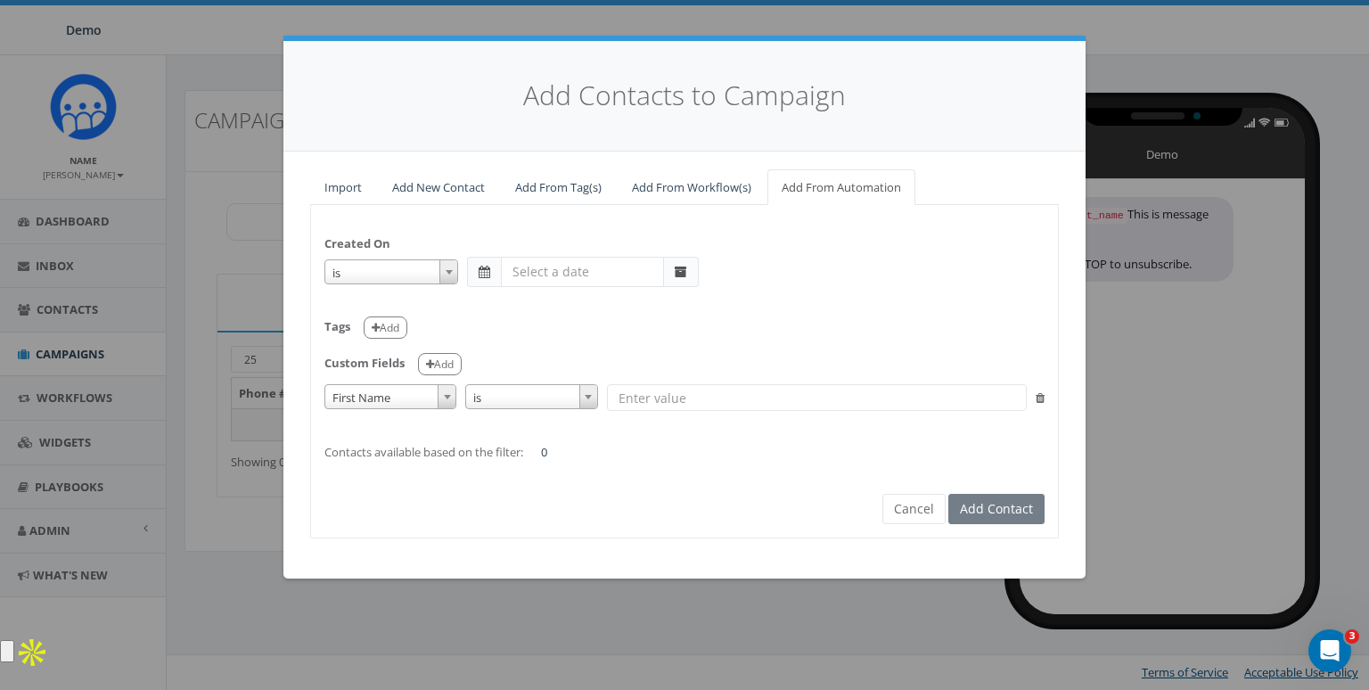
click at [544, 523] on div "Created On is is on or before is on or after is before is after is not is Tags …" at bounding box center [684, 371] width 749 height 333
click at [827, 182] on link "Add From Automation" at bounding box center [841, 187] width 148 height 37
click at [371, 405] on span "First Name" at bounding box center [390, 397] width 130 height 25
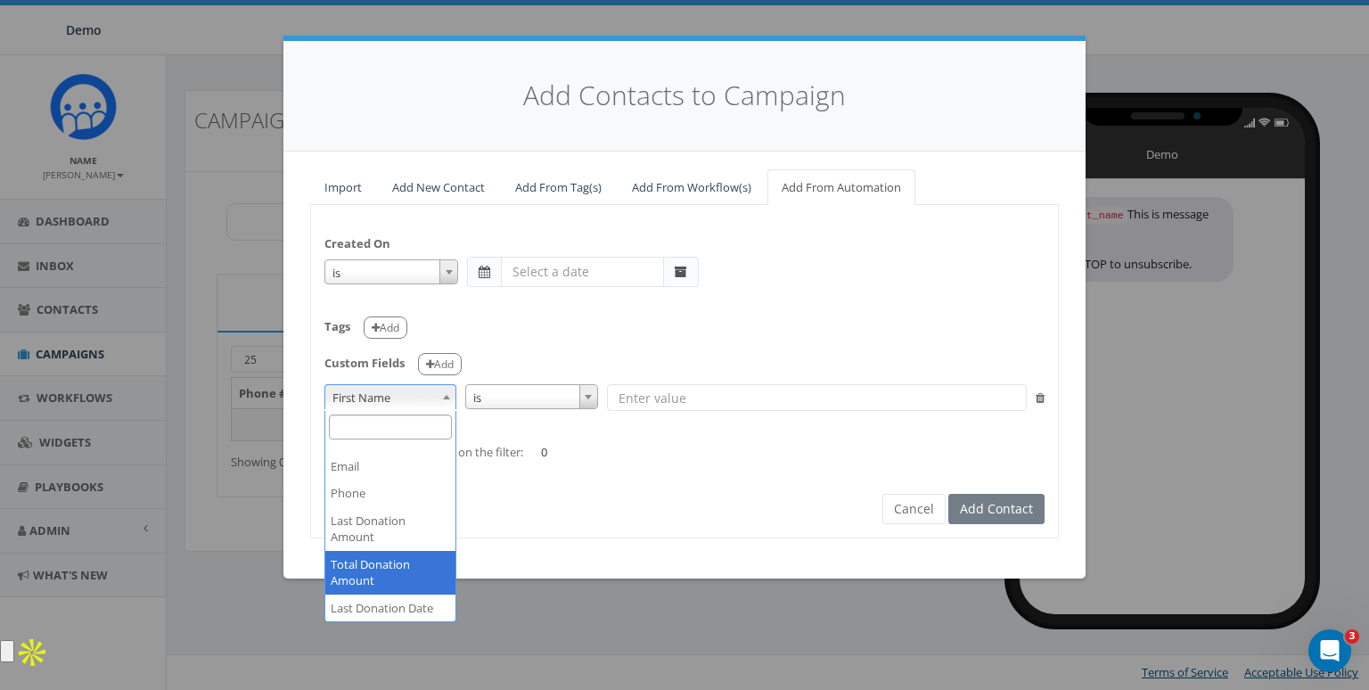
click at [506, 560] on div "Import Add New Contact Add From Tag(s) Add From Workflow(s) Add From Automation…" at bounding box center [684, 365] width 802 height 427
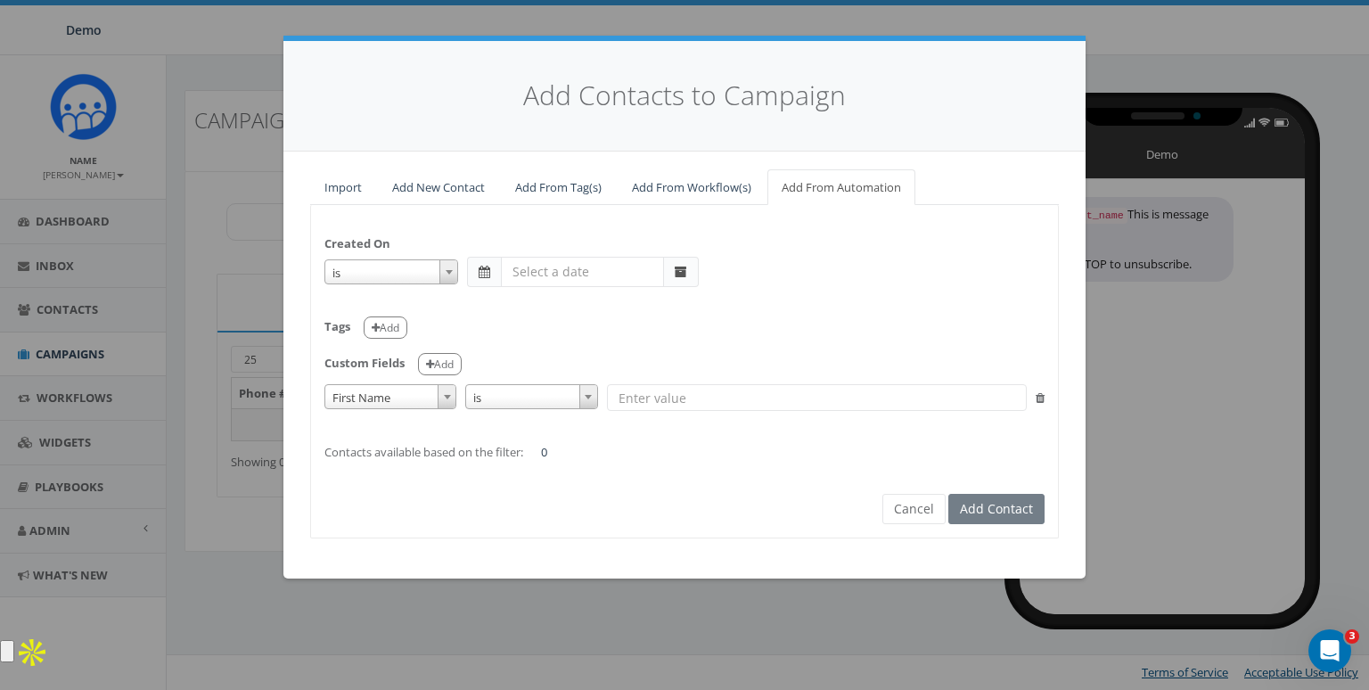
click at [920, 492] on form "Created On is is on or before is on or after is before is after is not is Tags …" at bounding box center [684, 355] width 720 height 275
click at [919, 521] on button "Cancel" at bounding box center [913, 509] width 63 height 30
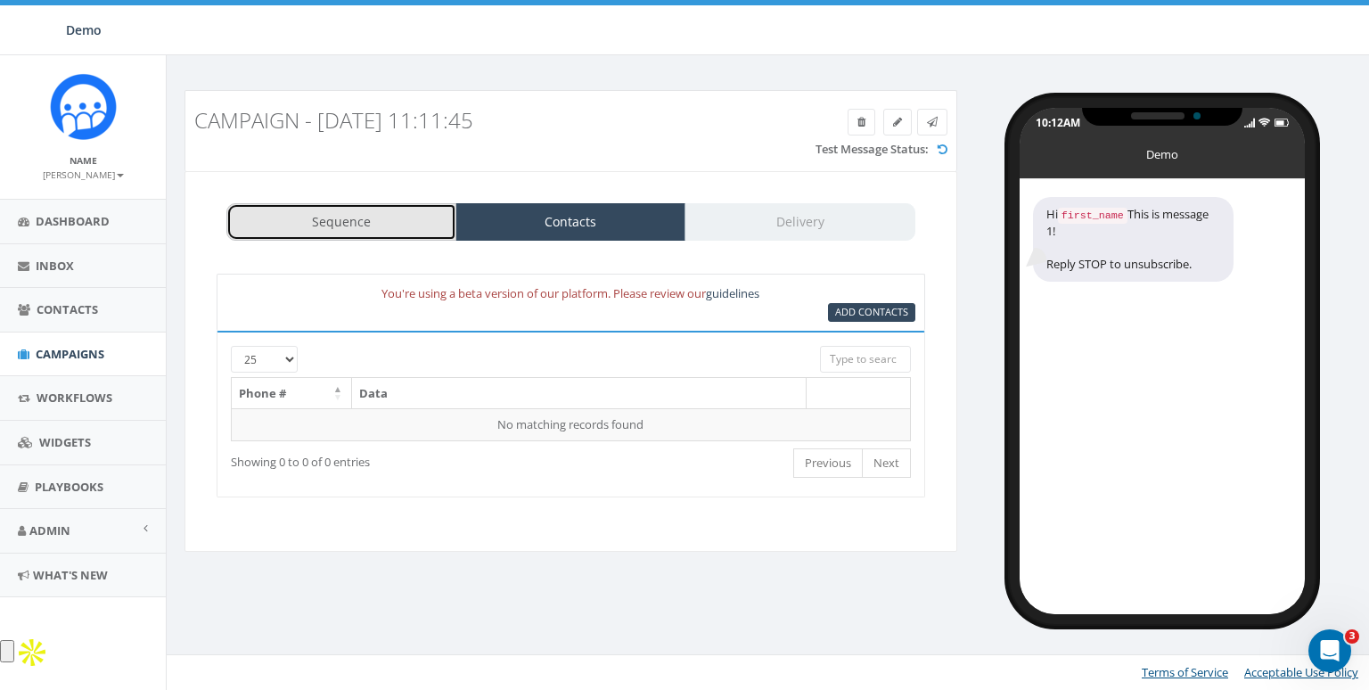
click at [370, 217] on link "Sequence" at bounding box center [341, 221] width 230 height 37
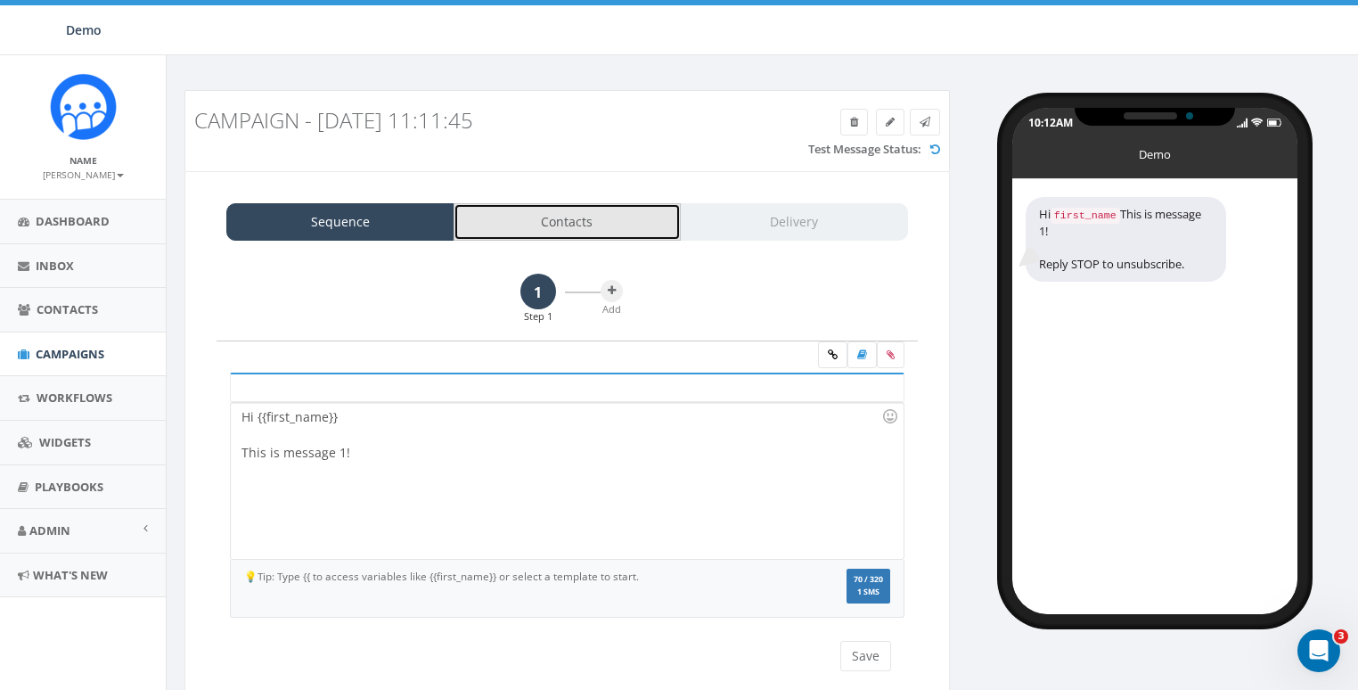
click at [519, 221] on link "Contacts" at bounding box center [568, 221] width 228 height 37
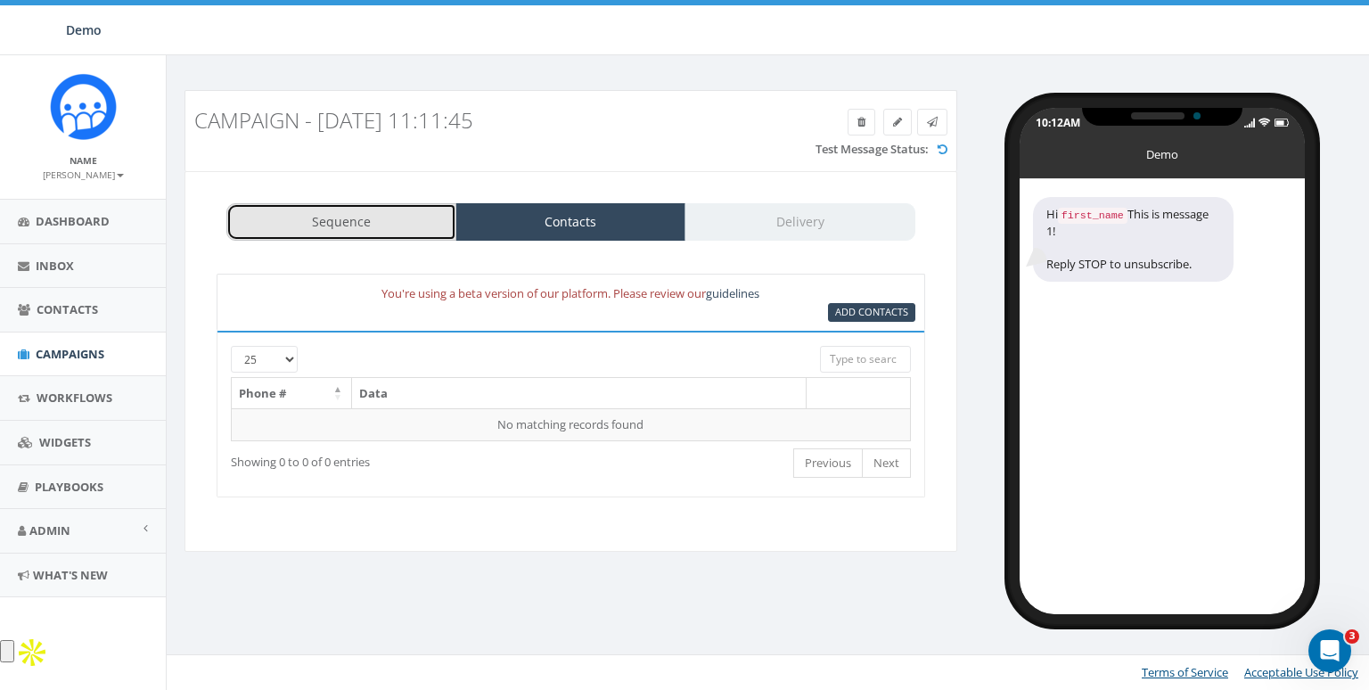
click at [377, 222] on link "Sequence" at bounding box center [341, 221] width 230 height 37
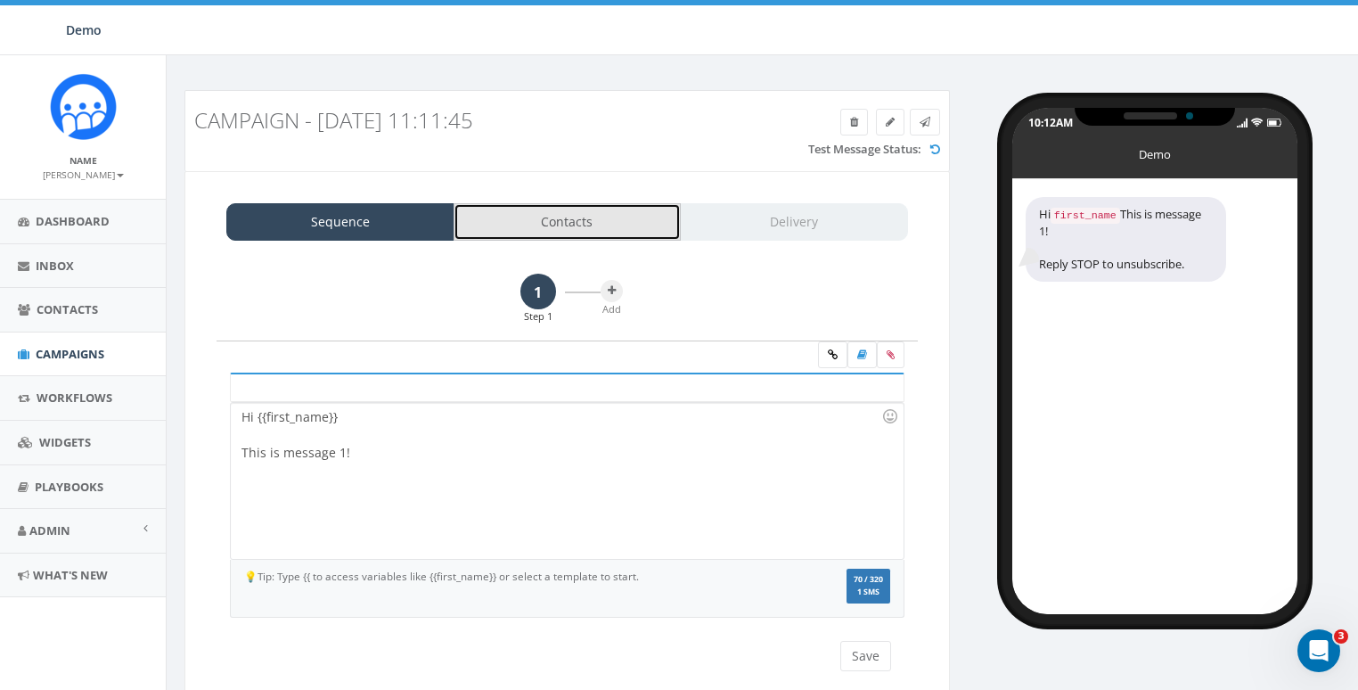
click at [579, 227] on link "Contacts" at bounding box center [568, 221] width 228 height 37
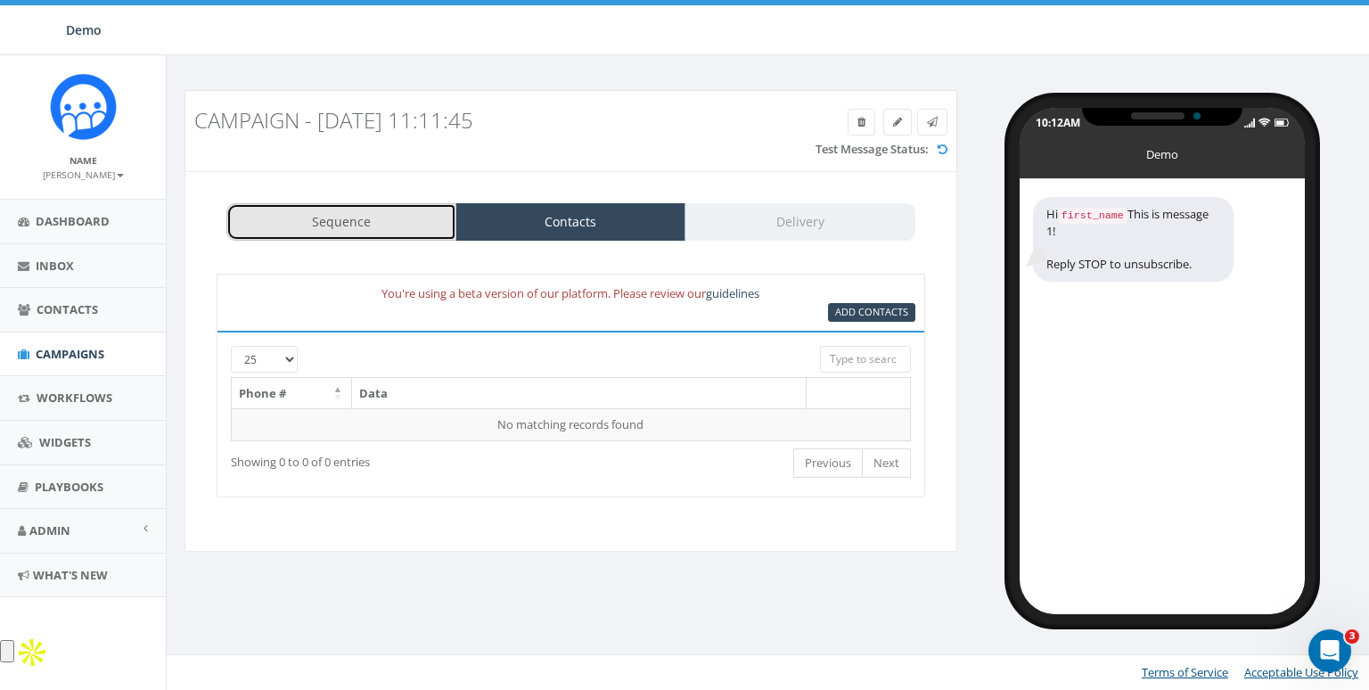
click at [379, 234] on link "Sequence" at bounding box center [341, 221] width 230 height 37
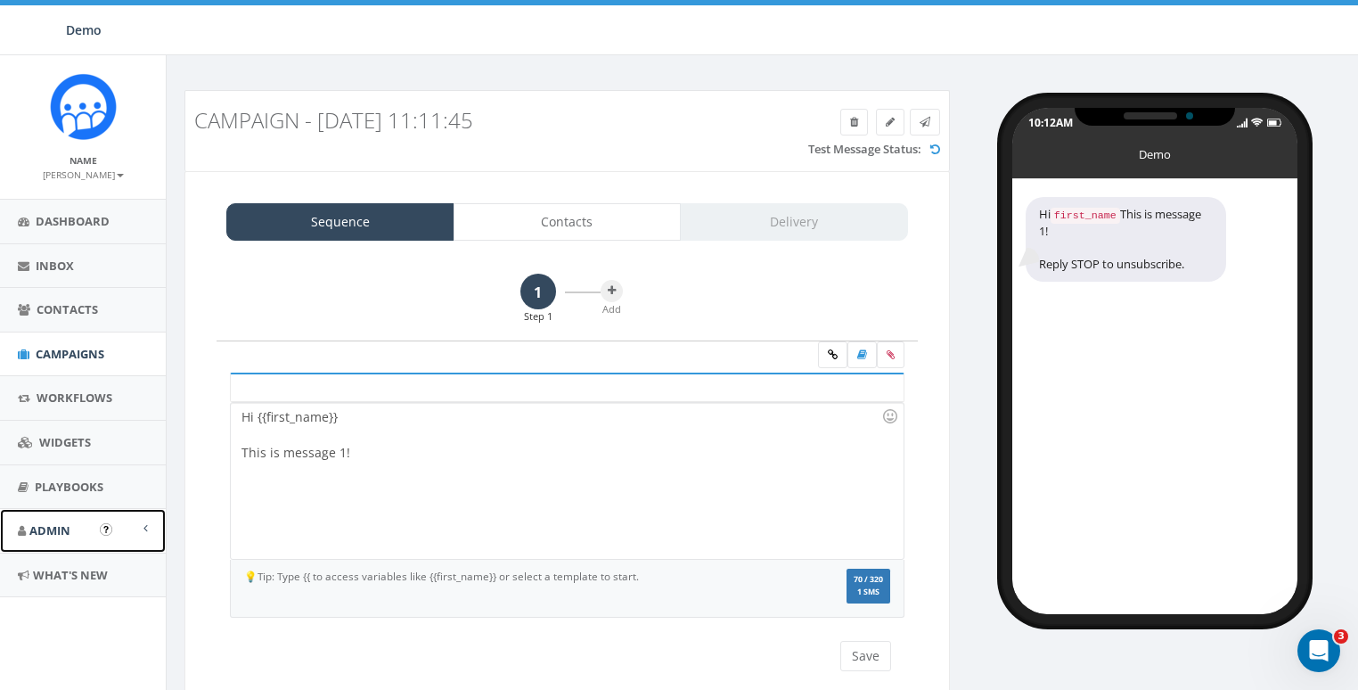
click at [49, 545] on link "Admin" at bounding box center [83, 531] width 166 height 44
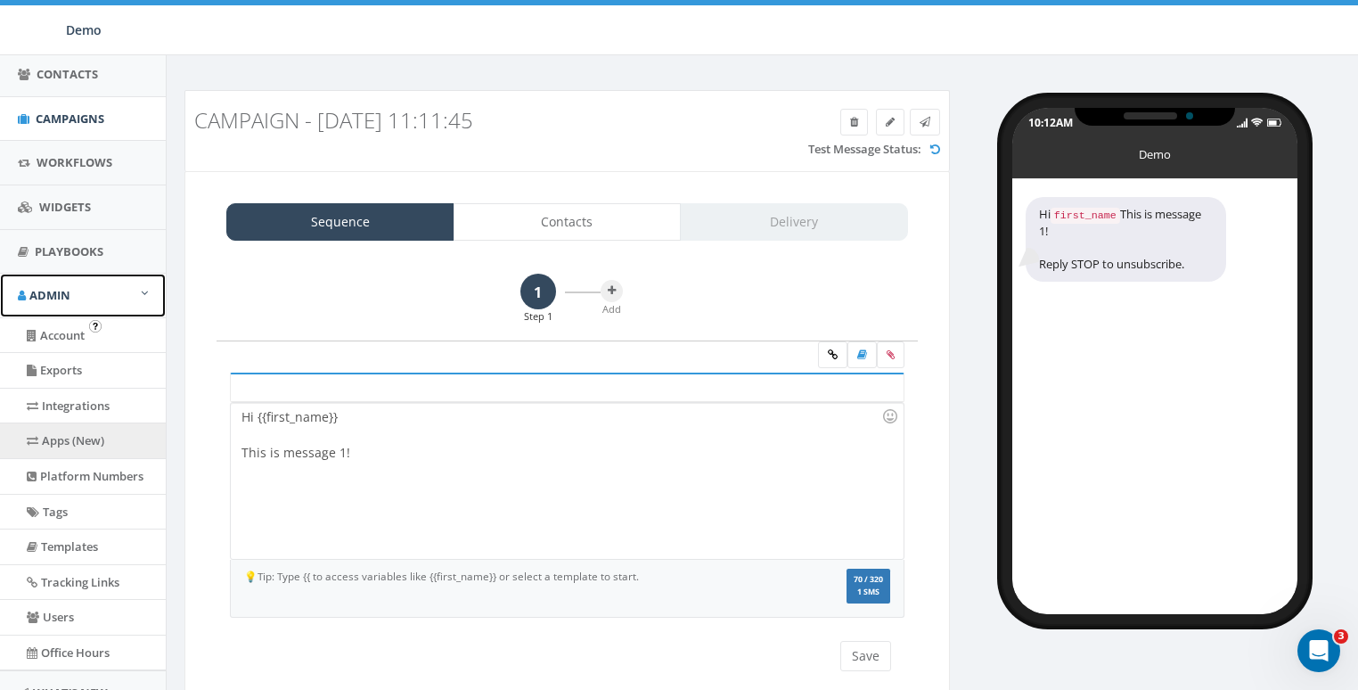
scroll to position [240, 0]
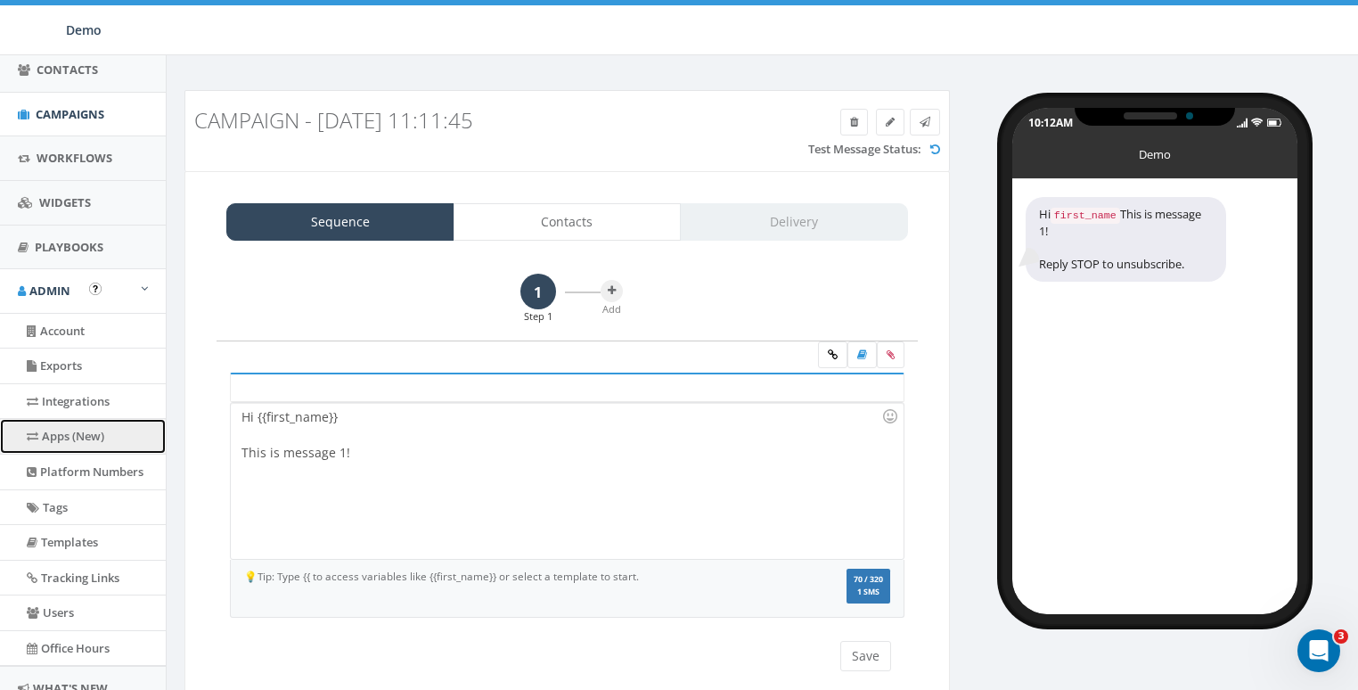
click at [58, 439] on link "Apps (New)" at bounding box center [83, 436] width 166 height 35
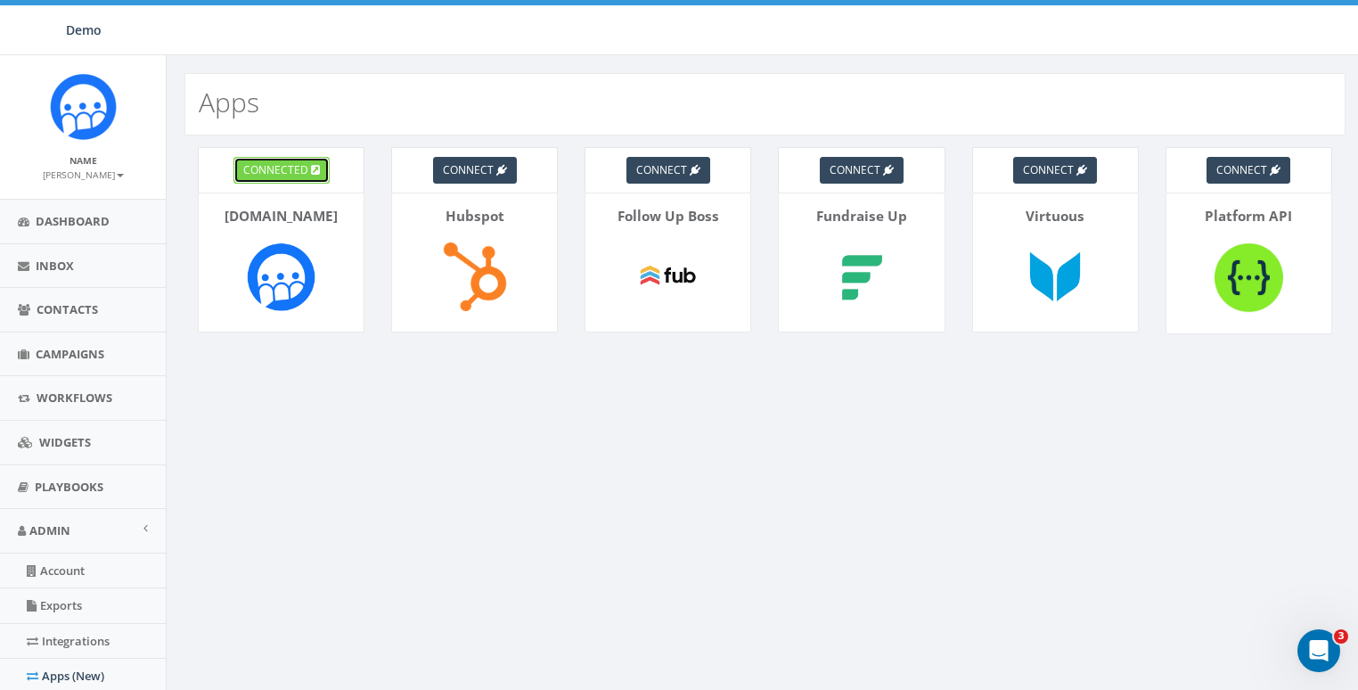
click at [278, 168] on span "connected" at bounding box center [275, 169] width 65 height 15
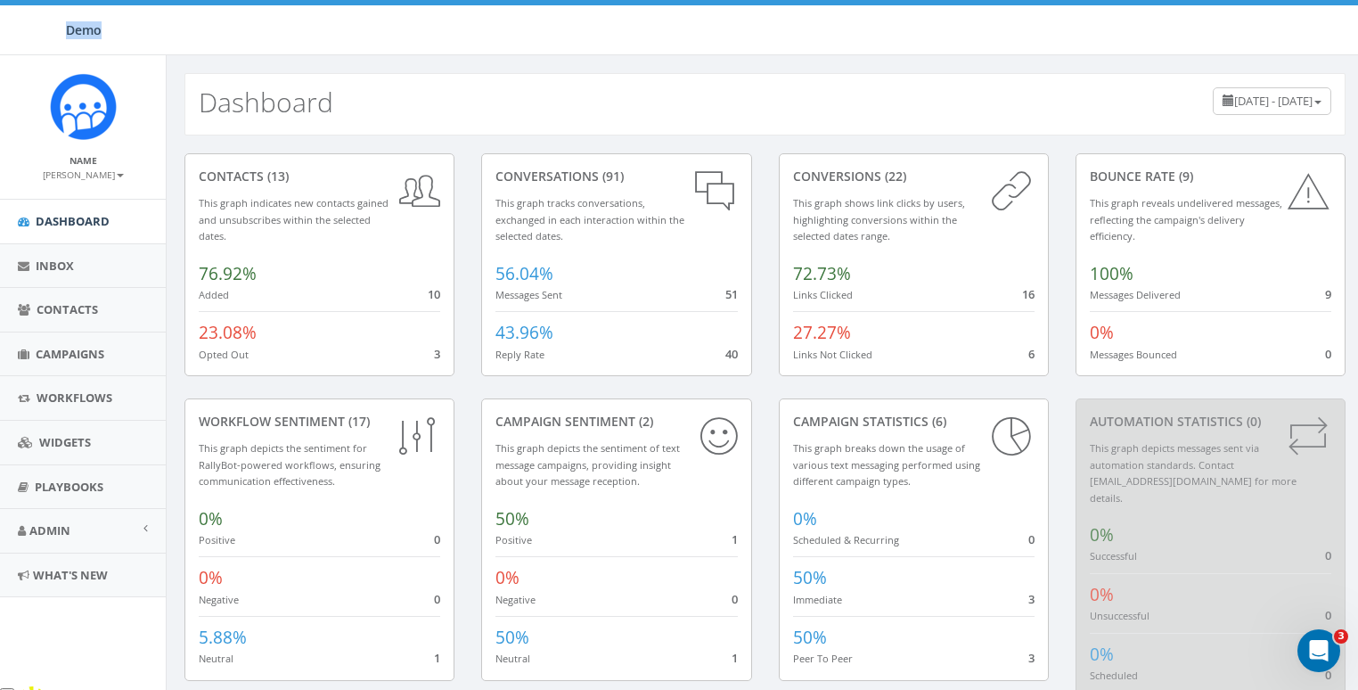
drag, startPoint x: 67, startPoint y: 29, endPoint x: 132, endPoint y: 29, distance: 65.1
click at [132, 29] on div "Demo" at bounding box center [80, 30] width 160 height 50
click at [133, 29] on div "Demo" at bounding box center [80, 30] width 160 height 50
click at [80, 32] on span "Demo" at bounding box center [84, 29] width 36 height 17
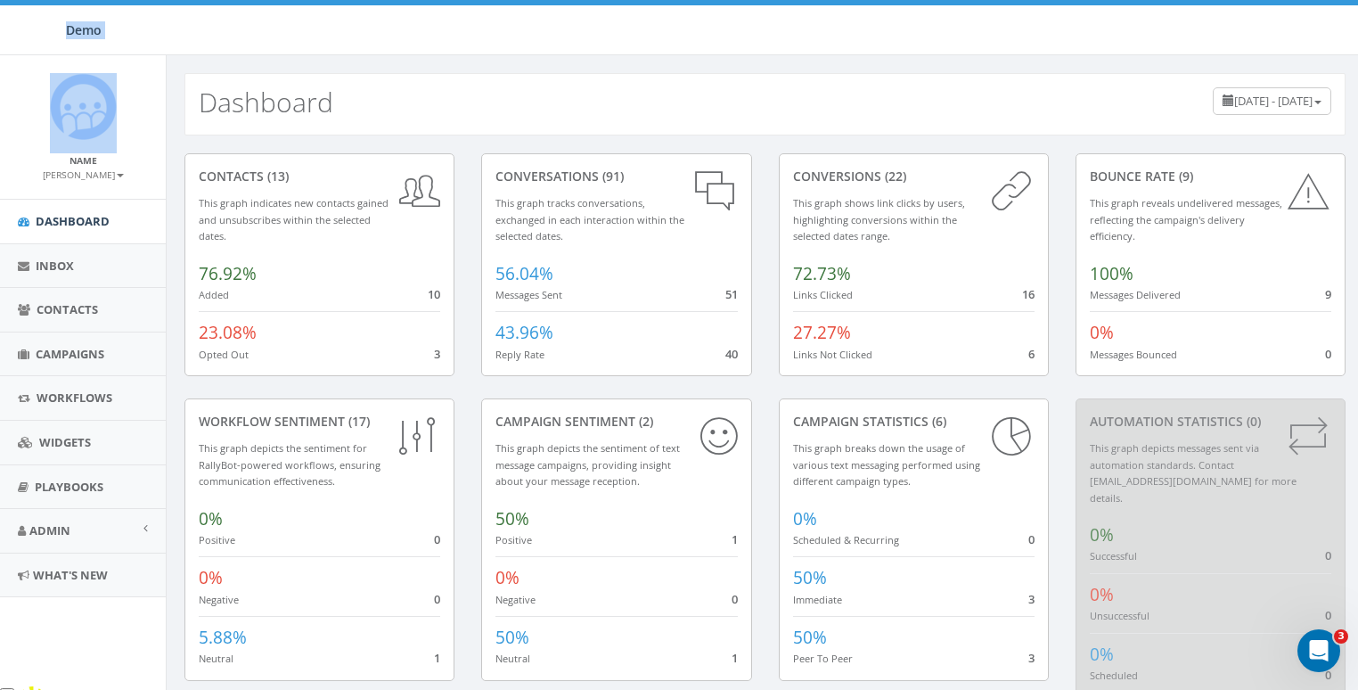
click at [80, 32] on span "Demo" at bounding box center [84, 29] width 36 height 17
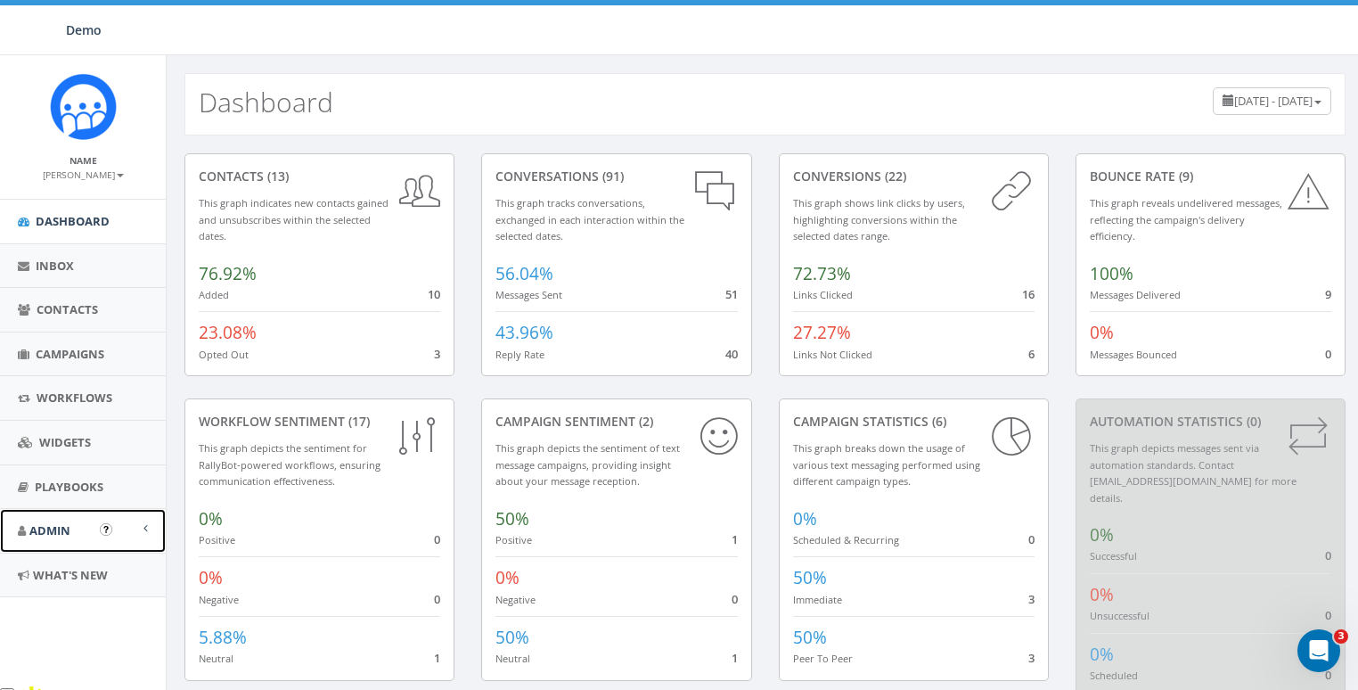
click at [61, 518] on link "Admin" at bounding box center [83, 531] width 166 height 44
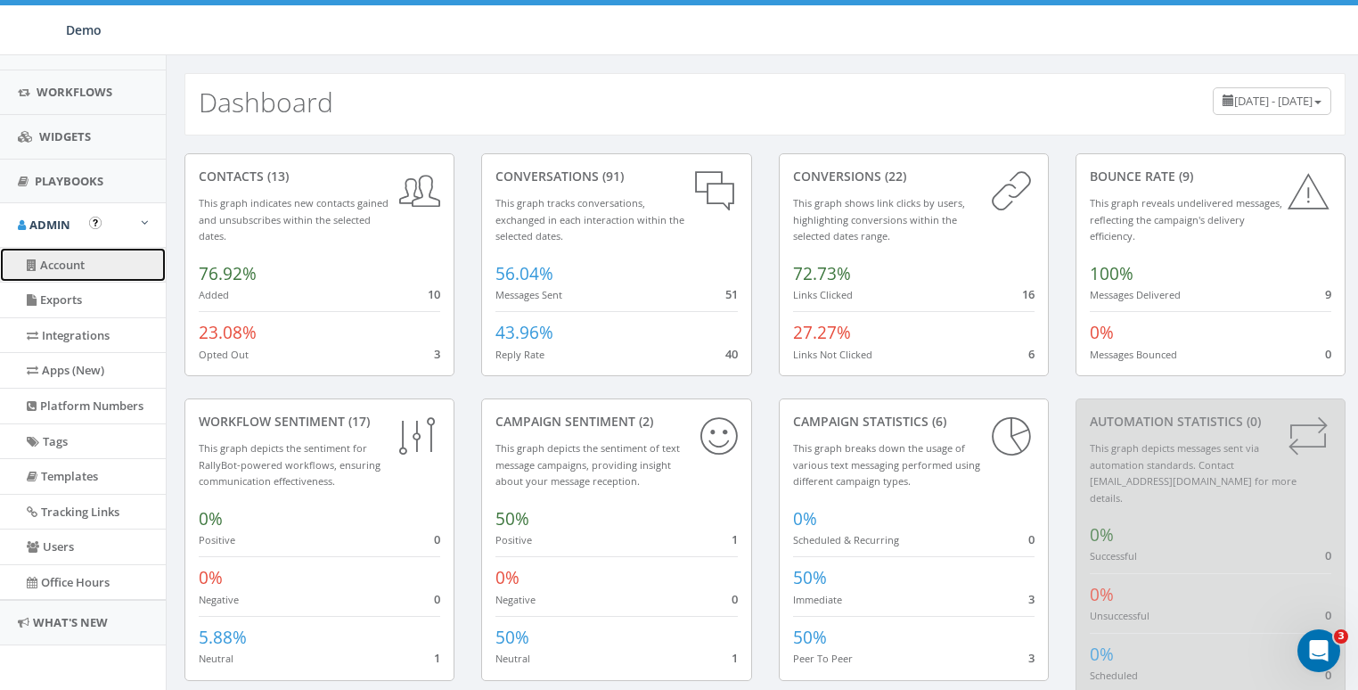
click at [81, 257] on link "Account" at bounding box center [83, 265] width 166 height 35
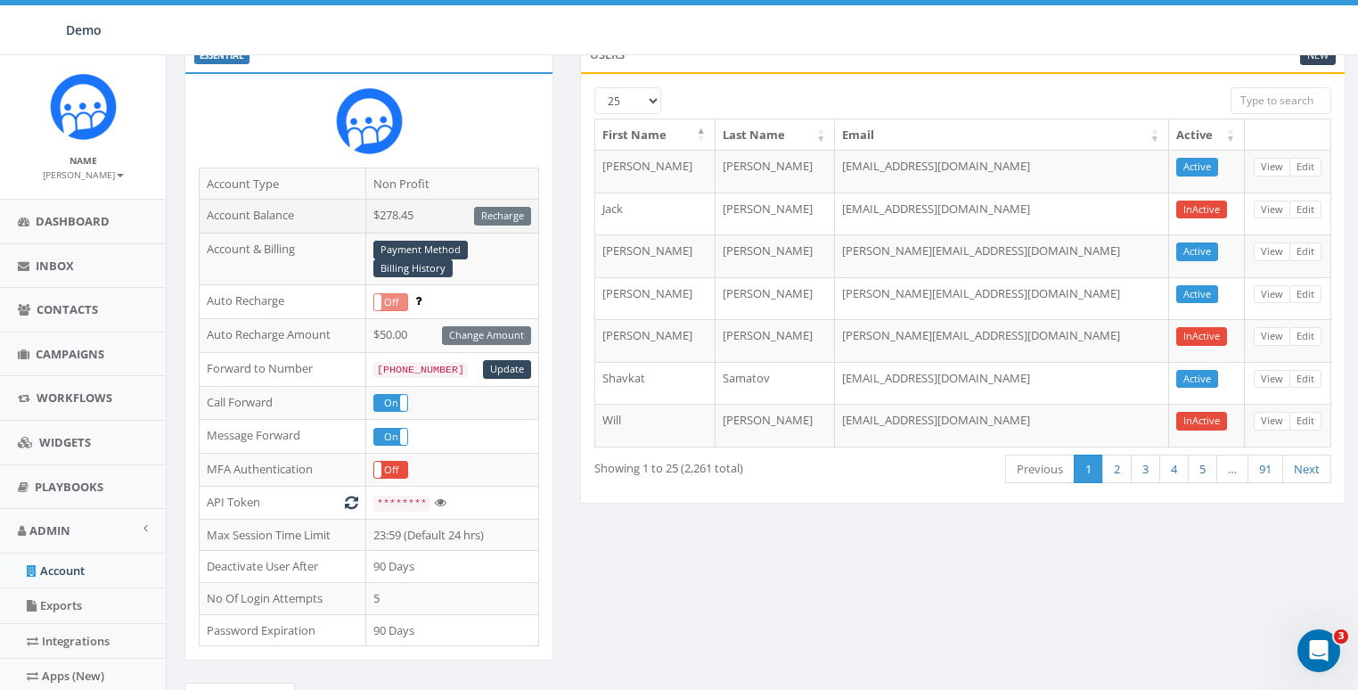
scroll to position [270, 0]
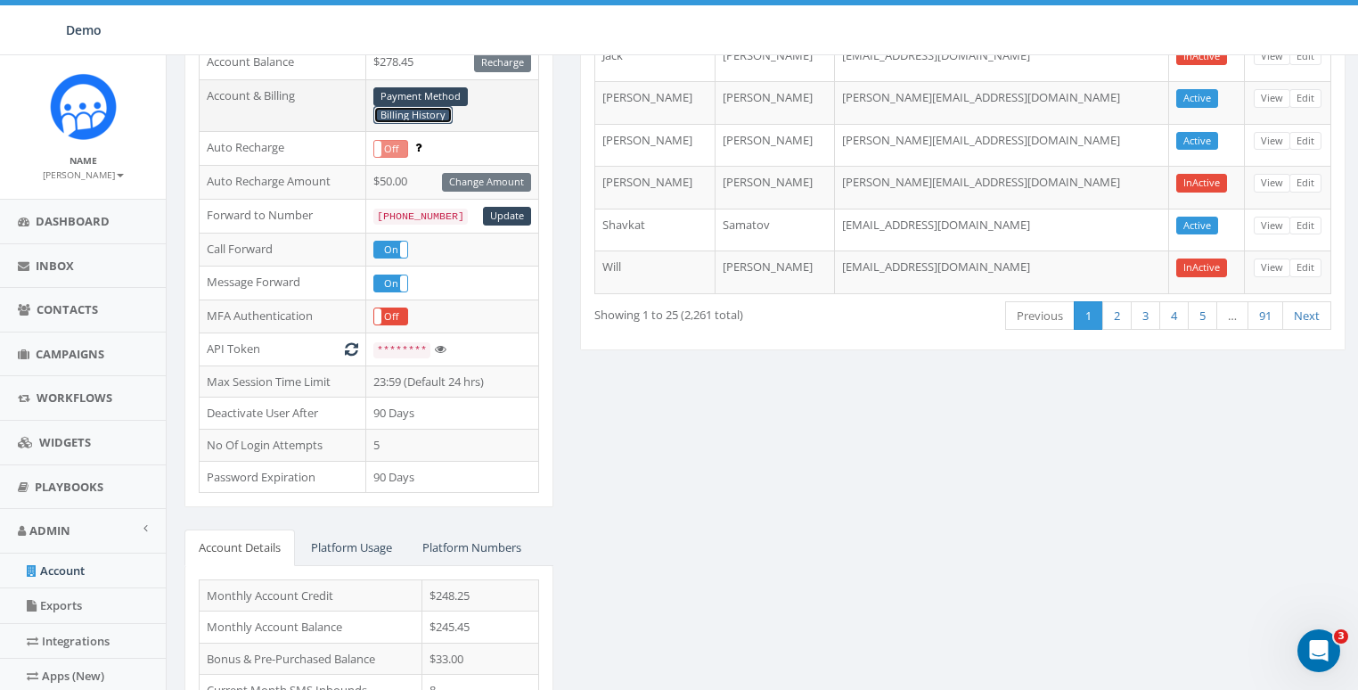
click at [424, 116] on link "Billing History" at bounding box center [412, 115] width 79 height 19
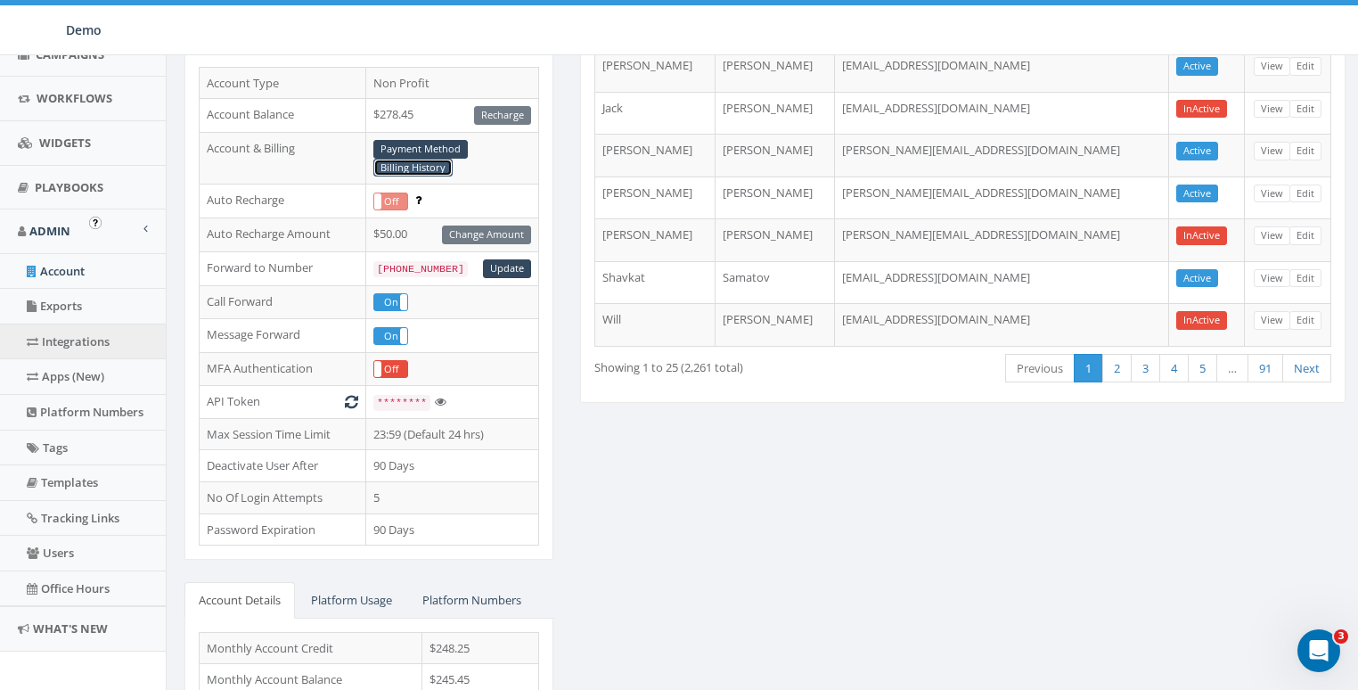
scroll to position [306, 0]
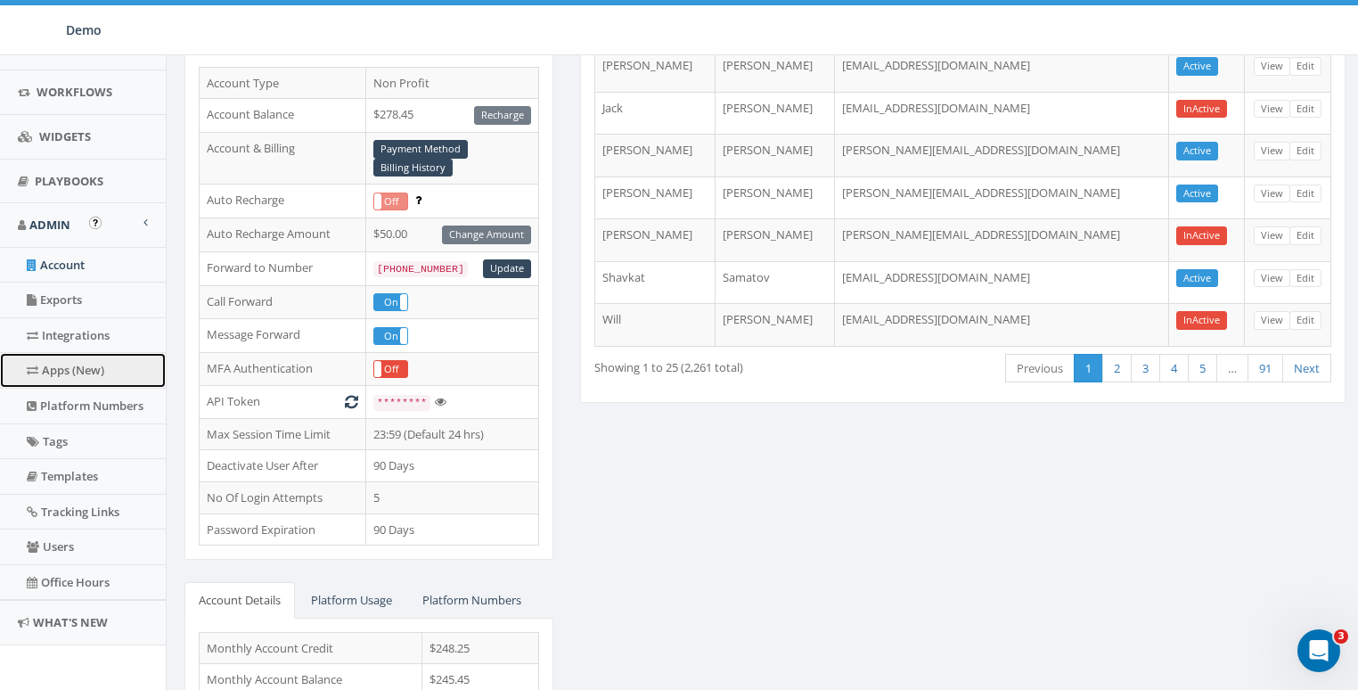
click at [78, 375] on link "Apps (New)" at bounding box center [83, 370] width 166 height 35
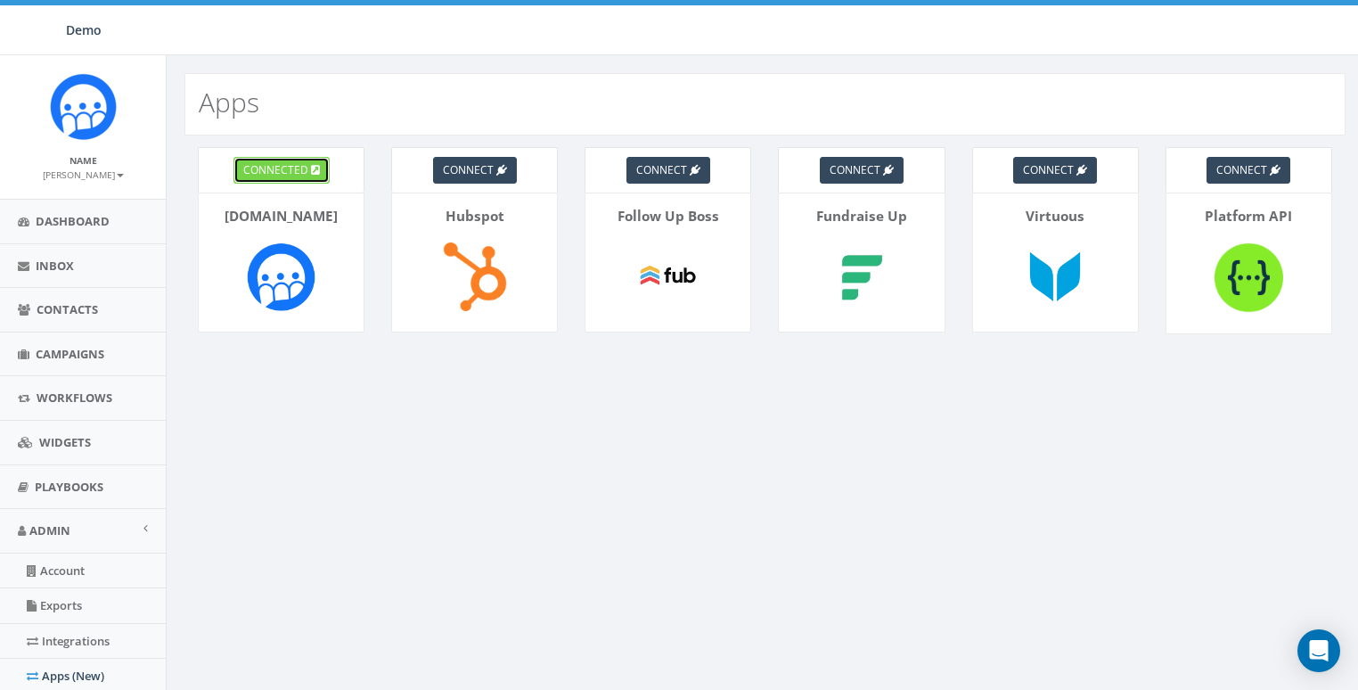
click at [299, 177] on link "connected" at bounding box center [282, 170] width 96 height 27
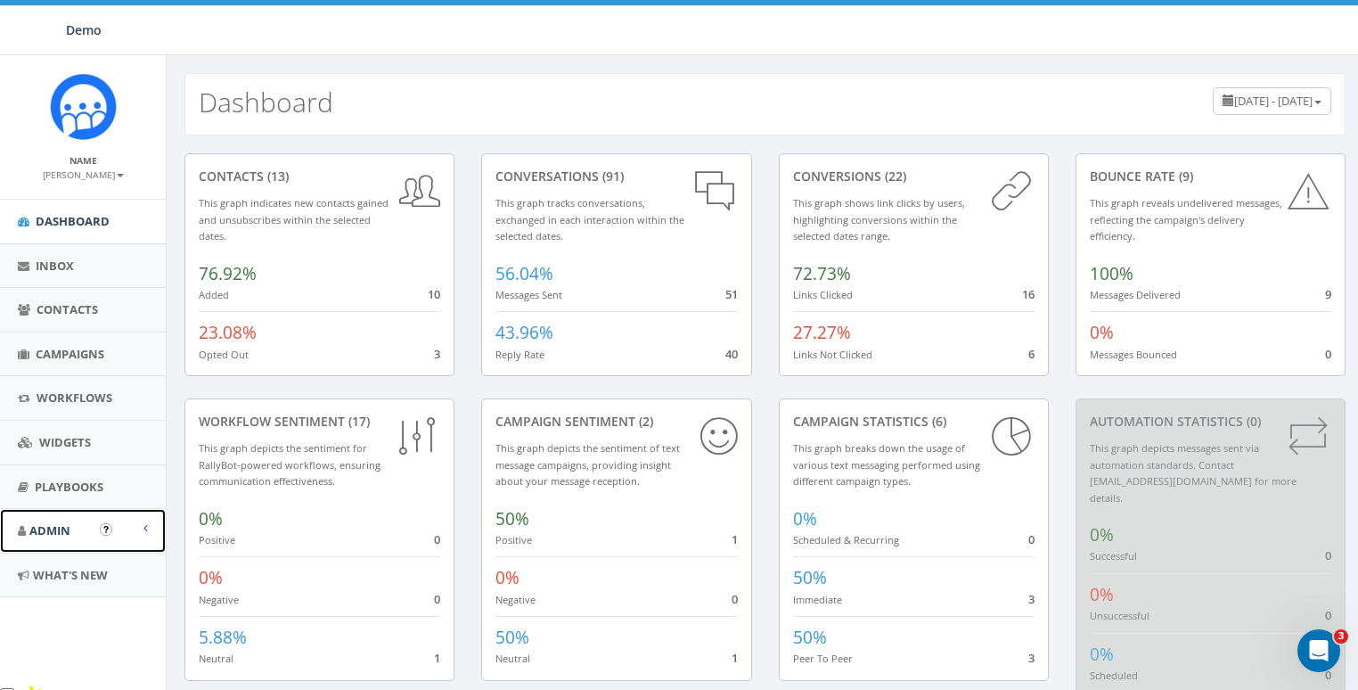
click at [60, 532] on span "Admin" at bounding box center [49, 530] width 41 height 16
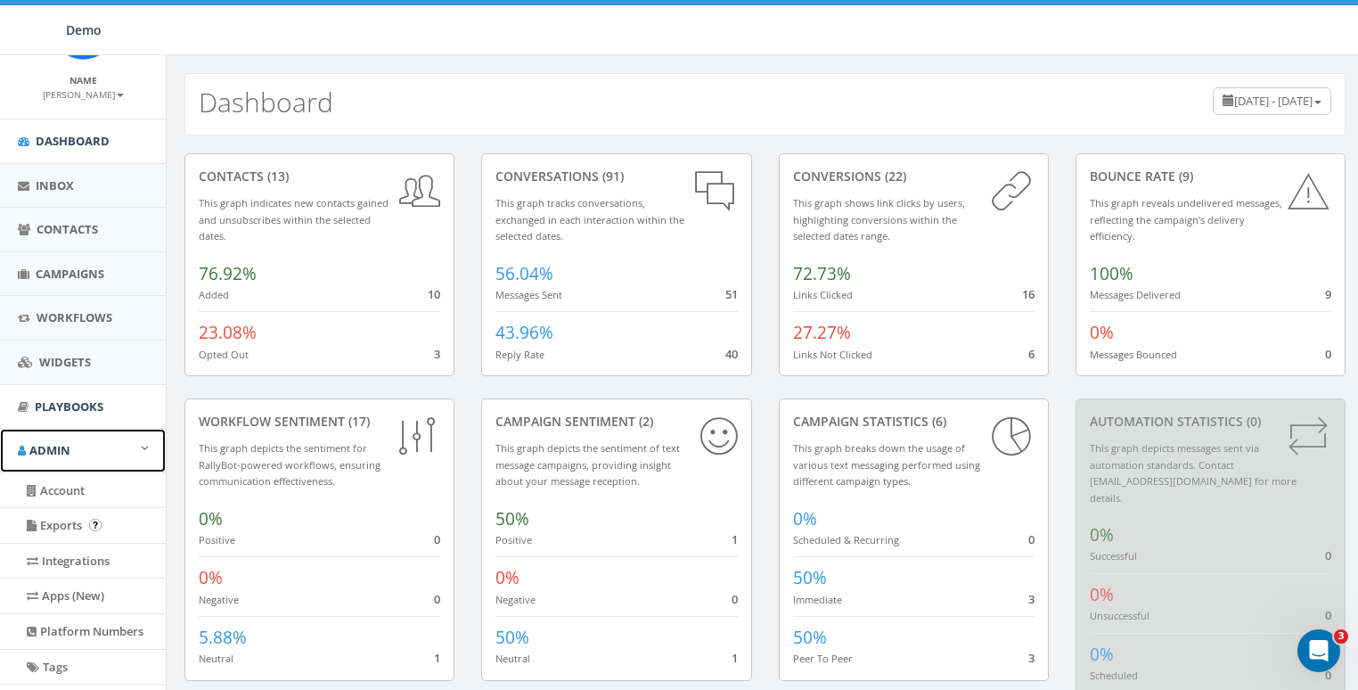
scroll to position [306, 0]
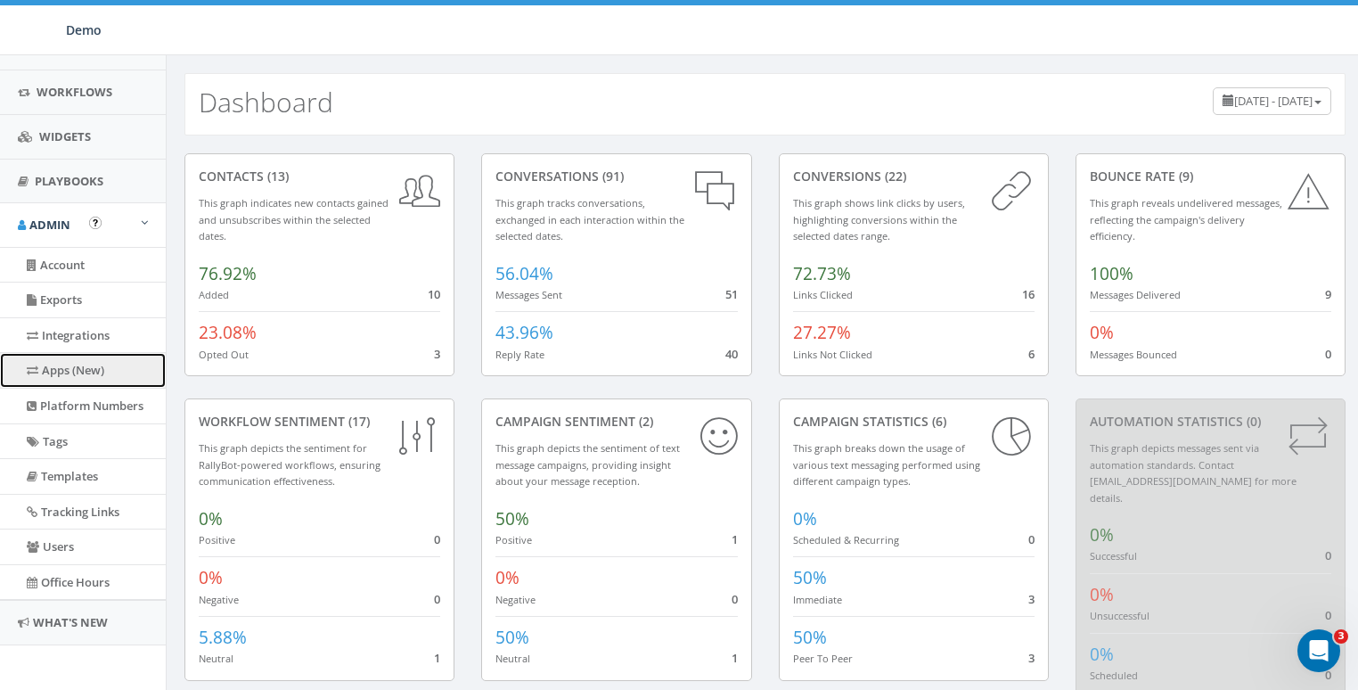
click at [69, 380] on link "Apps (New)" at bounding box center [83, 370] width 166 height 35
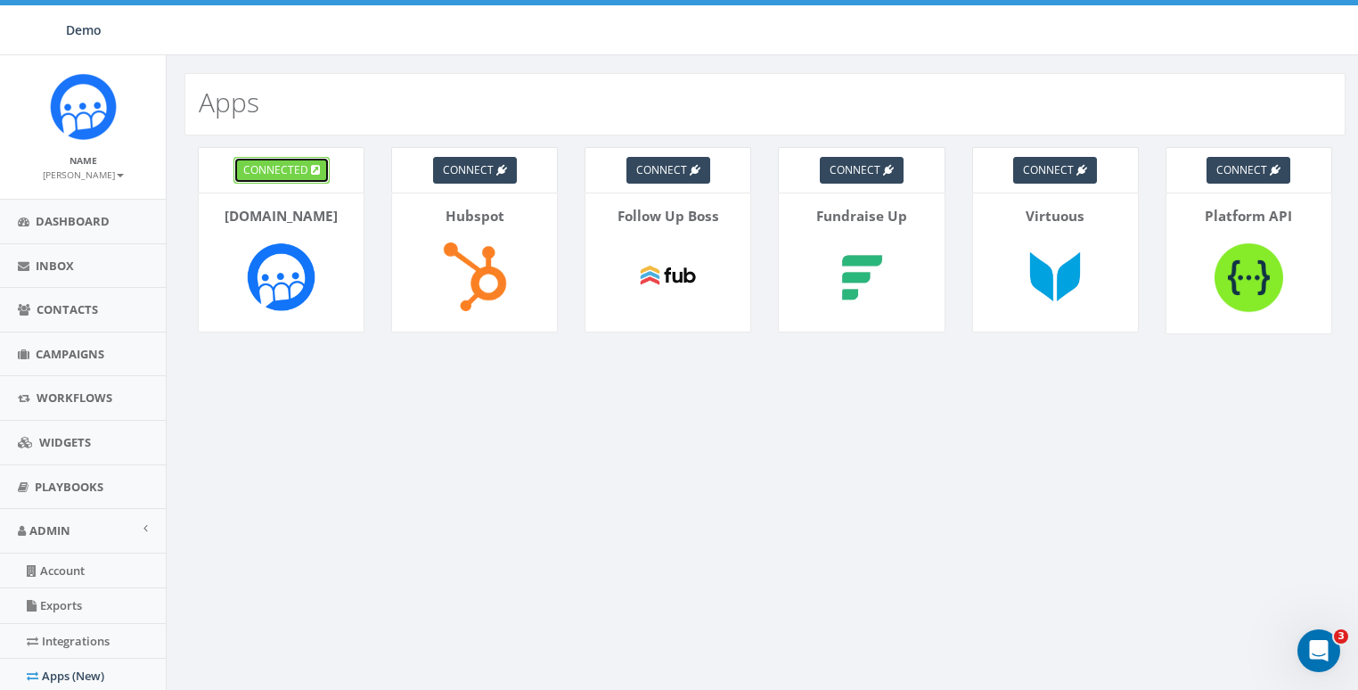
click at [299, 166] on span "connected" at bounding box center [275, 169] width 65 height 15
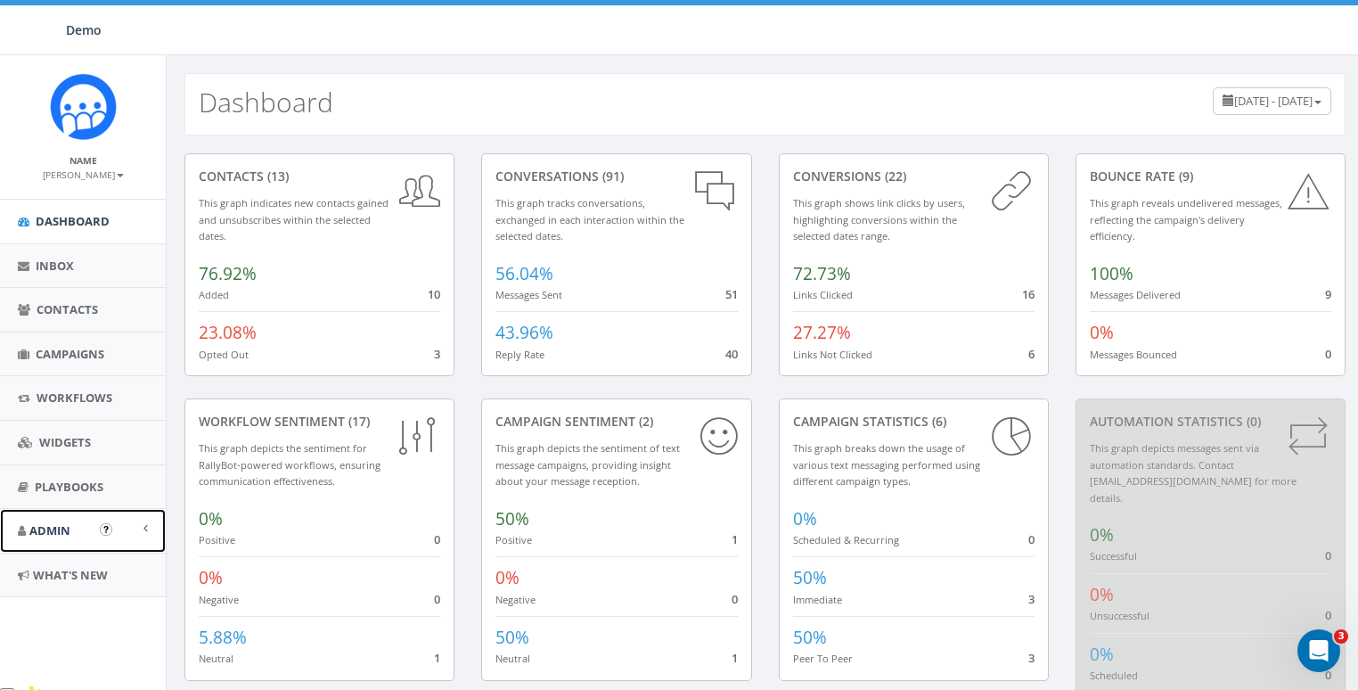
click at [78, 533] on link "Admin" at bounding box center [83, 531] width 166 height 44
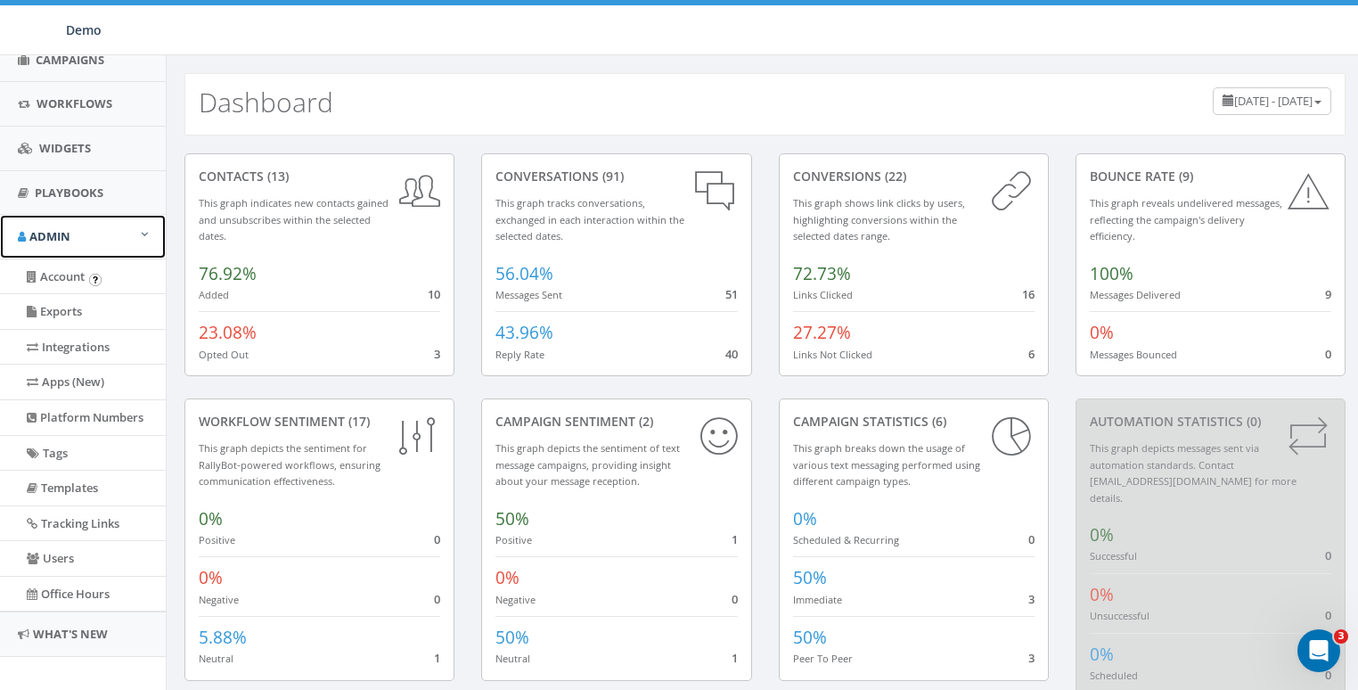
scroll to position [306, 0]
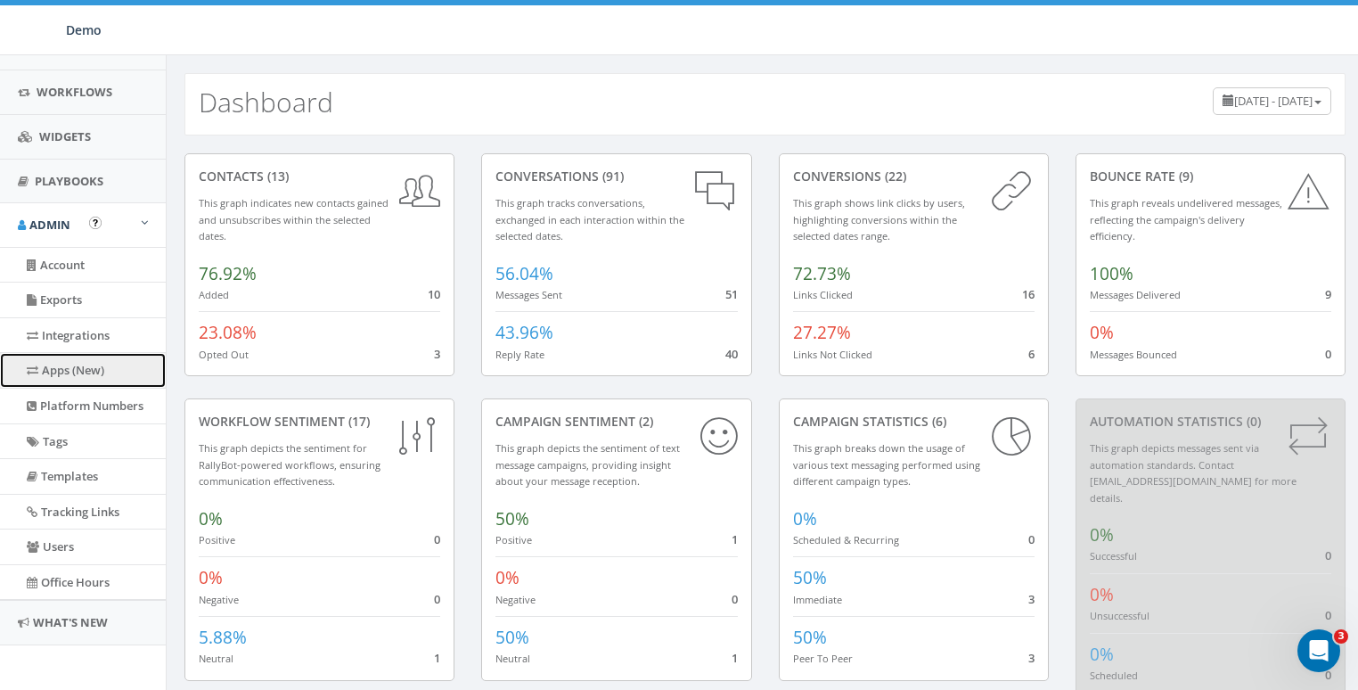
click at [70, 366] on link "Apps (New)" at bounding box center [83, 370] width 166 height 35
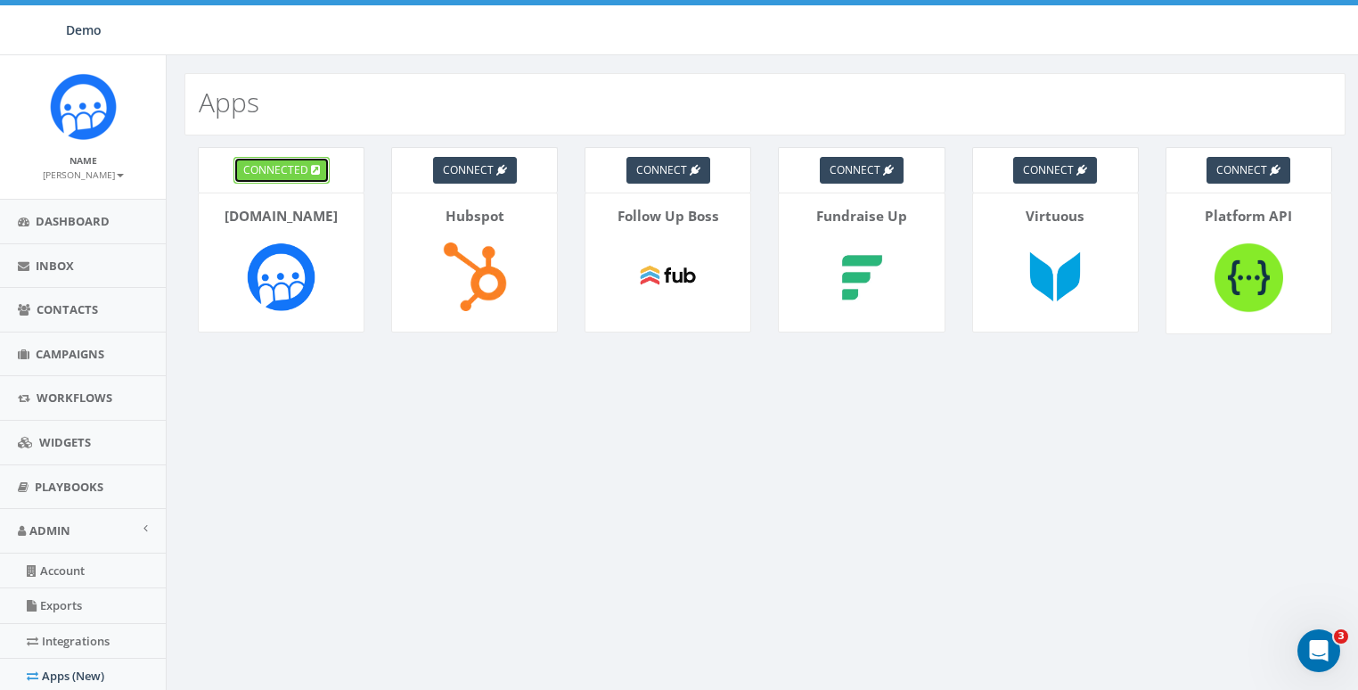
click at [265, 166] on span "connected" at bounding box center [275, 169] width 65 height 15
